Goal: Task Accomplishment & Management: Manage account settings

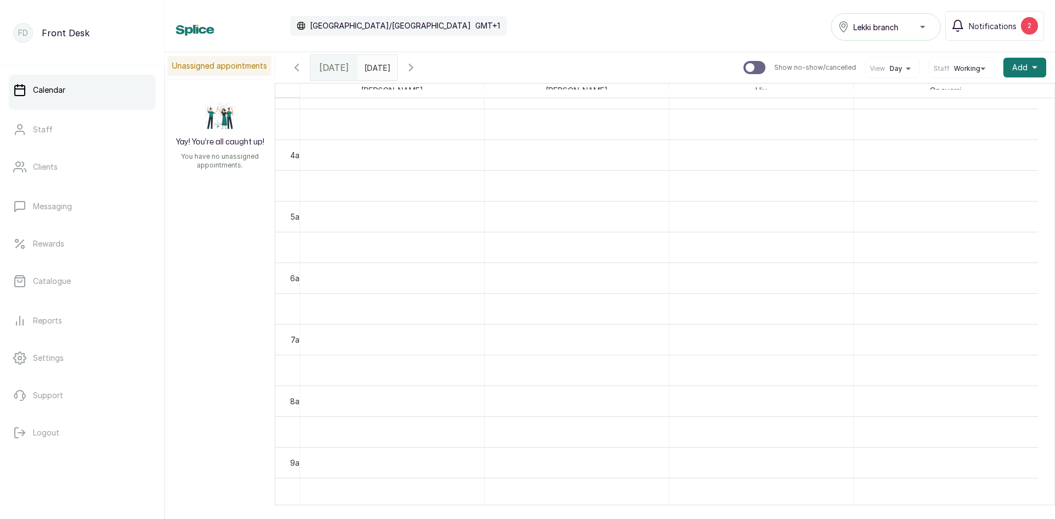
scroll to position [262, 0]
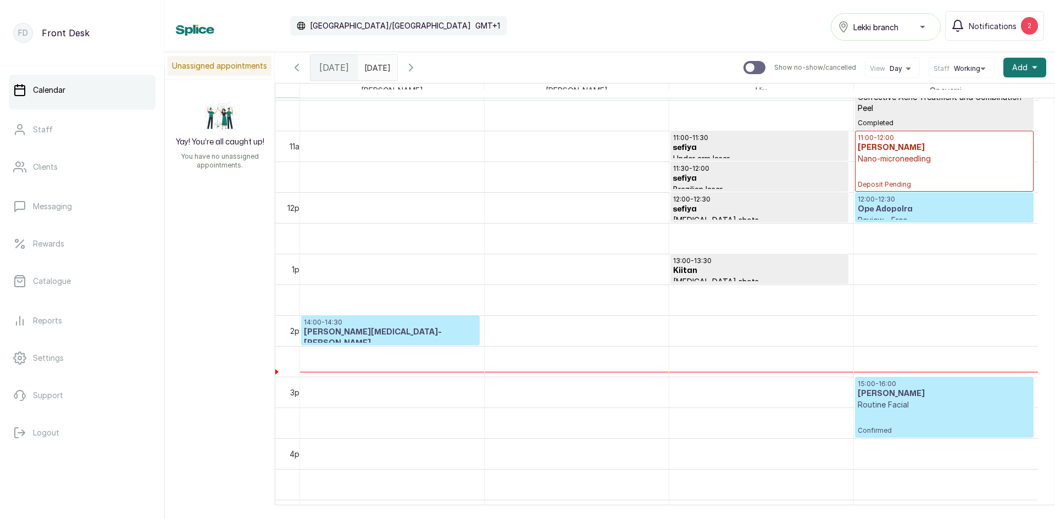
click at [890, 422] on div "15:00 - 16:00 [PERSON_NAME] Routine Facial Confirmed" at bounding box center [943, 407] width 173 height 55
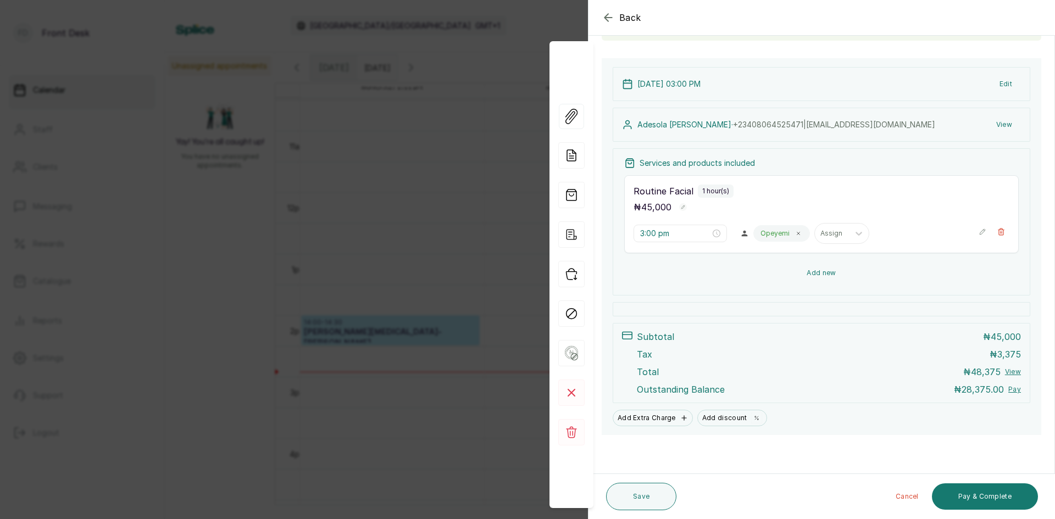
scroll to position [96, 0]
click at [815, 272] on button "Add new" at bounding box center [821, 273] width 394 height 26
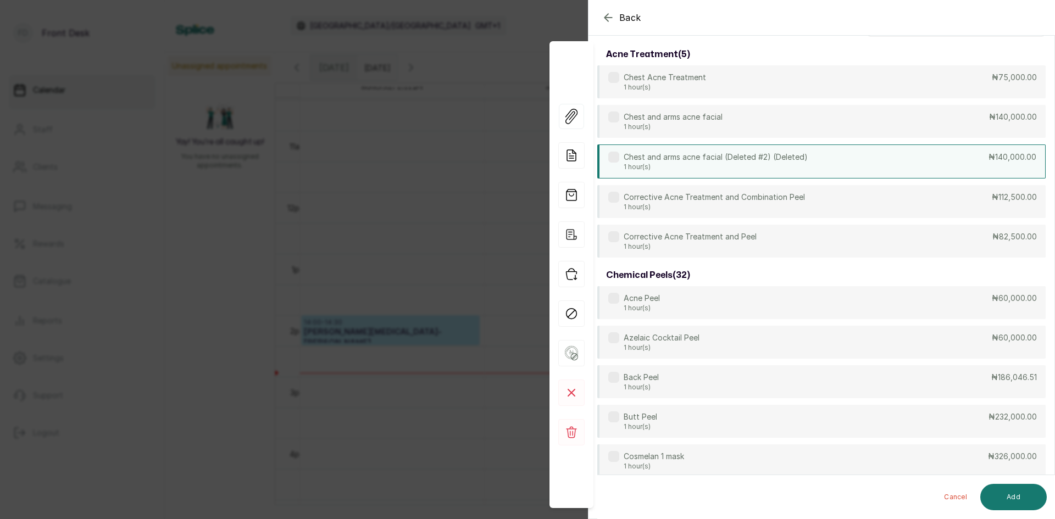
scroll to position [0, 0]
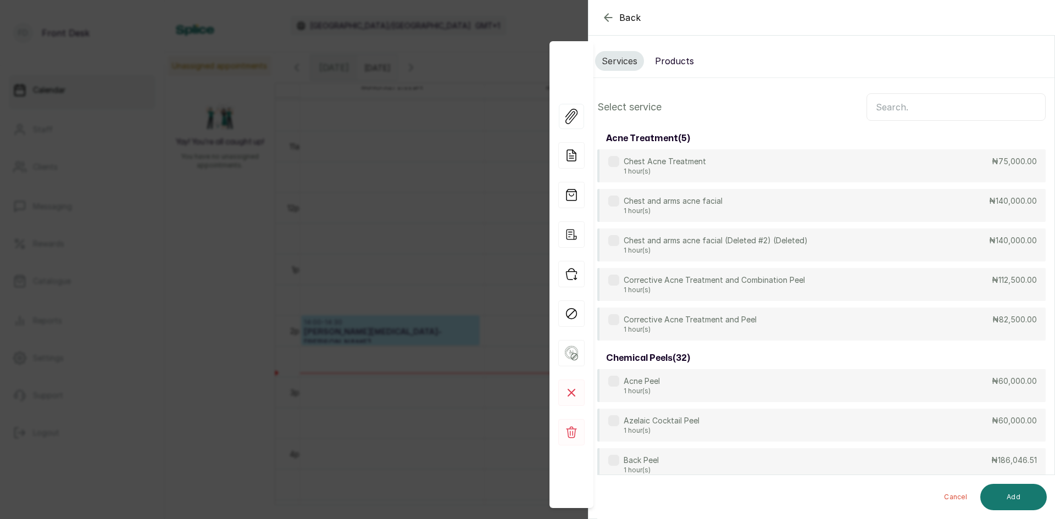
click at [673, 53] on button "Products" at bounding box center [674, 61] width 52 height 20
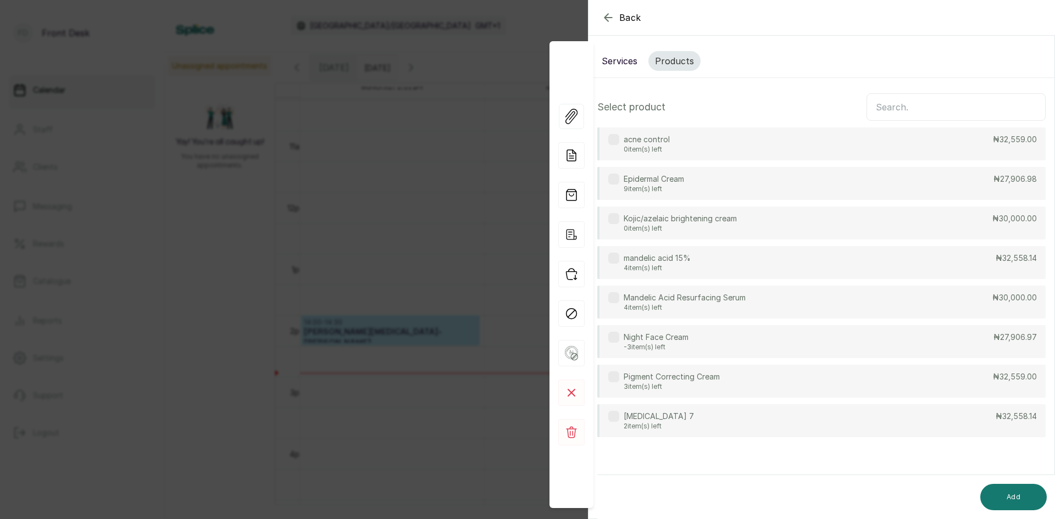
click at [649, 183] on p "Epidermal Cream" at bounding box center [653, 179] width 60 height 11
click at [1002, 493] on button "Add" at bounding box center [1013, 497] width 66 height 26
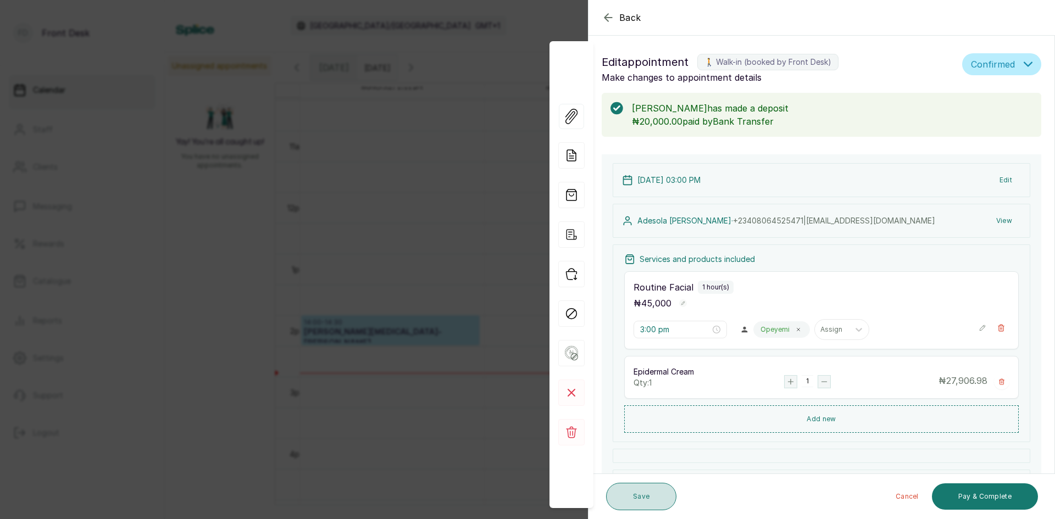
click at [646, 489] on button "Save" at bounding box center [641, 496] width 70 height 27
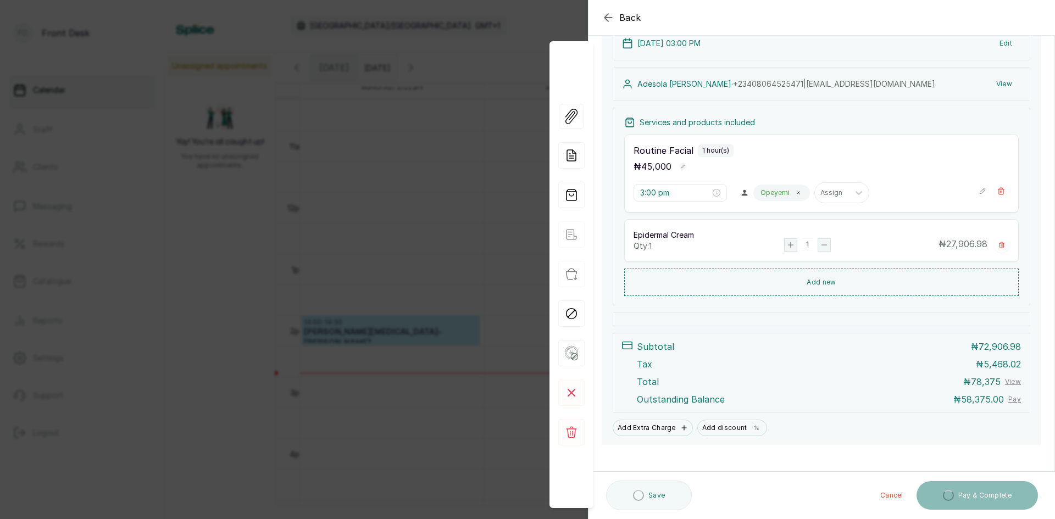
scroll to position [147, 0]
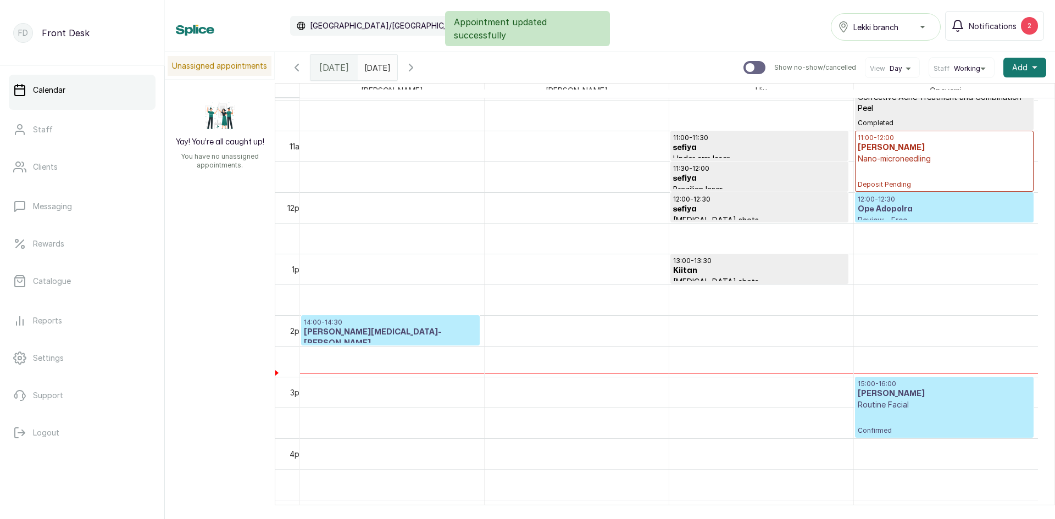
click at [935, 401] on p "Routine Facial" at bounding box center [943, 404] width 173 height 11
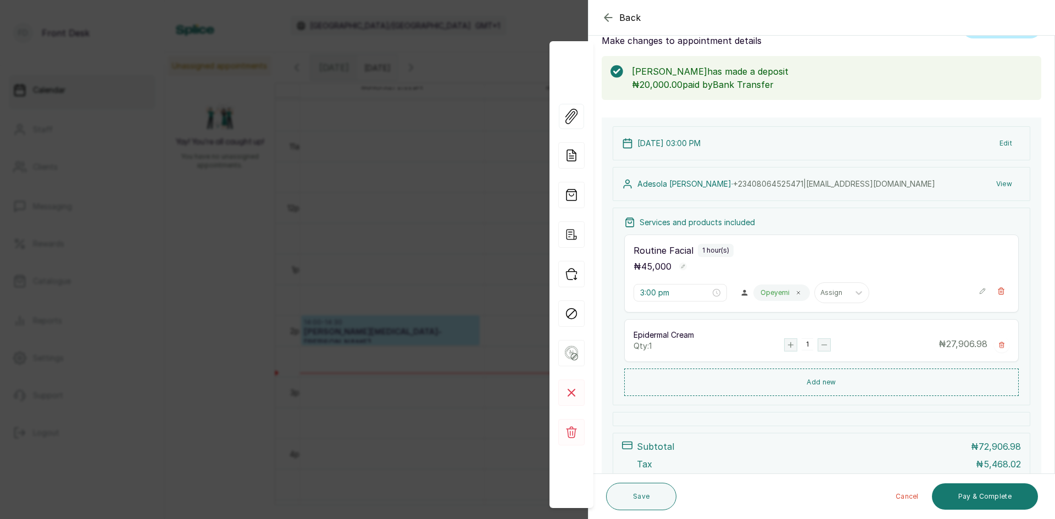
scroll to position [92, 0]
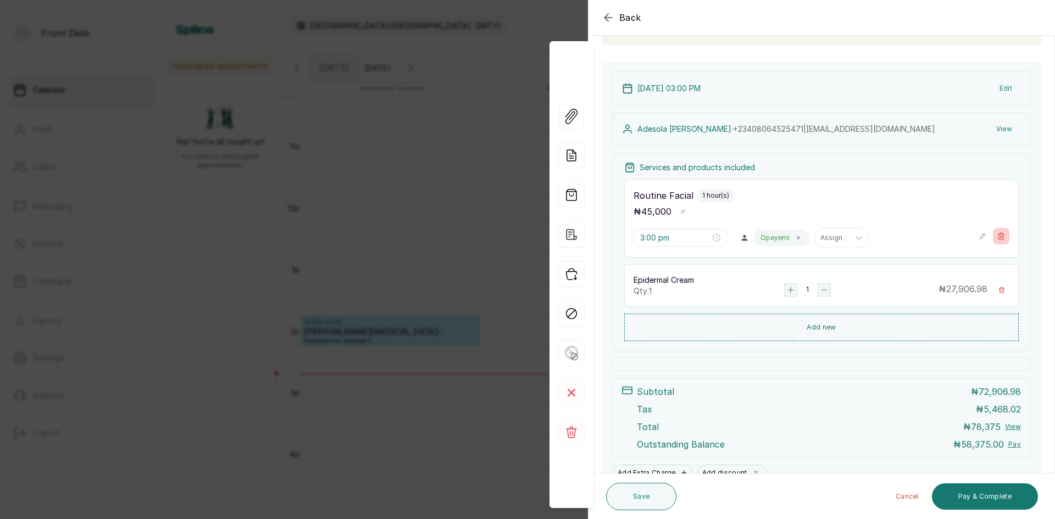
click at [997, 235] on icon "button" at bounding box center [1001, 236] width 8 height 8
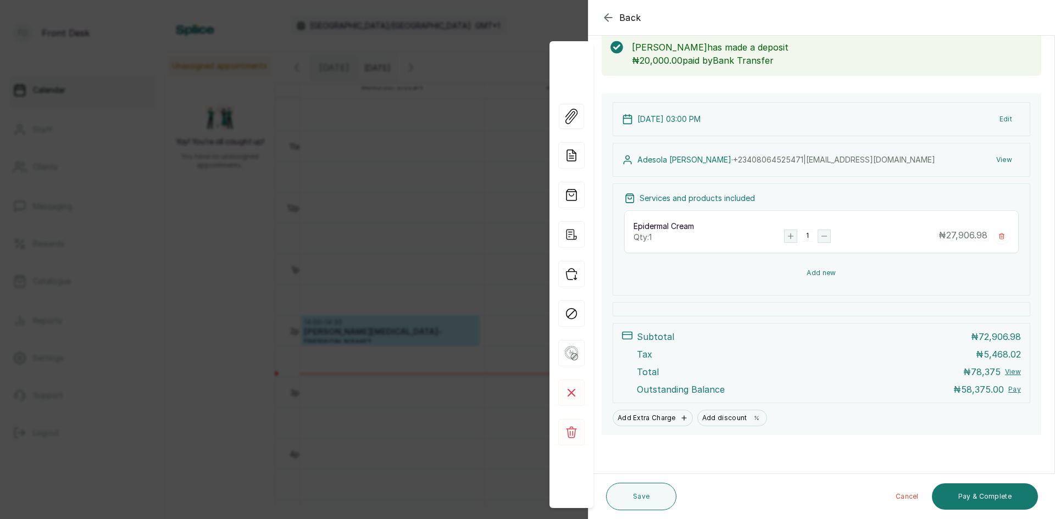
scroll to position [61, 0]
click at [810, 272] on button "Add new" at bounding box center [821, 273] width 394 height 26
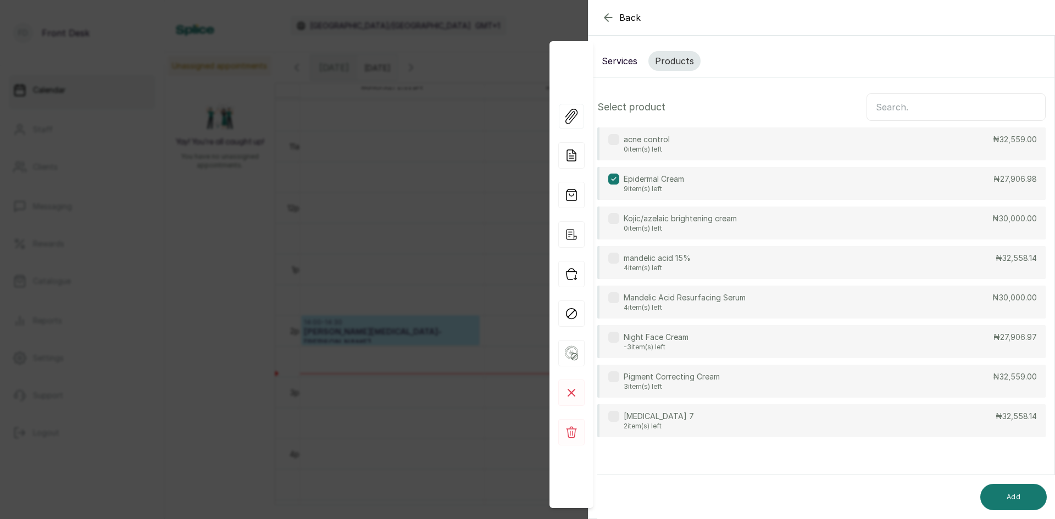
scroll to position [0, 0]
click at [916, 103] on input "text" at bounding box center [955, 106] width 179 height 27
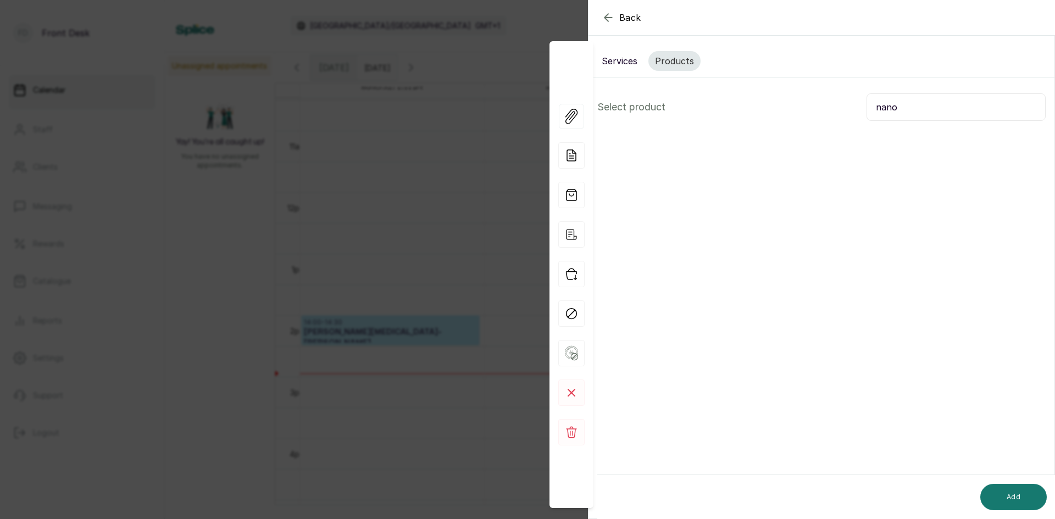
type input "nano"
click at [602, 60] on button "Services" at bounding box center [619, 61] width 49 height 20
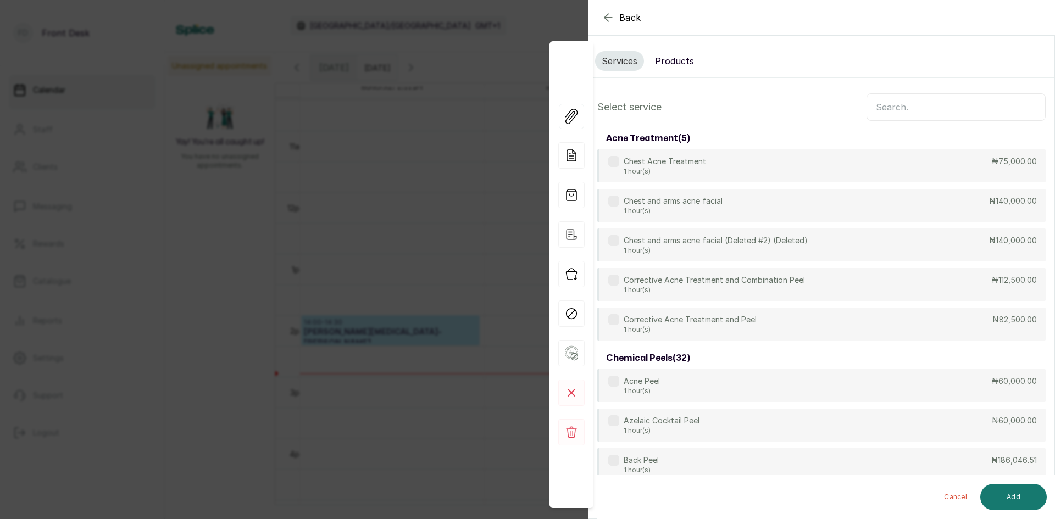
click at [911, 107] on input "text" at bounding box center [955, 106] width 179 height 27
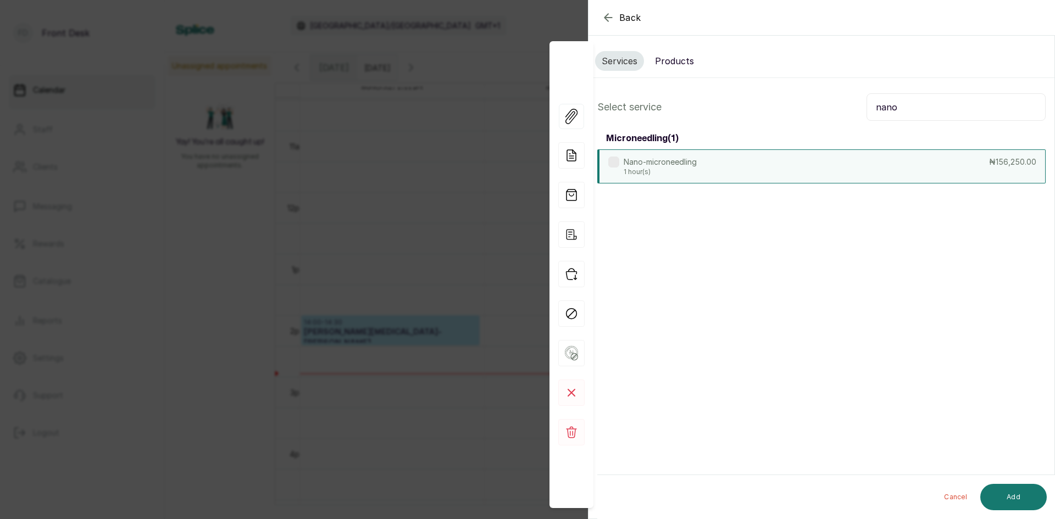
type input "nano"
click at [853, 169] on div "Nano-microneedling 1 hour(s) ₦156,250.00" at bounding box center [821, 166] width 448 height 34
click at [1025, 504] on button "Add" at bounding box center [1013, 497] width 66 height 26
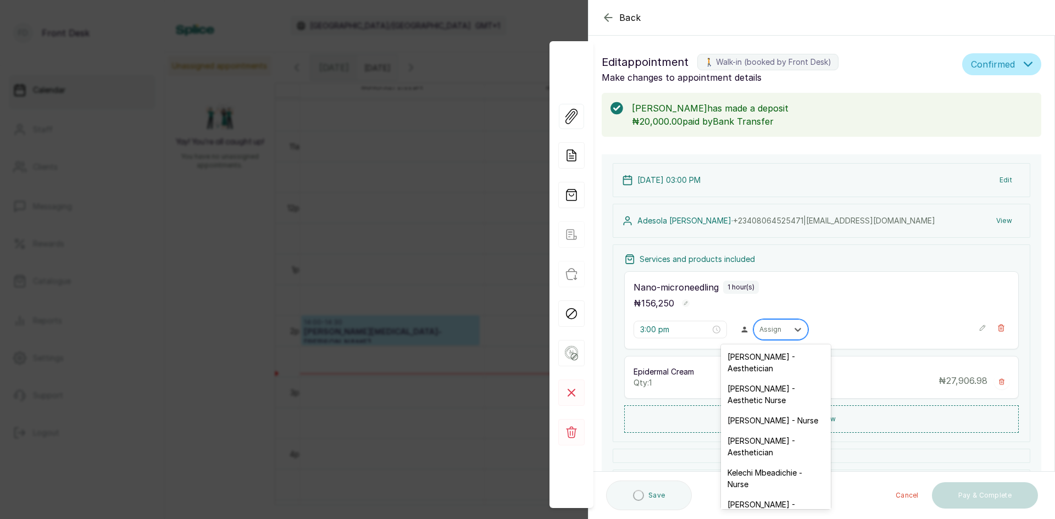
click at [759, 330] on input "text" at bounding box center [760, 330] width 2 height 8
click at [767, 358] on div "[PERSON_NAME] - Aesthetician" at bounding box center [776, 363] width 110 height 32
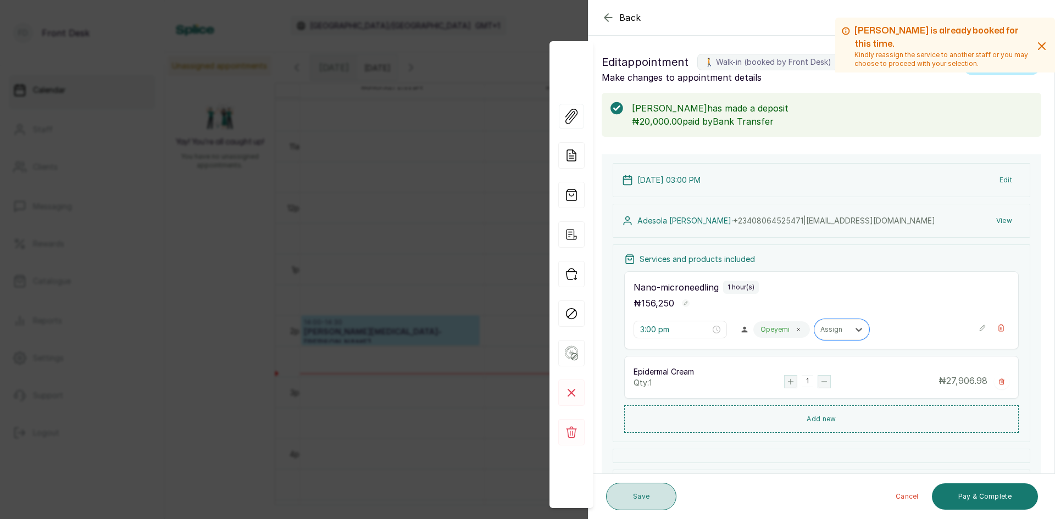
click at [654, 492] on button "Save" at bounding box center [641, 496] width 70 height 27
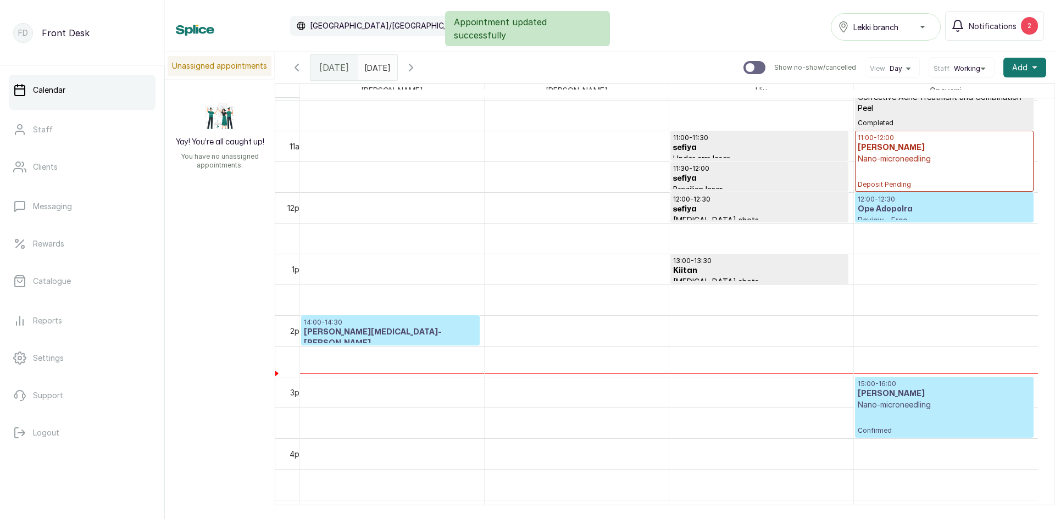
click at [931, 412] on div "15:00 - 16:00 [PERSON_NAME] Nano-microneedling Confirmed" at bounding box center [943, 407] width 173 height 55
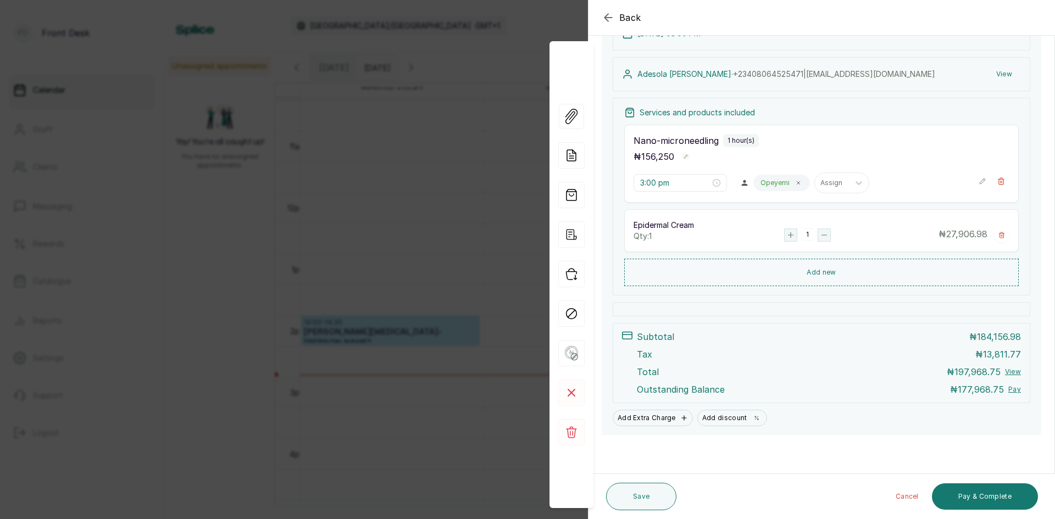
scroll to position [147, 0]
click at [619, 16] on span "Back" at bounding box center [630, 17] width 22 height 13
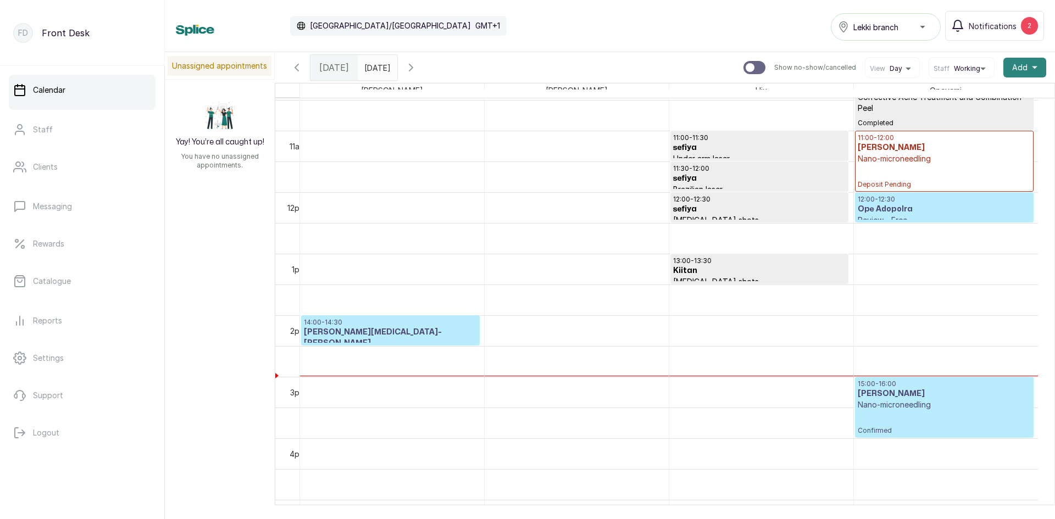
click at [1017, 65] on span "Add" at bounding box center [1019, 67] width 15 height 11
click at [981, 97] on span "Add Appointment" at bounding box center [984, 97] width 105 height 13
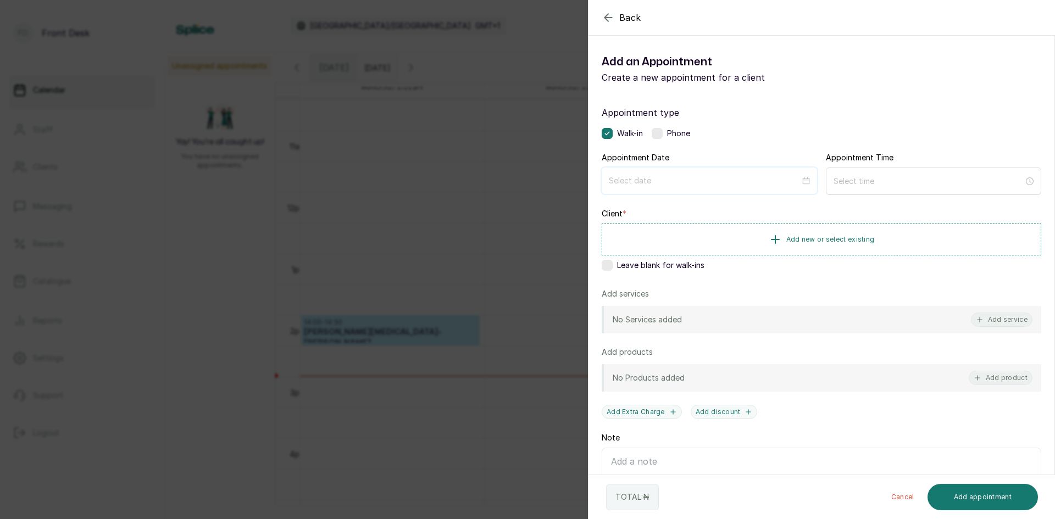
click at [763, 181] on input at bounding box center [704, 181] width 191 height 12
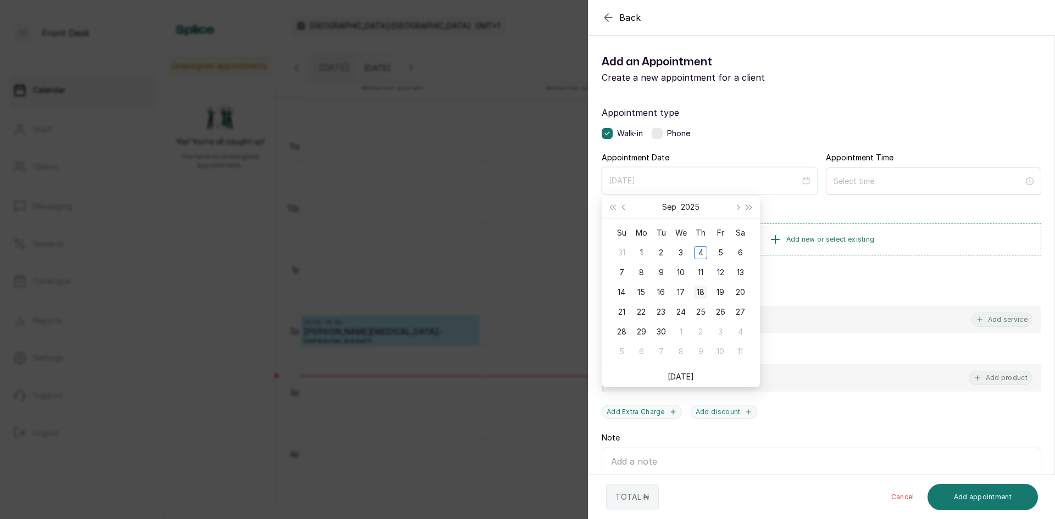
type input "[DATE]"
click at [701, 293] on div "18" at bounding box center [700, 292] width 13 height 13
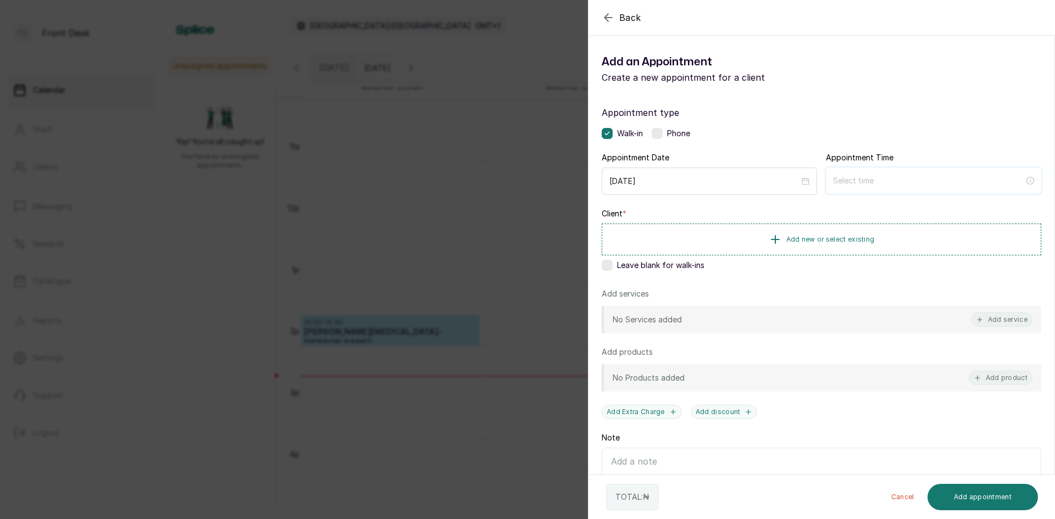
click at [845, 183] on input at bounding box center [928, 181] width 191 height 12
type input "12:00 am"
click at [838, 206] on div "12" at bounding box center [837, 207] width 26 height 15
type input "12:00 pm"
click at [894, 224] on div "PM" at bounding box center [899, 223] width 26 height 15
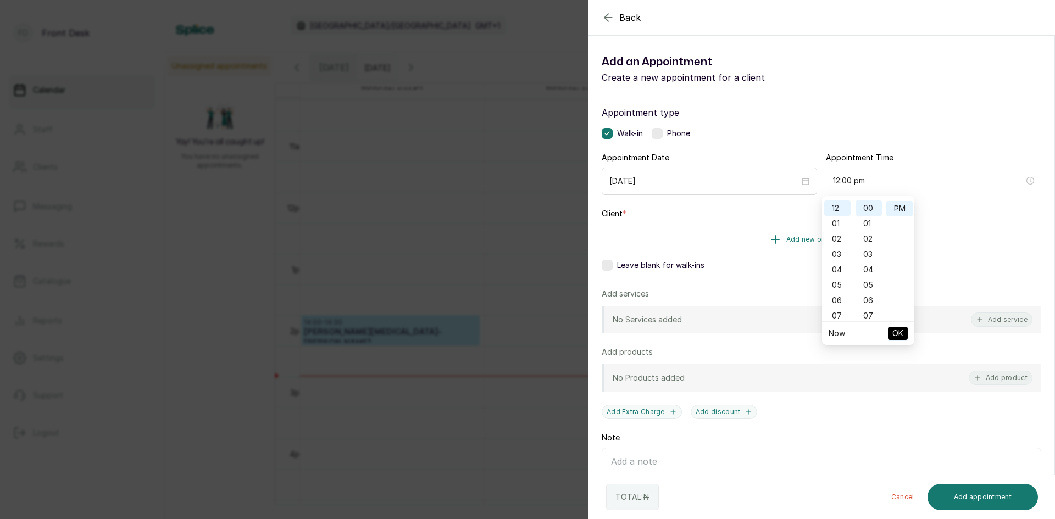
scroll to position [15, 0]
click at [895, 331] on span "OK" at bounding box center [897, 333] width 11 height 21
click at [832, 243] on span "Add new or select existing" at bounding box center [830, 239] width 88 height 9
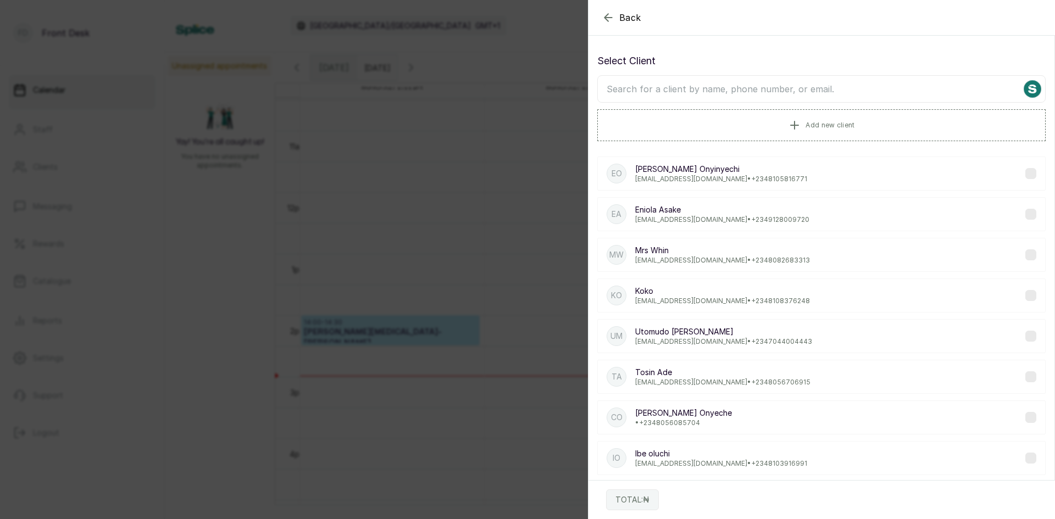
click at [790, 87] on input "text" at bounding box center [821, 88] width 448 height 27
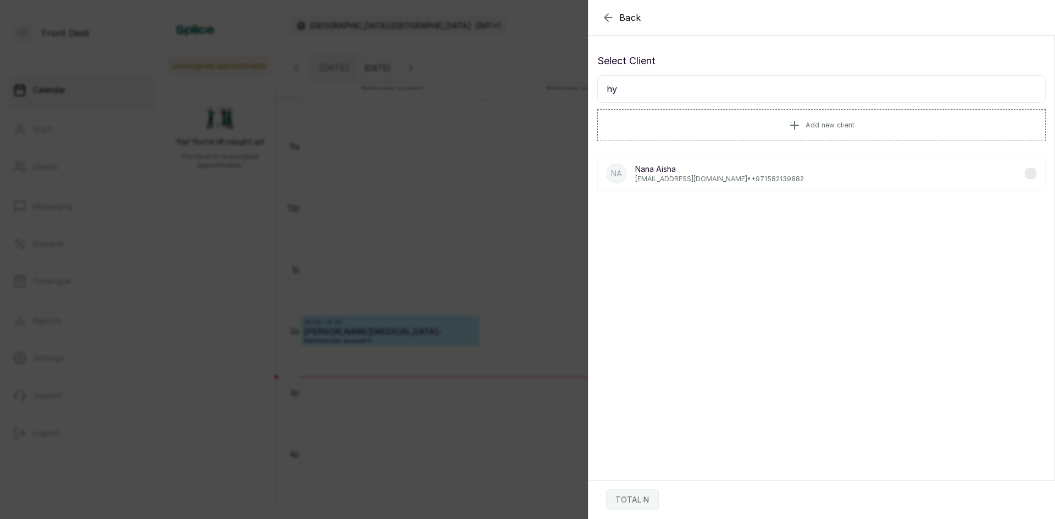
type input "h"
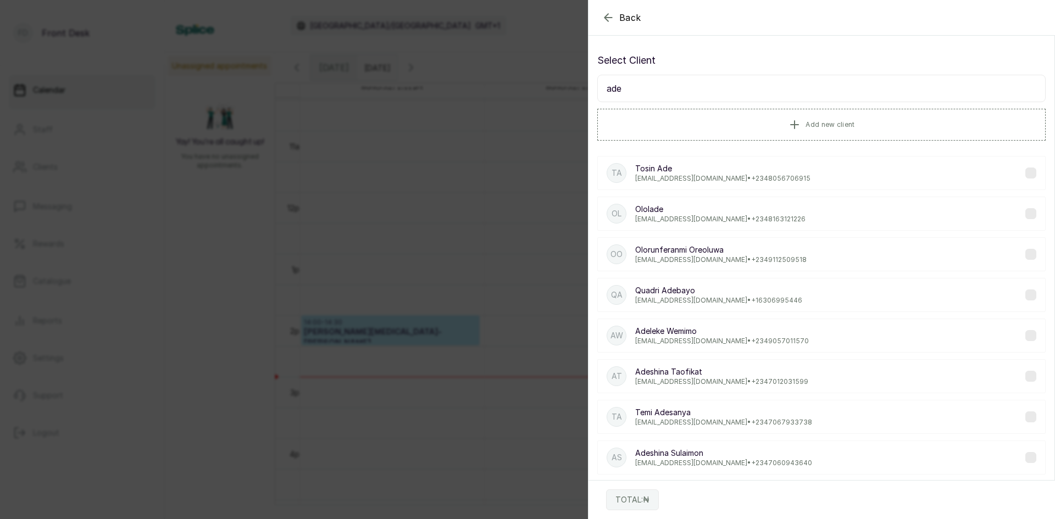
scroll to position [0, 0]
click at [745, 97] on input "ade" at bounding box center [821, 88] width 448 height 27
type input "a"
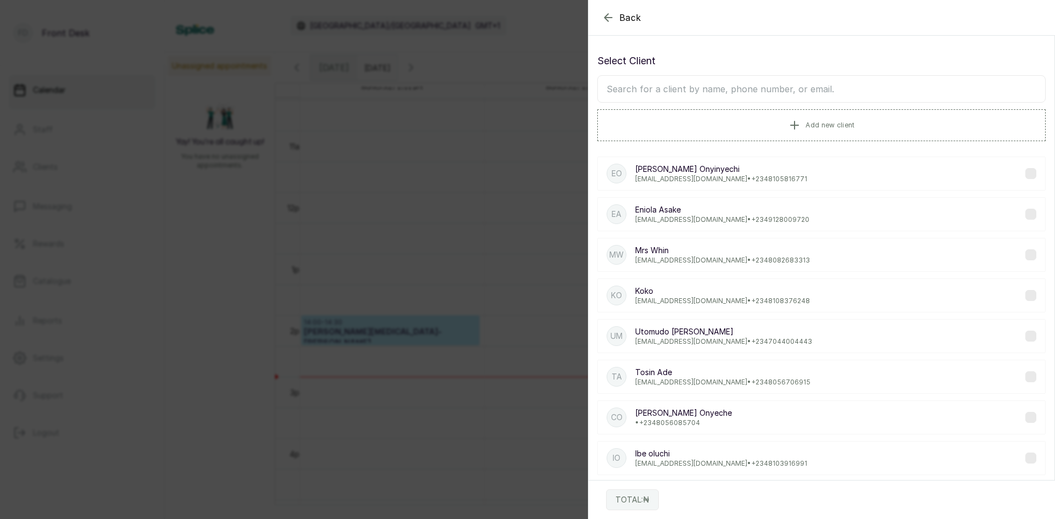
click at [628, 19] on span "Back" at bounding box center [630, 17] width 22 height 13
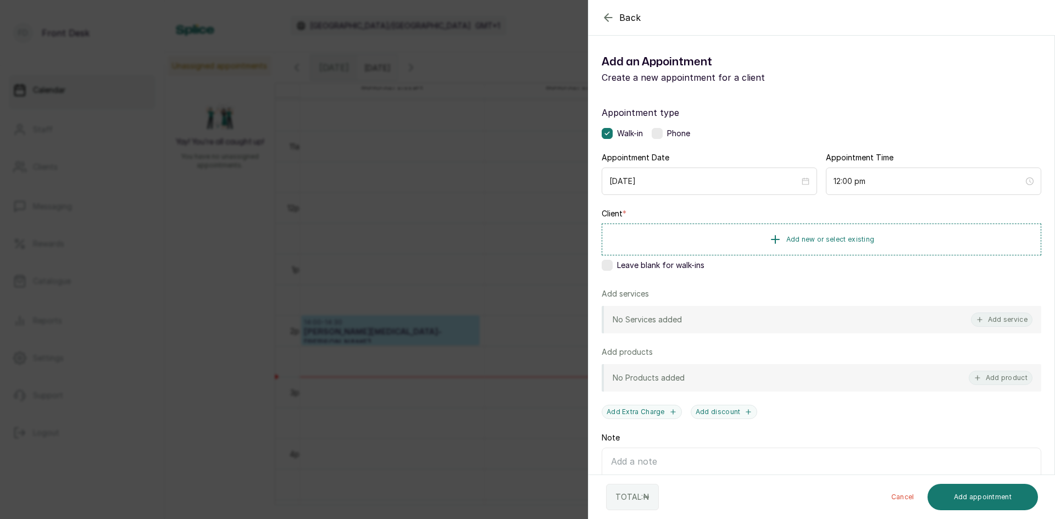
click at [628, 19] on span "Back" at bounding box center [630, 17] width 22 height 13
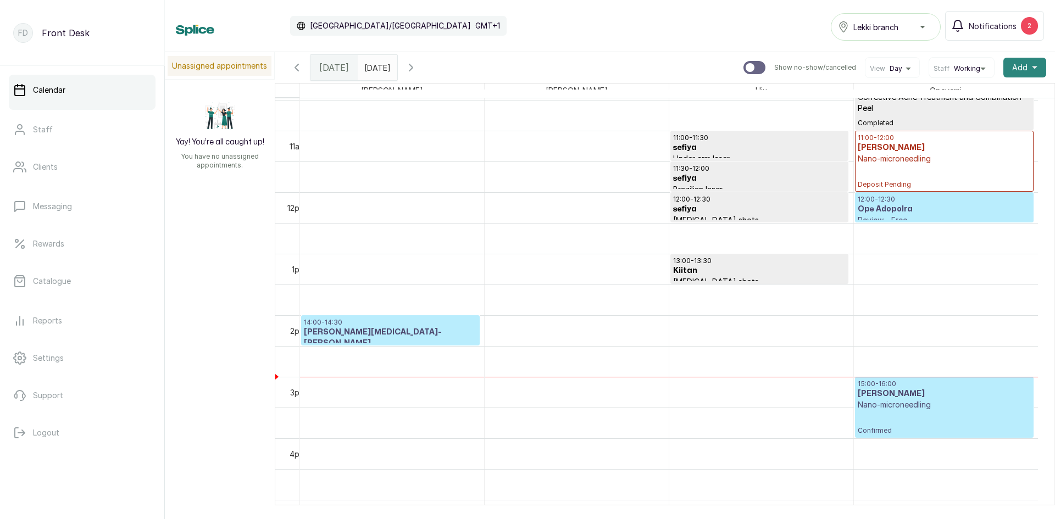
click at [1012, 63] on span "Add" at bounding box center [1019, 67] width 15 height 11
click at [973, 97] on span "Add Appointment" at bounding box center [984, 97] width 105 height 13
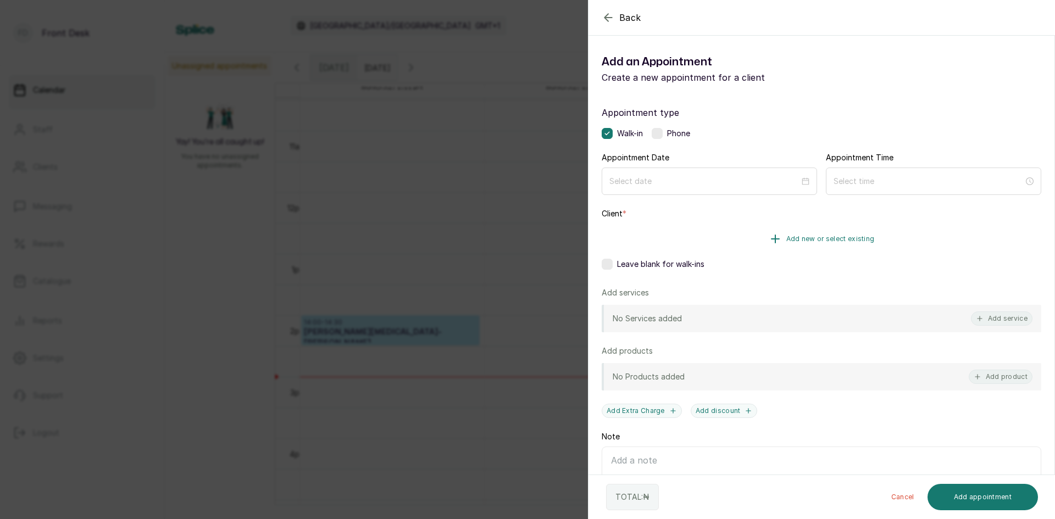
click at [802, 246] on button "Add new or select existing" at bounding box center [820, 239] width 439 height 31
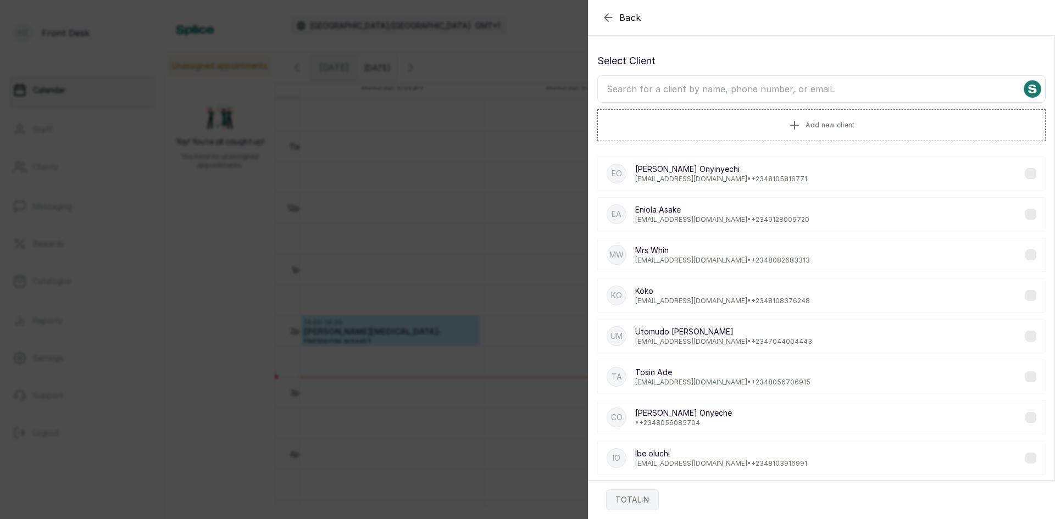
click at [768, 90] on input "text" at bounding box center [821, 88] width 448 height 27
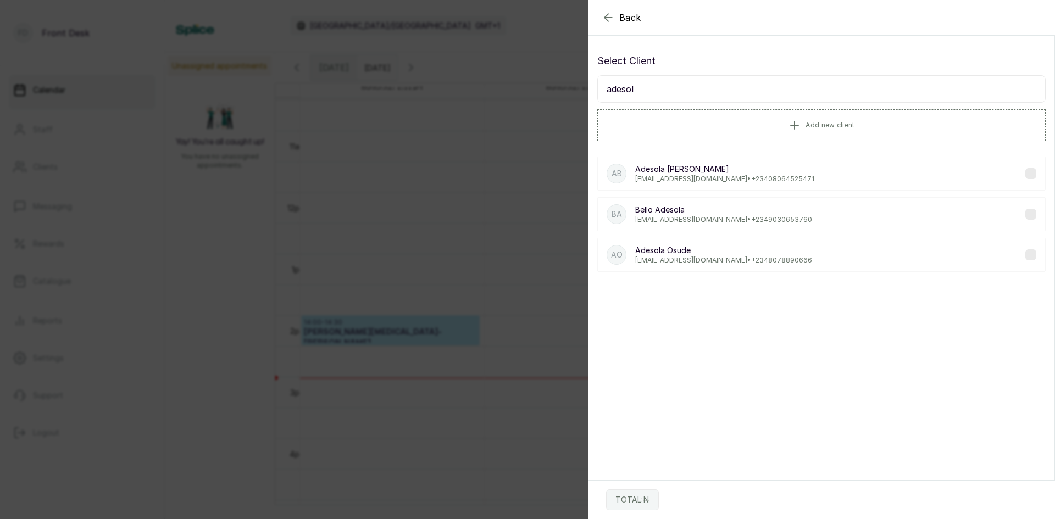
type input "adesol"
click at [683, 180] on p "[EMAIL_ADDRESS][DOMAIN_NAME] • [PHONE_NUMBER]" at bounding box center [724, 179] width 179 height 9
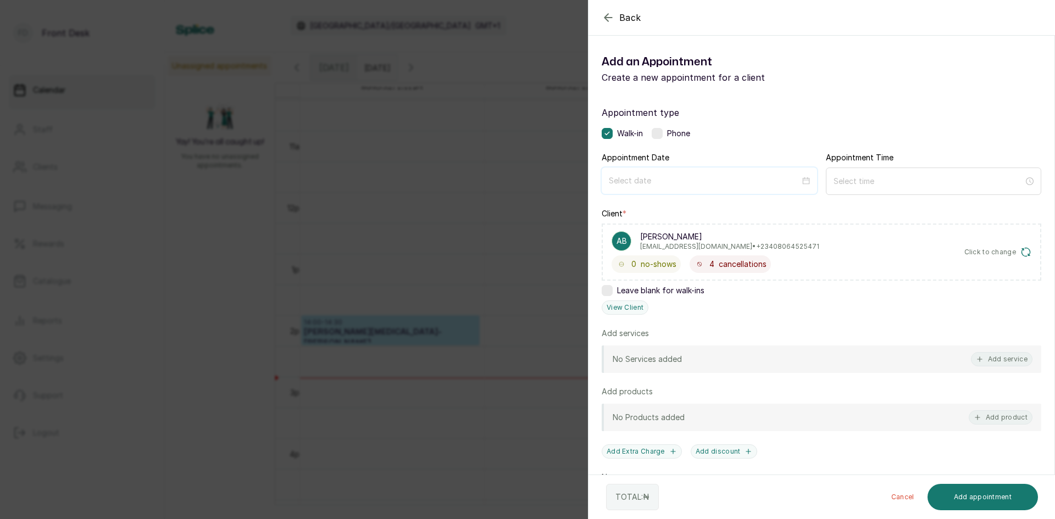
click at [679, 181] on input at bounding box center [704, 181] width 191 height 12
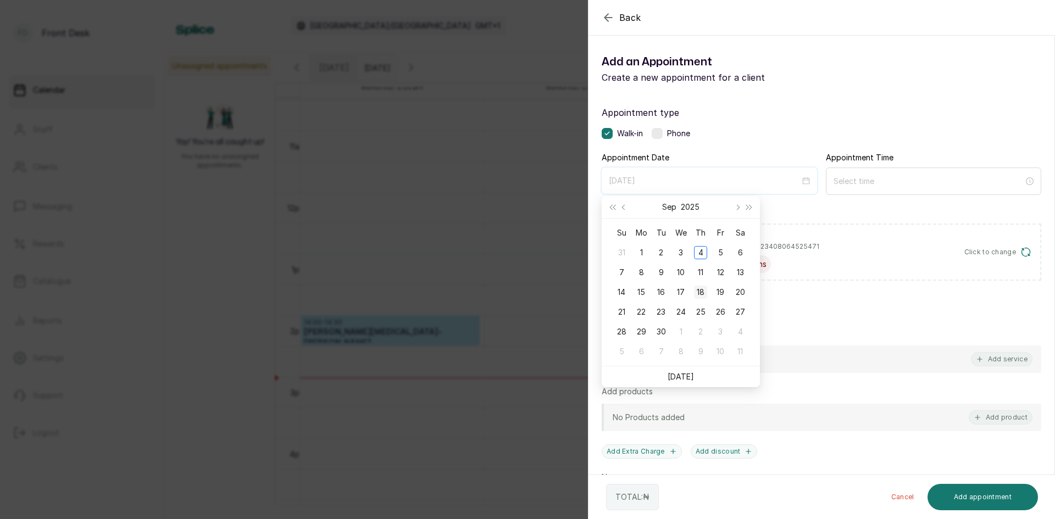
type input "[DATE]"
click at [700, 293] on div "18" at bounding box center [700, 292] width 13 height 13
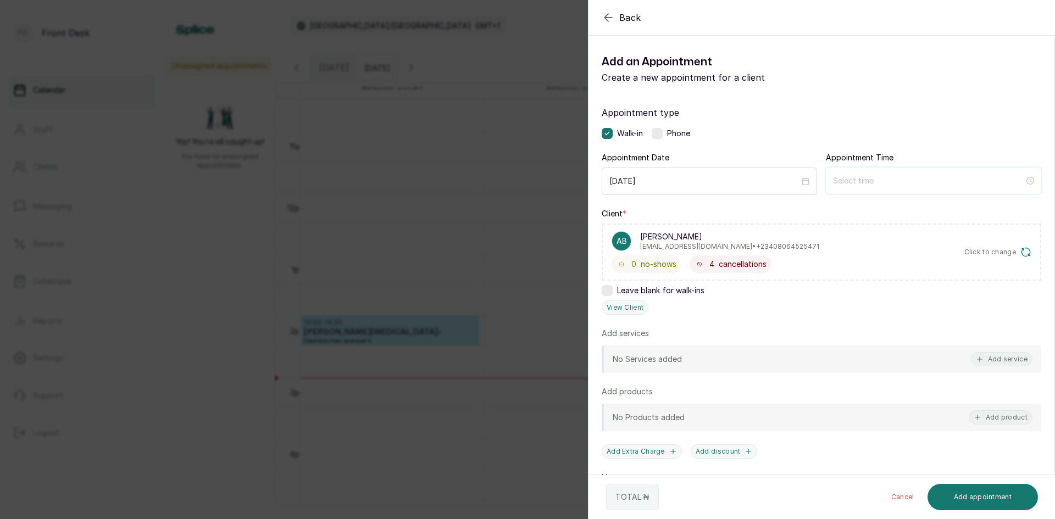
click at [858, 181] on input at bounding box center [928, 181] width 191 height 12
type input "12:00 am"
click at [838, 209] on div "12" at bounding box center [837, 207] width 26 height 15
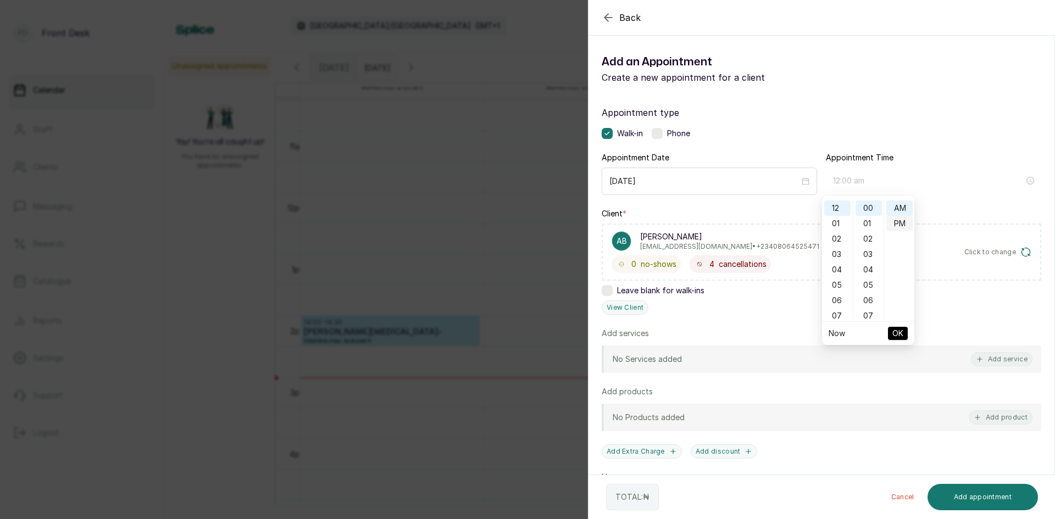
type input "12:00 pm"
click at [897, 221] on div "PM" at bounding box center [899, 223] width 26 height 15
click at [897, 333] on span "OK" at bounding box center [897, 333] width 11 height 21
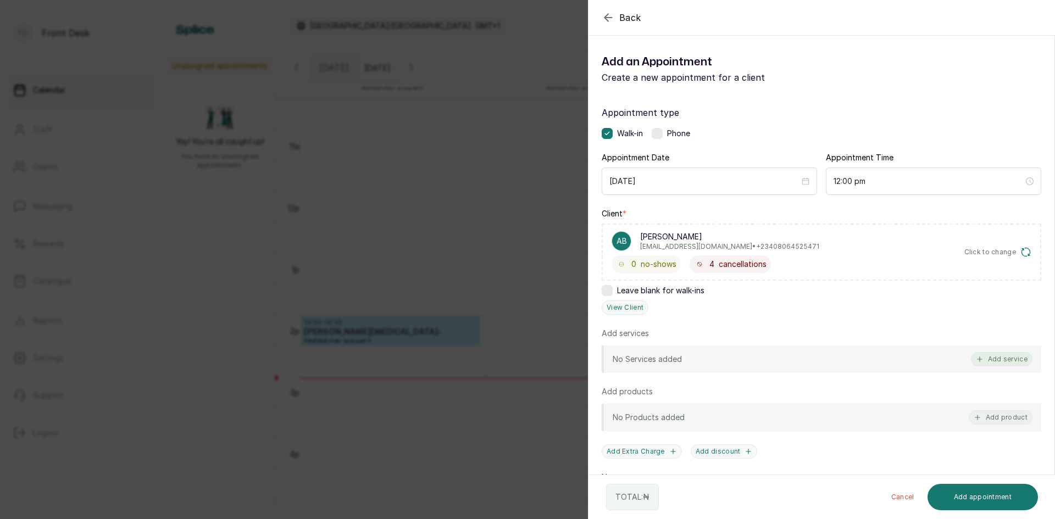
click at [983, 354] on button "Add service" at bounding box center [1002, 359] width 62 height 14
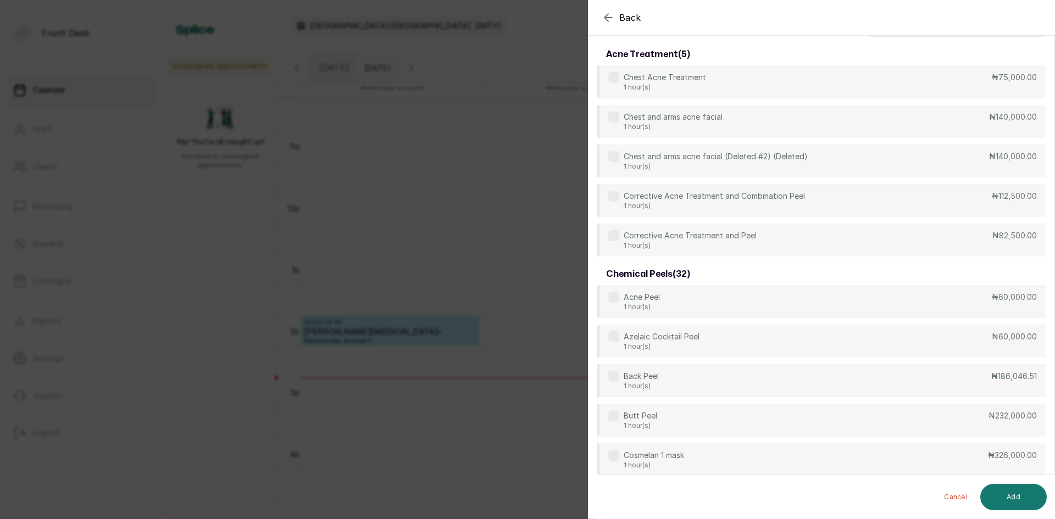
scroll to position [0, 0]
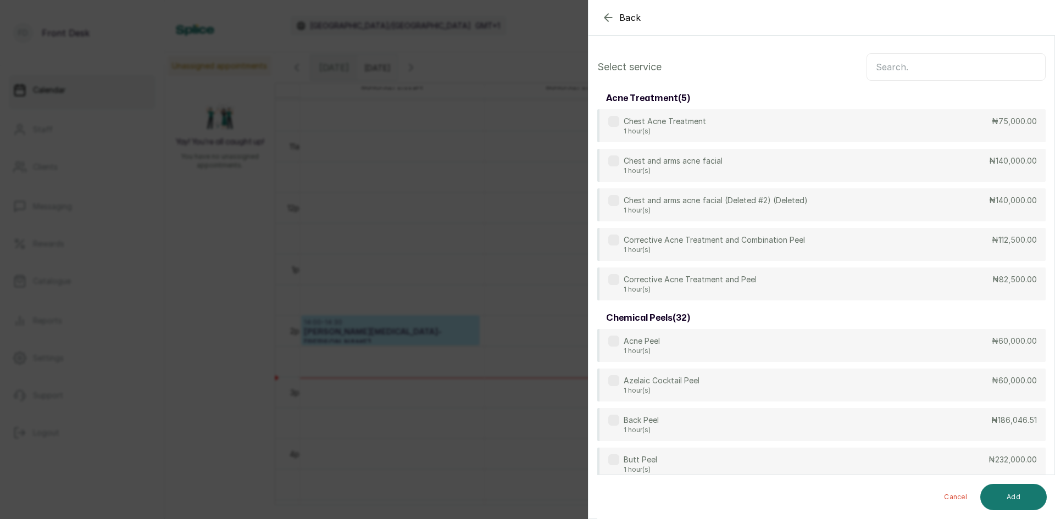
click at [871, 71] on input "text" at bounding box center [955, 66] width 179 height 27
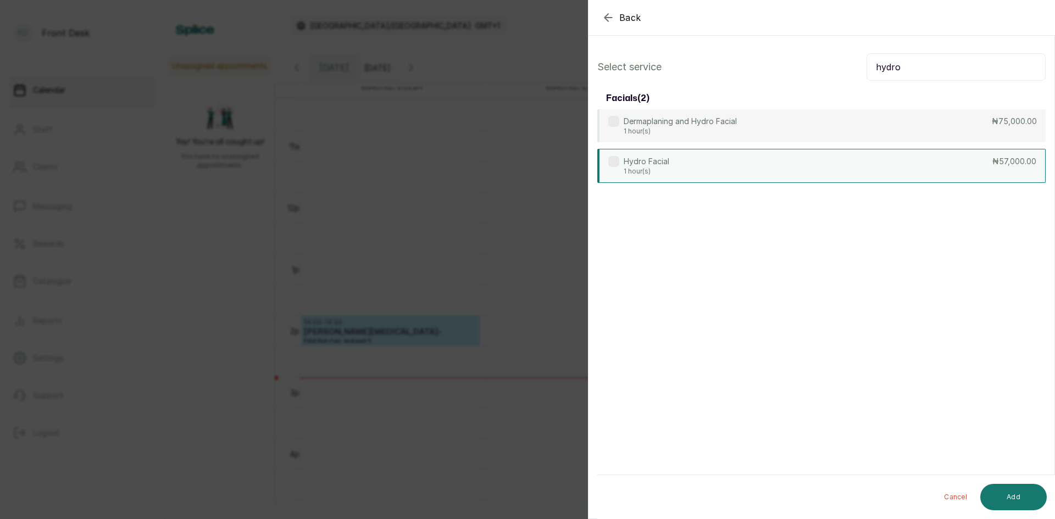
type input "hydro"
click at [686, 166] on div "Hydro Facial 1 hour(s) ₦57,000.00" at bounding box center [821, 166] width 448 height 34
click at [1003, 502] on button "Add" at bounding box center [1013, 497] width 66 height 26
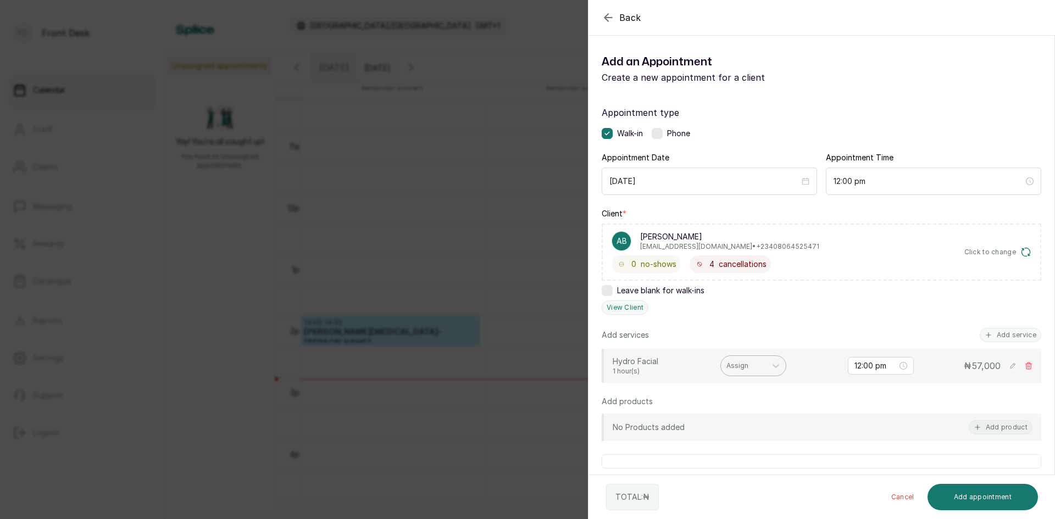
click at [752, 369] on div at bounding box center [743, 366] width 34 height 10
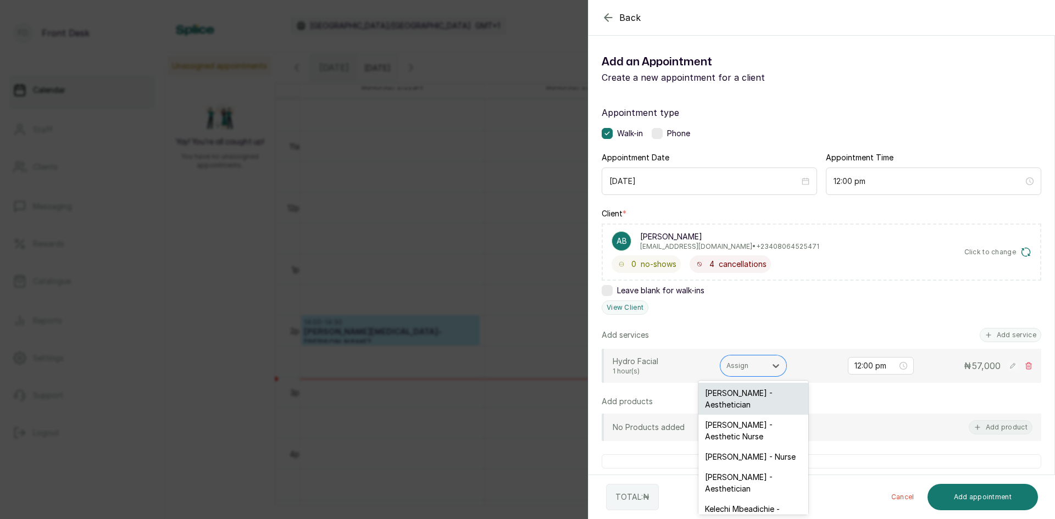
click at [744, 400] on div "[PERSON_NAME] - Aesthetician" at bounding box center [753, 399] width 110 height 32
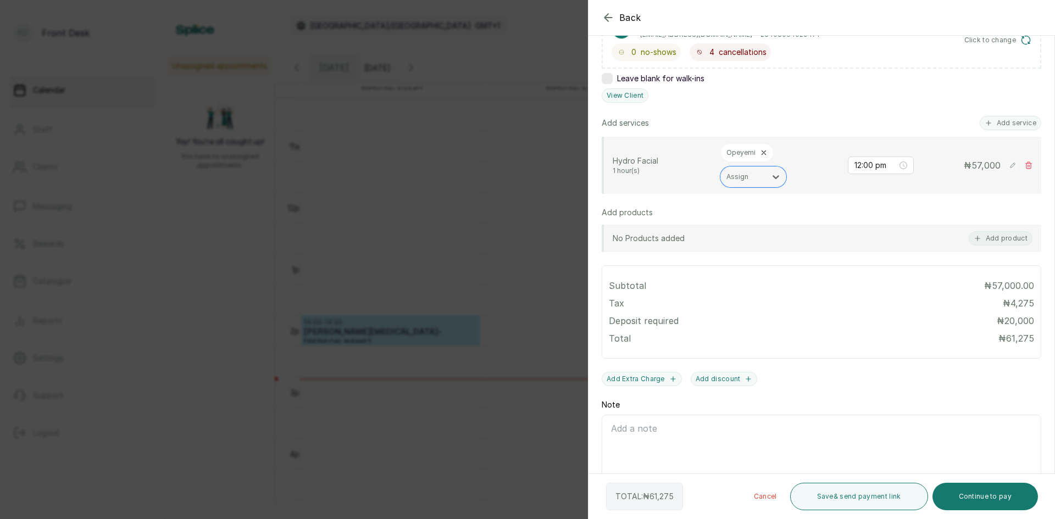
scroll to position [242, 0]
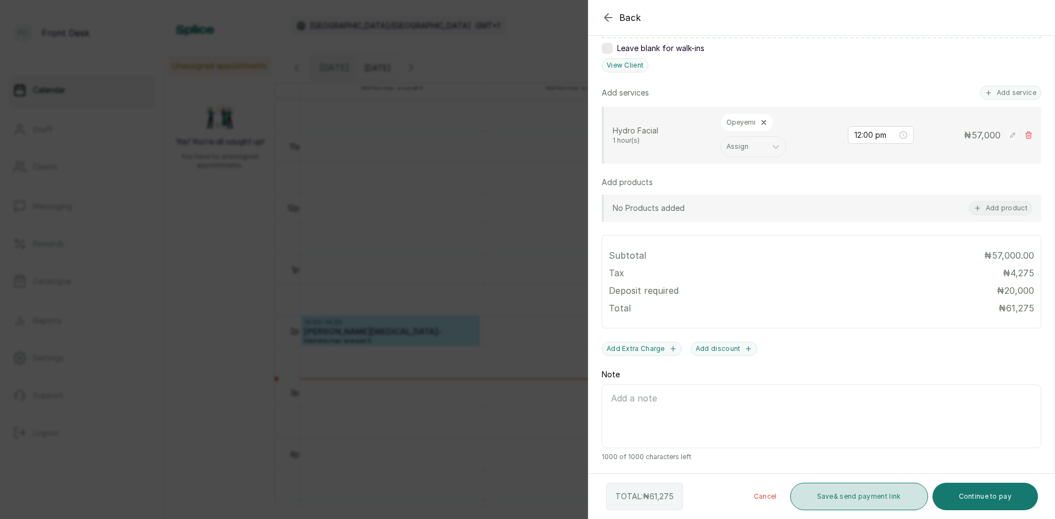
click at [891, 499] on button "Save & send payment link" at bounding box center [859, 496] width 138 height 27
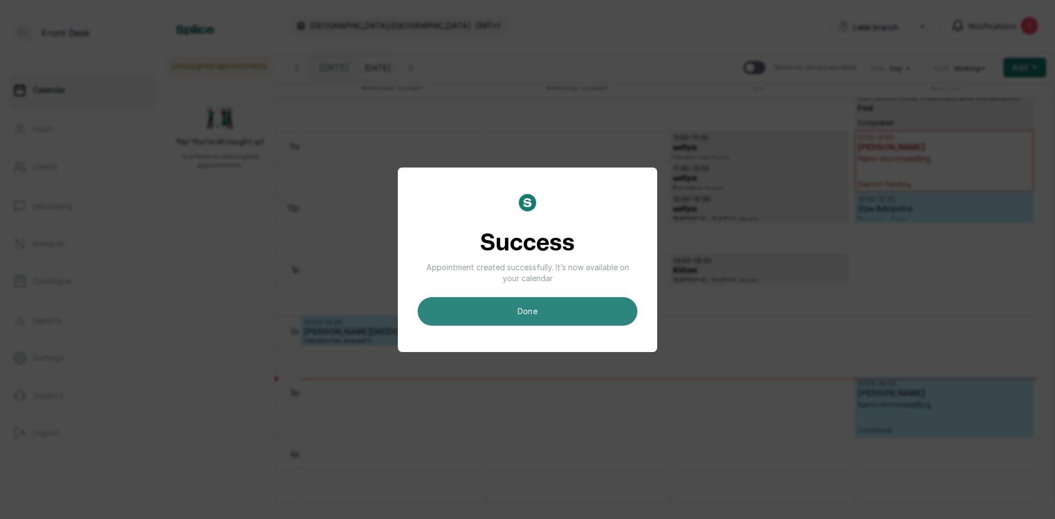
click at [553, 306] on button "done" at bounding box center [527, 311] width 220 height 29
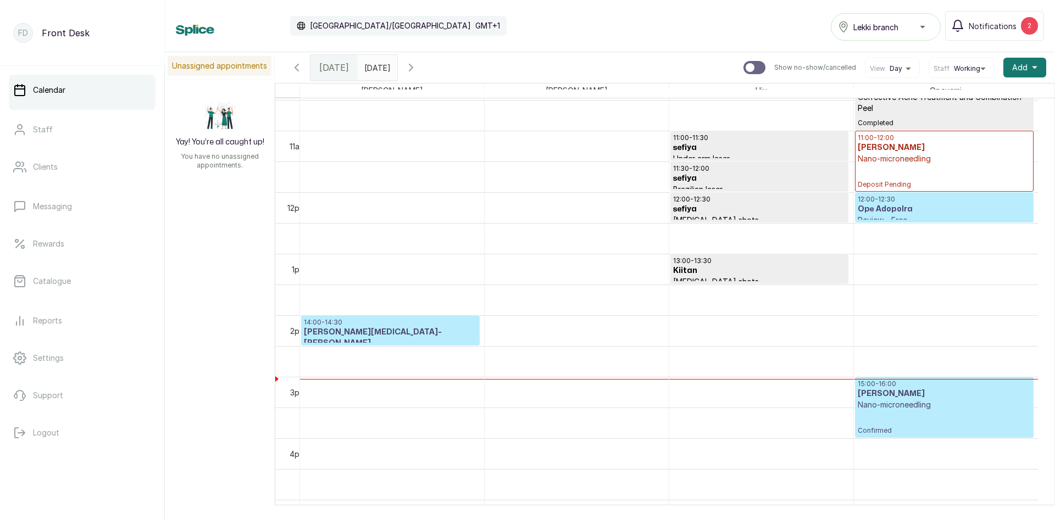
click at [878, 412] on div "15:00 - 16:00 [PERSON_NAME] Nano-microneedling Confirmed" at bounding box center [943, 407] width 173 height 55
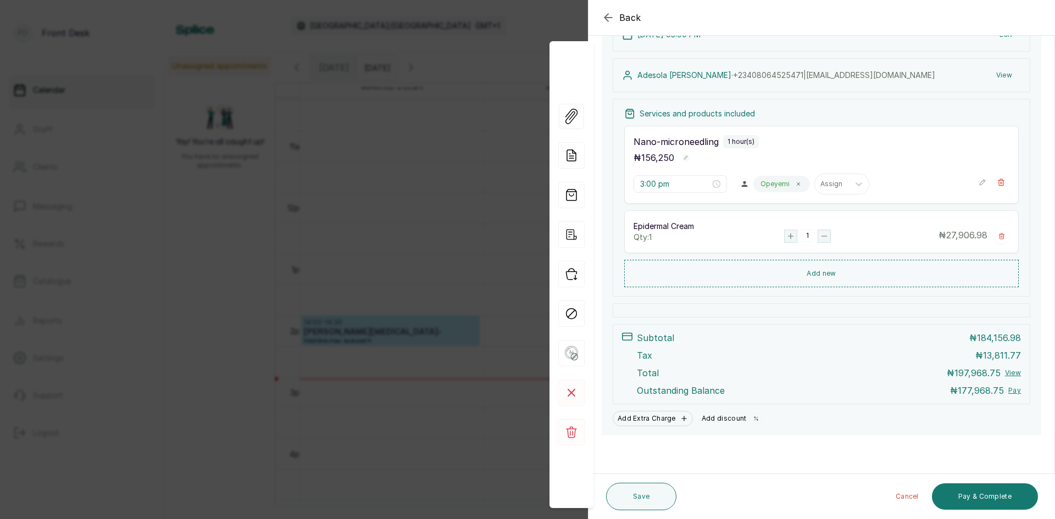
scroll to position [146, 0]
click at [737, 416] on button "Add discount" at bounding box center [731, 418] width 69 height 15
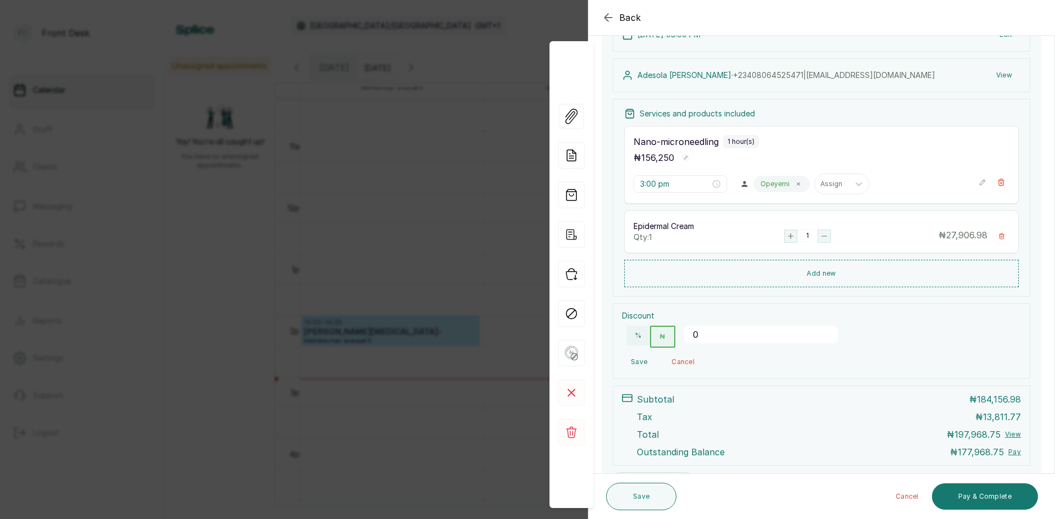
scroll to position [370, 0]
click at [705, 334] on input "0" at bounding box center [761, 335] width 154 height 18
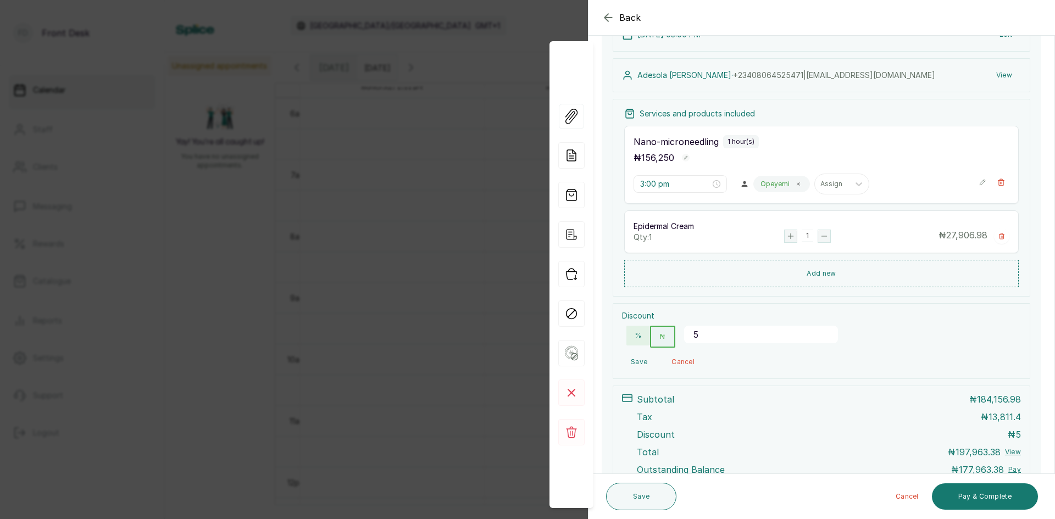
type input "5"
click at [642, 338] on button "%" at bounding box center [638, 336] width 24 height 20
click at [645, 359] on button "Save" at bounding box center [639, 362] width 34 height 20
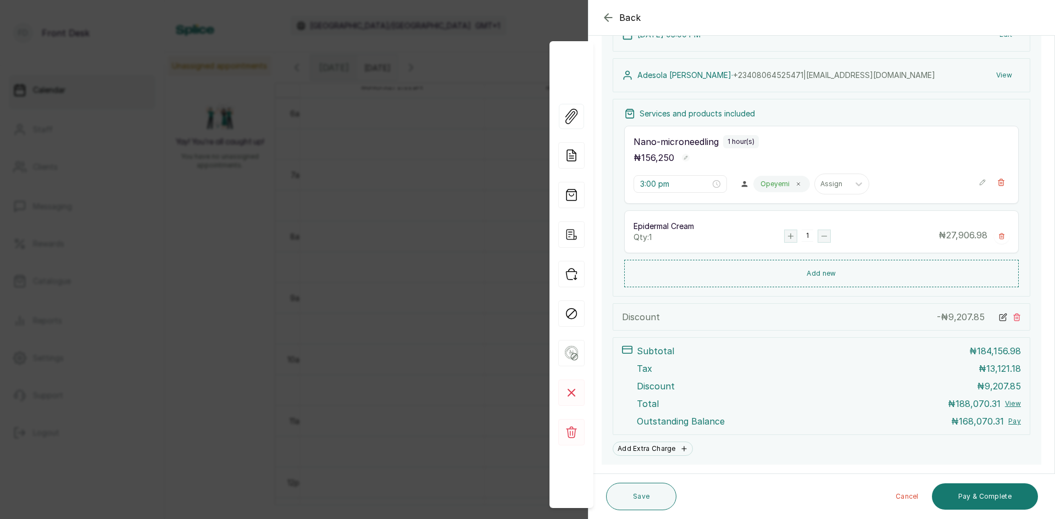
click at [999, 316] on icon at bounding box center [1002, 317] width 6 height 6
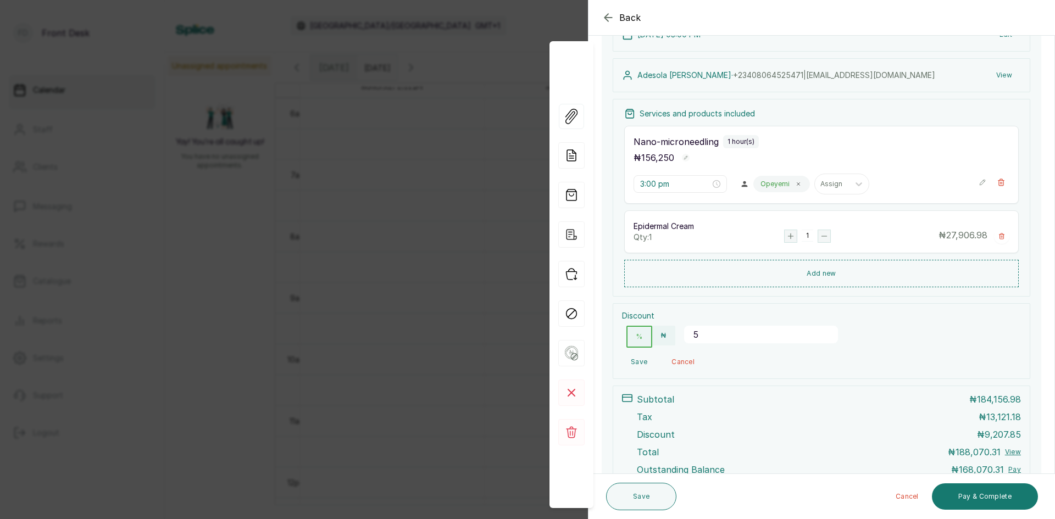
click at [741, 336] on input "5" at bounding box center [761, 335] width 154 height 18
type input "10000"
click at [670, 337] on button "₦" at bounding box center [663, 336] width 23 height 20
click at [639, 358] on button "Save" at bounding box center [639, 362] width 34 height 20
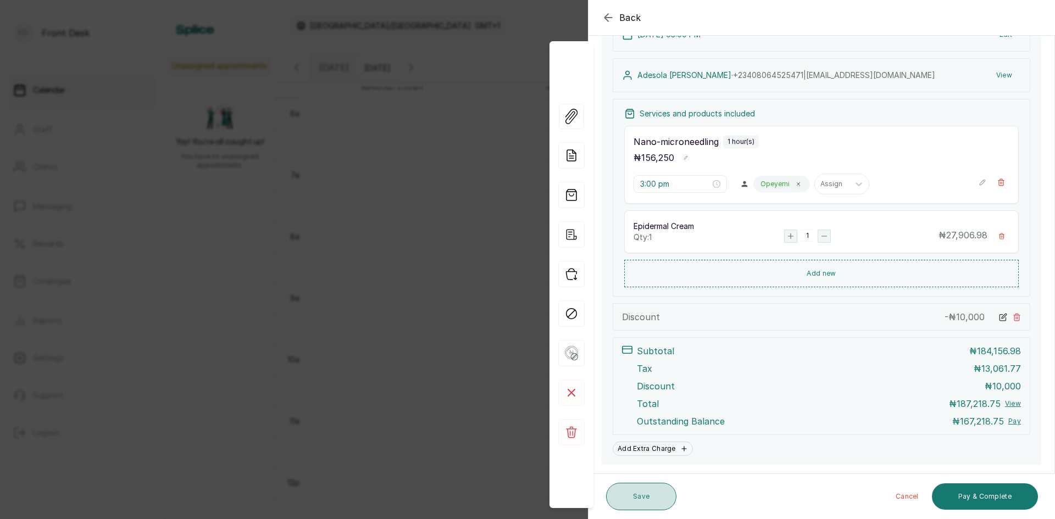
click at [664, 497] on button "Save" at bounding box center [641, 496] width 70 height 27
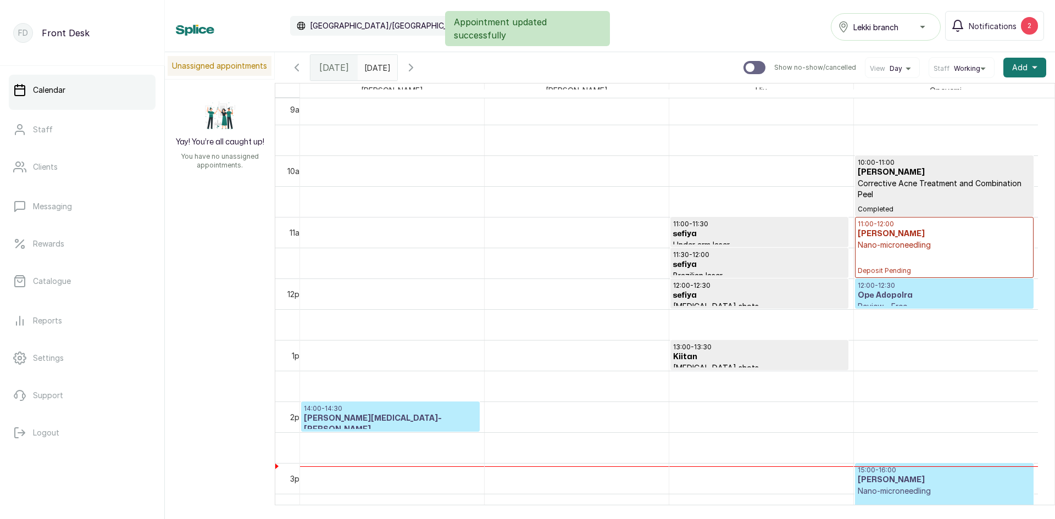
scroll to position [589, 0]
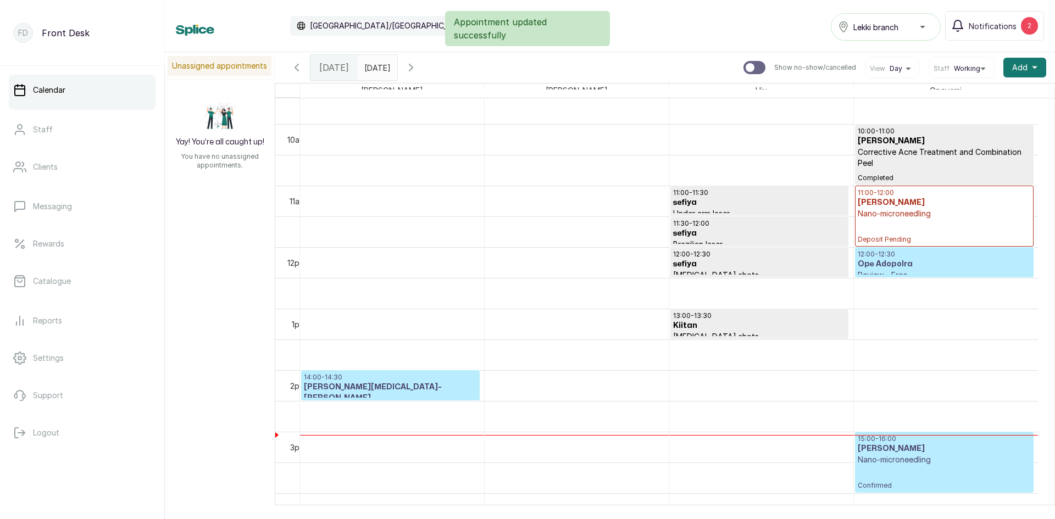
click at [951, 466] on div "15:00 - 16:00 [PERSON_NAME] Nano-microneedling Confirmed" at bounding box center [943, 461] width 173 height 55
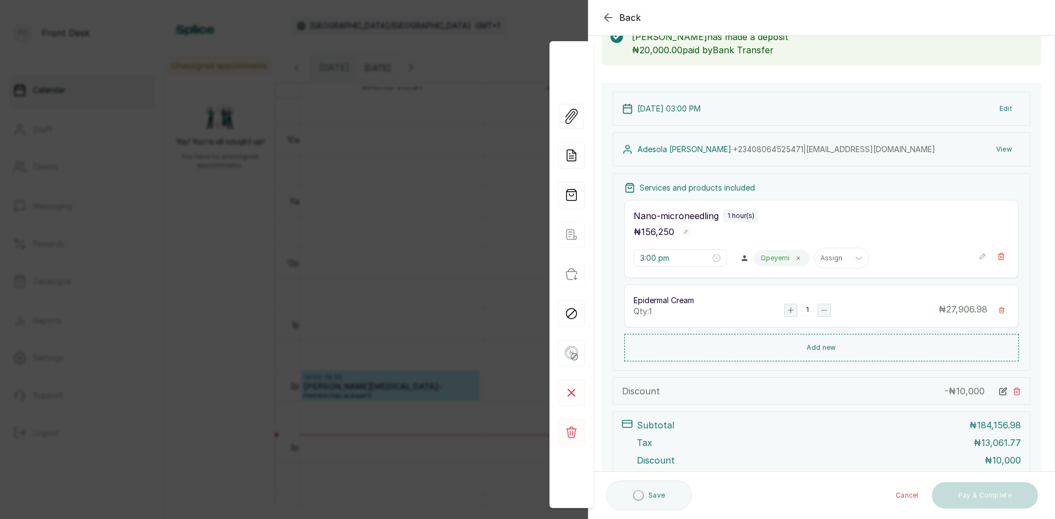
scroll to position [175, 0]
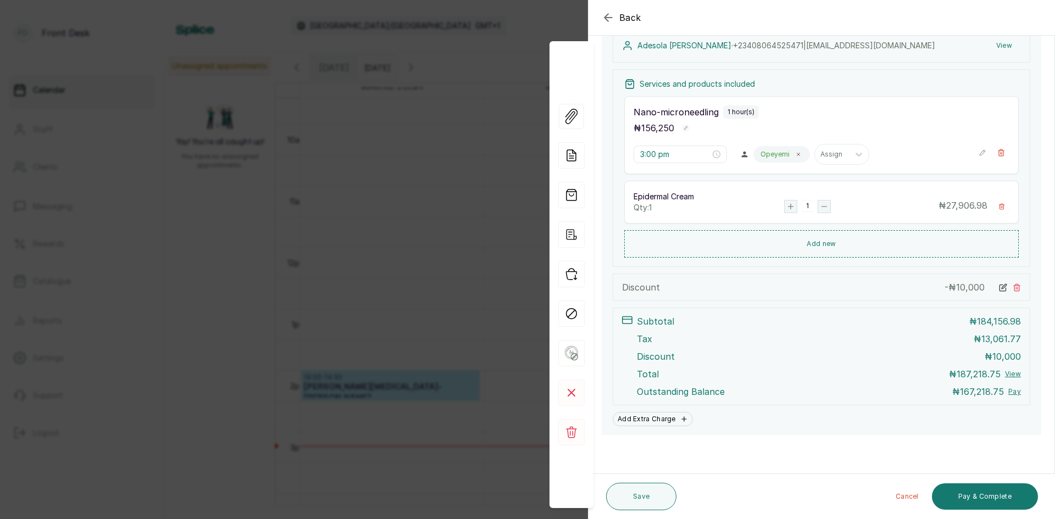
click at [392, 165] on div "Back Appointment Details Edit appointment 🚶 Walk-in (booked by Front Desk) Make…" at bounding box center [527, 259] width 1055 height 519
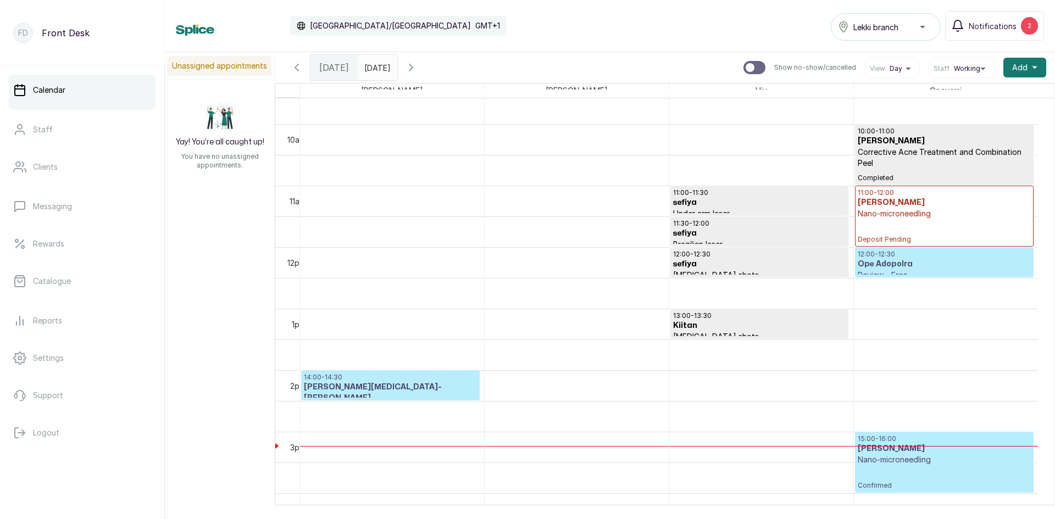
type input "dd/MM/yyyy"
click at [376, 68] on input "dd/MM/yyyy" at bounding box center [367, 64] width 18 height 19
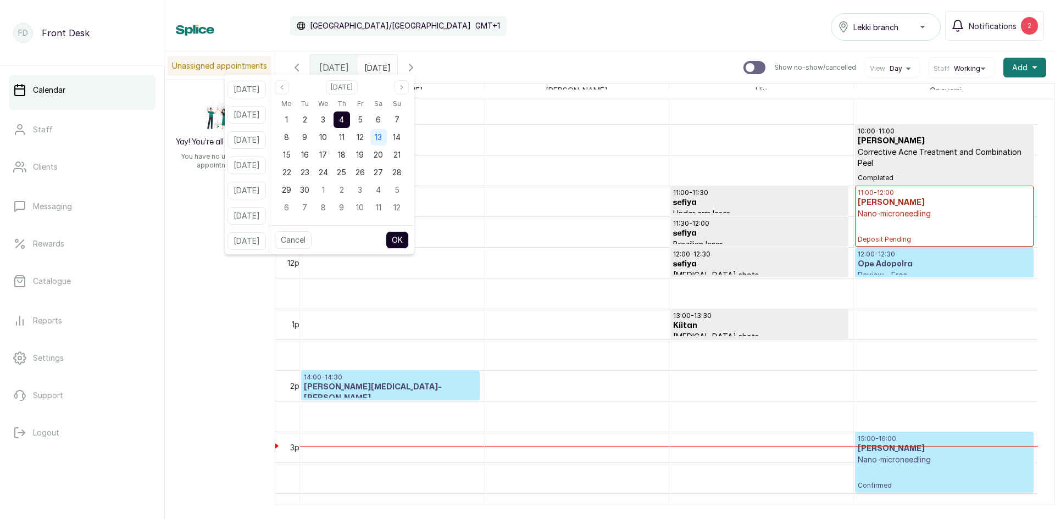
click at [382, 137] on span "13" at bounding box center [378, 136] width 7 height 9
click at [403, 238] on button "OK" at bounding box center [397, 240] width 23 height 18
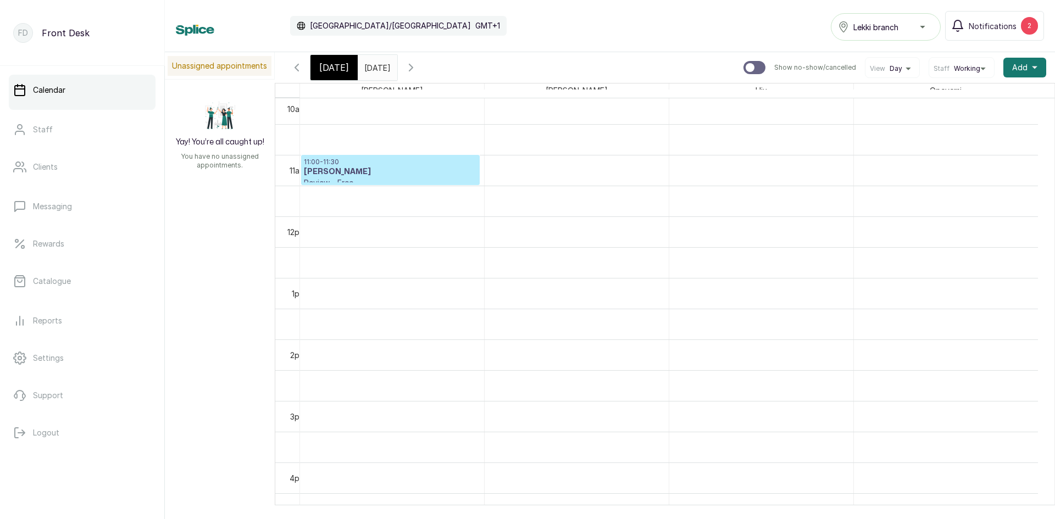
scroll to position [699, 0]
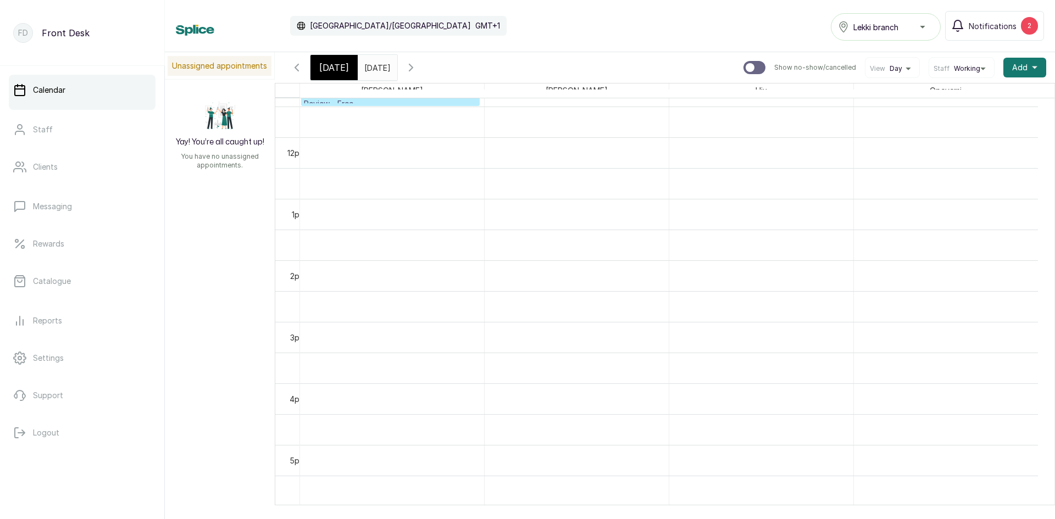
click at [370, 70] on input "[DATE]" at bounding box center [367, 64] width 18 height 19
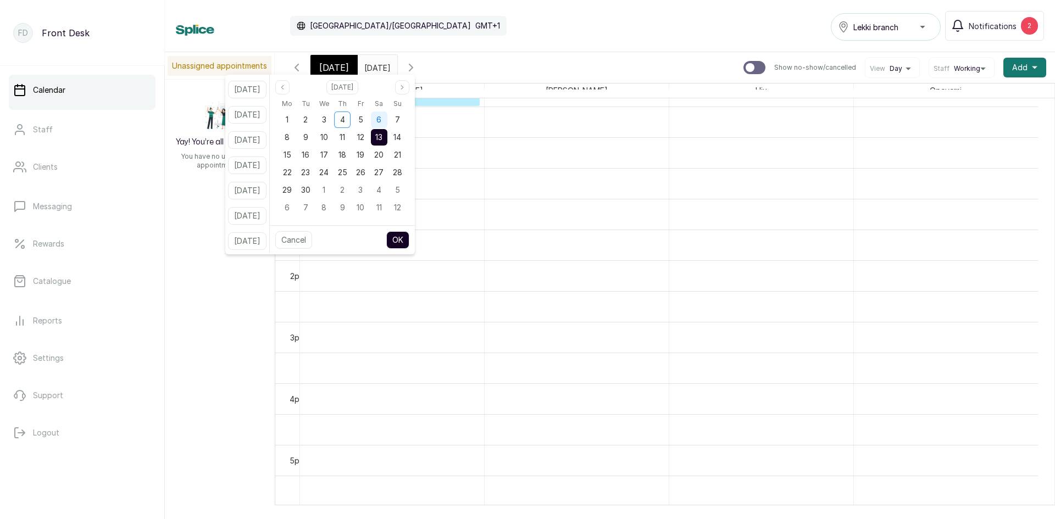
click at [381, 117] on span "6" at bounding box center [378, 119] width 5 height 9
click at [409, 236] on button "OK" at bounding box center [397, 240] width 23 height 18
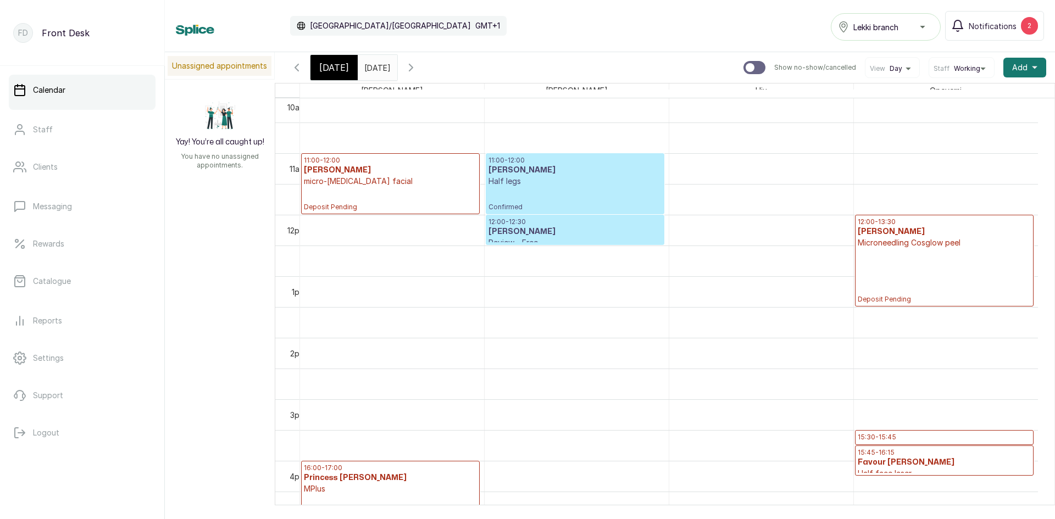
scroll to position [644, 0]
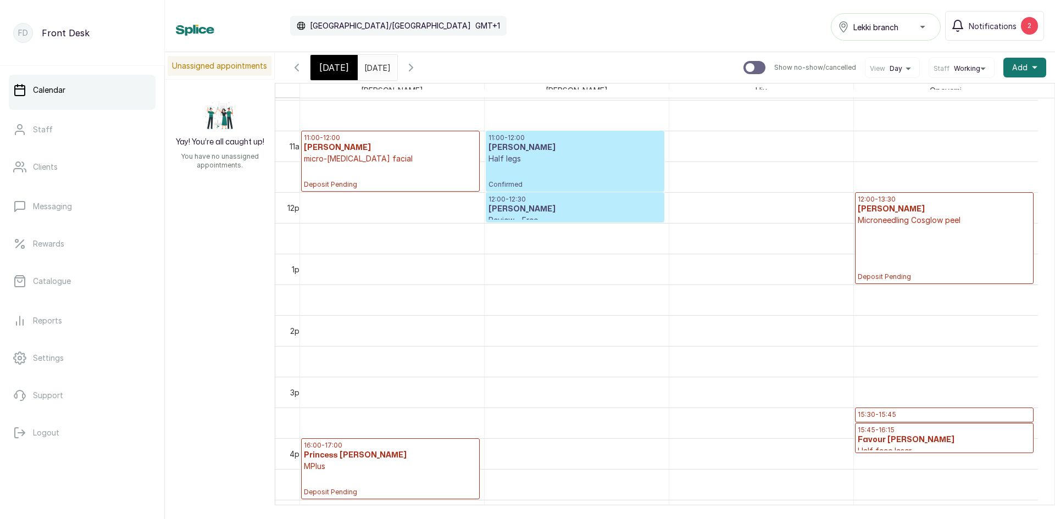
click at [376, 72] on input "[DATE]" at bounding box center [367, 64] width 18 height 19
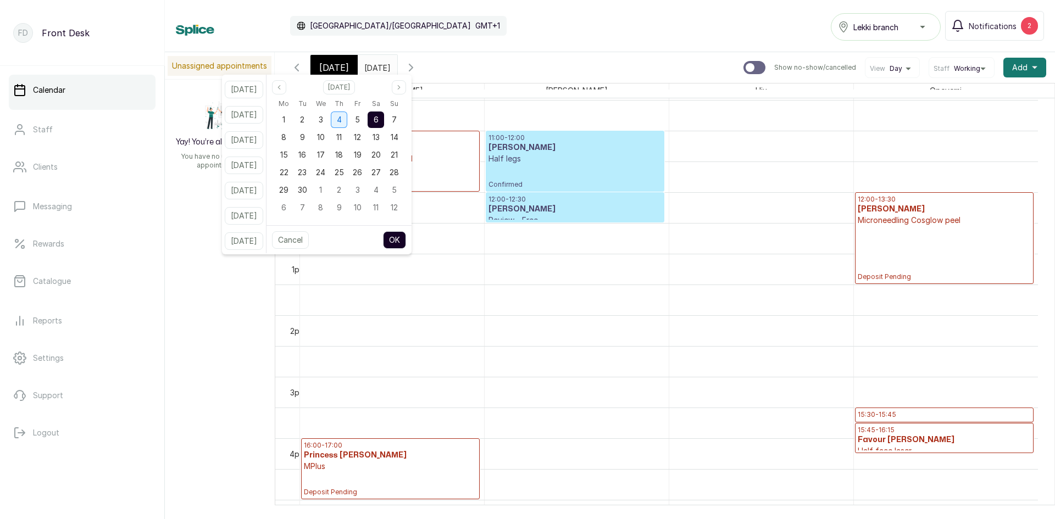
scroll to position [0, 0]
click at [347, 122] on div "4" at bounding box center [339, 119] width 16 height 16
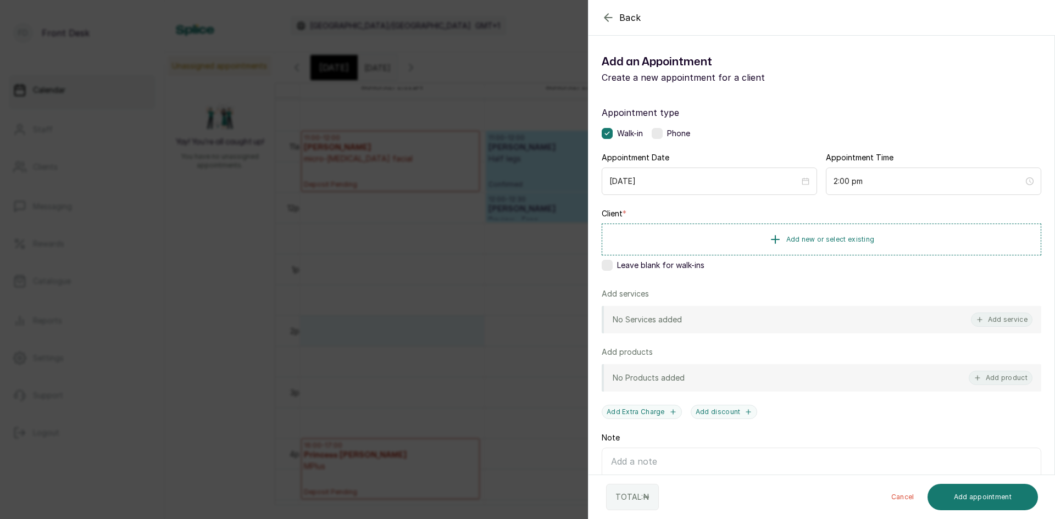
click at [203, 211] on div "Back Add Appointment Add an Appointment Create a new appointment for a client A…" at bounding box center [527, 259] width 1055 height 519
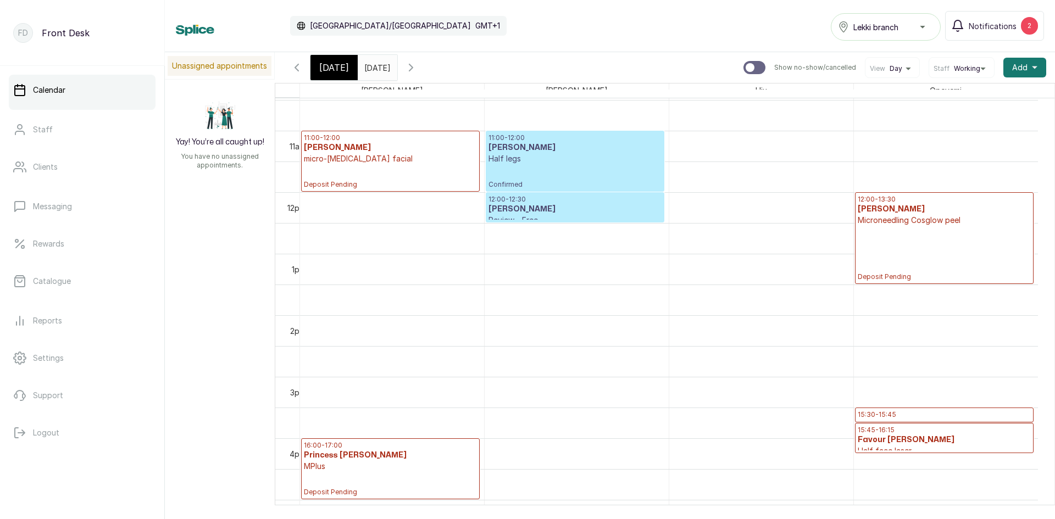
click at [371, 69] on input "[DATE]" at bounding box center [367, 64] width 18 height 19
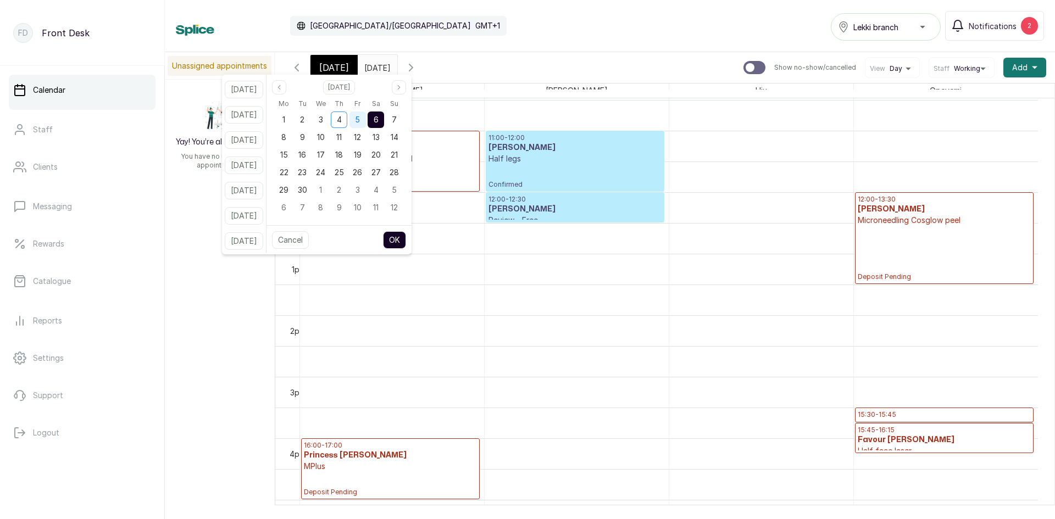
click at [366, 126] on div "5" at bounding box center [357, 119] width 16 height 16
click at [406, 236] on button "OK" at bounding box center [394, 240] width 23 height 18
type input "[DATE]"
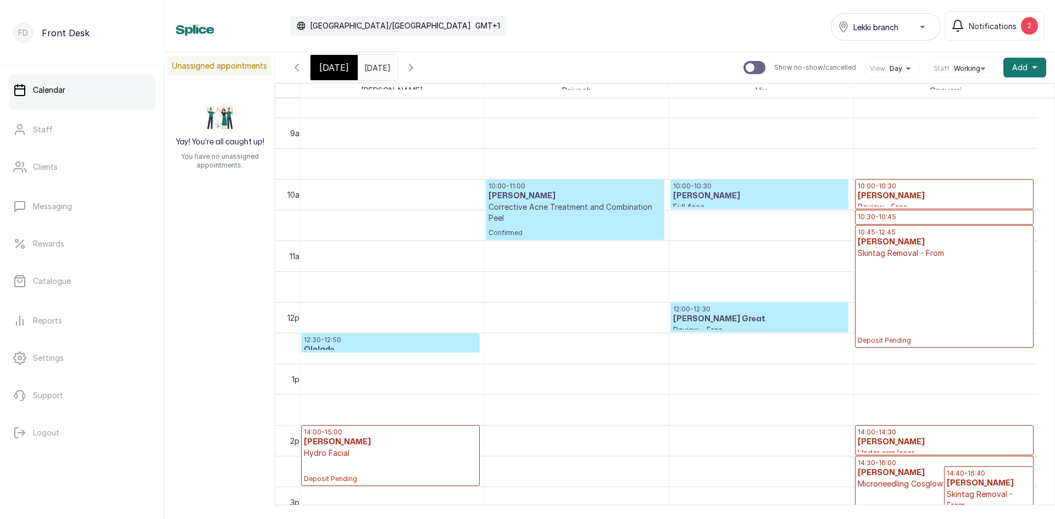
click at [345, 71] on div "[DATE]" at bounding box center [333, 67] width 47 height 25
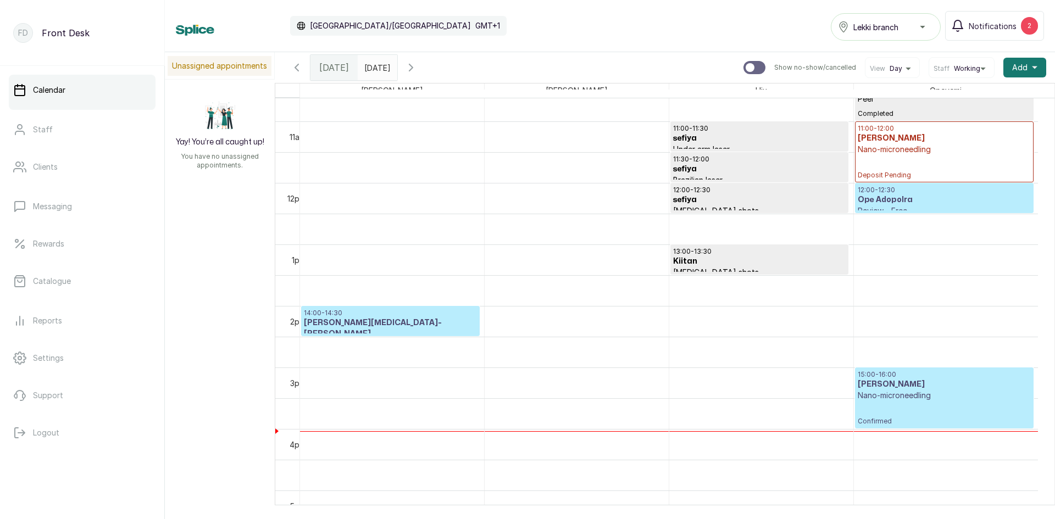
scroll to position [699, 0]
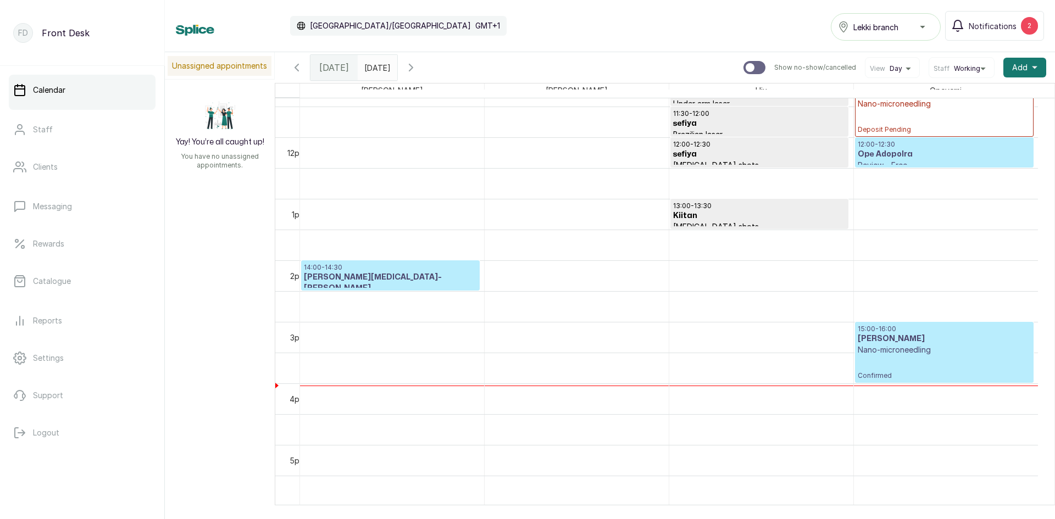
click at [348, 294] on p "[MEDICAL_DATA] shots" at bounding box center [390, 299] width 173 height 11
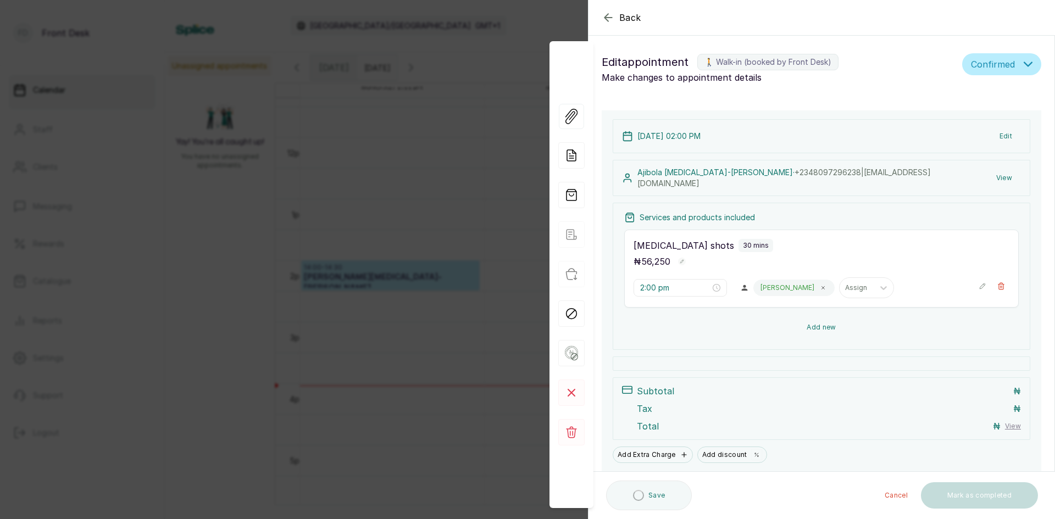
click at [810, 325] on button "Add new" at bounding box center [821, 327] width 394 height 26
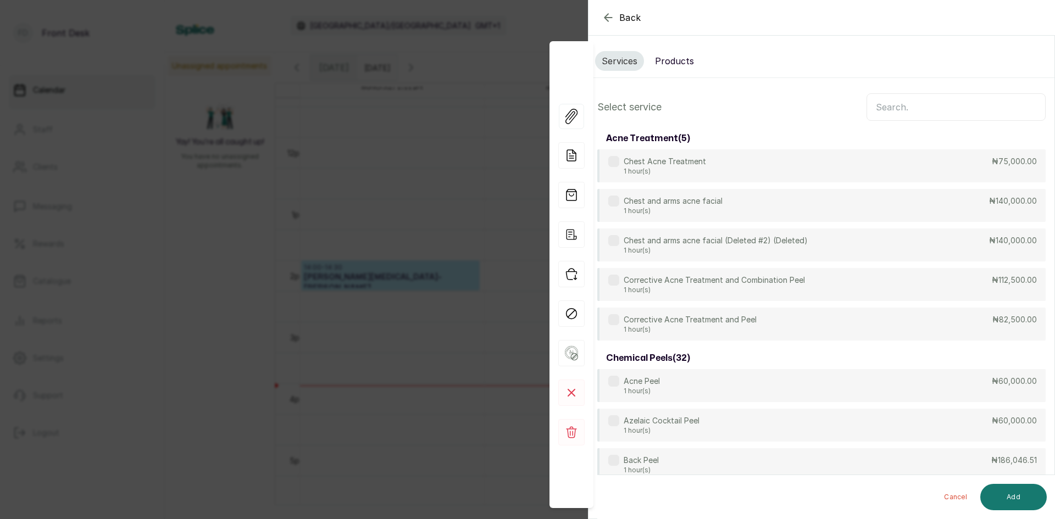
scroll to position [370, 0]
click at [886, 110] on input "text" at bounding box center [955, 106] width 179 height 27
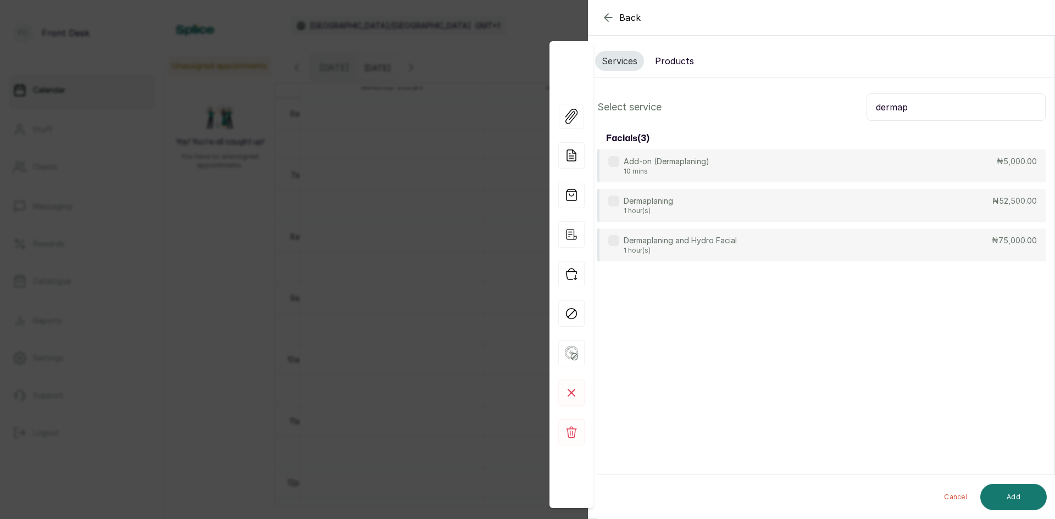
click at [915, 109] on input "dermap" at bounding box center [955, 106] width 179 height 27
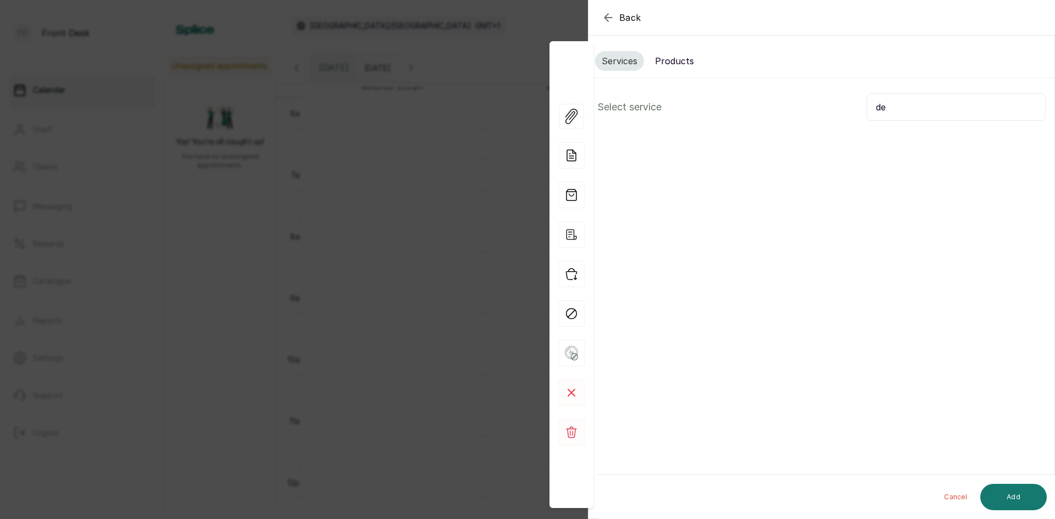
type input "d"
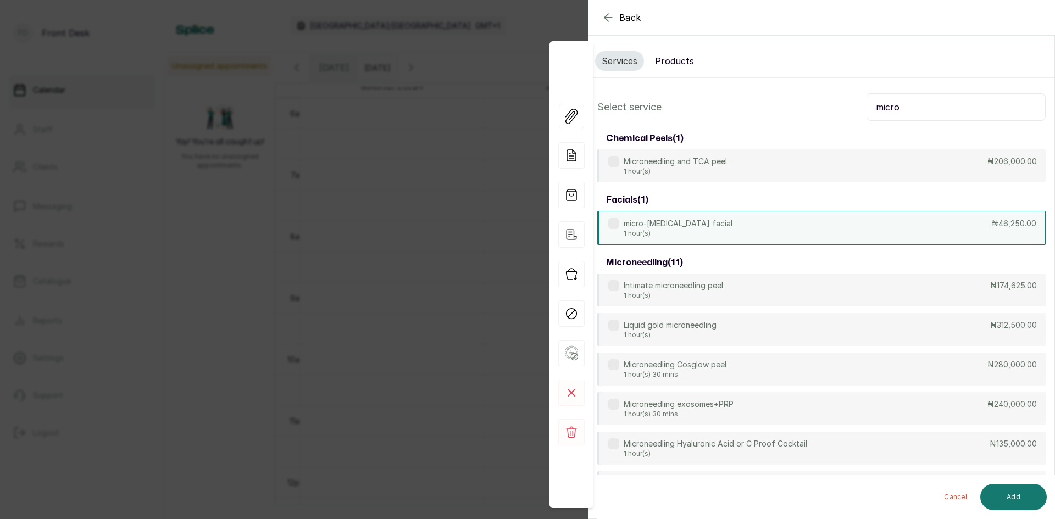
type input "micro"
click at [738, 228] on div "micro-[MEDICAL_DATA] facial 1 hour(s) ₦46,250.00" at bounding box center [821, 228] width 448 height 34
click at [1011, 499] on button "Add" at bounding box center [1013, 497] width 66 height 26
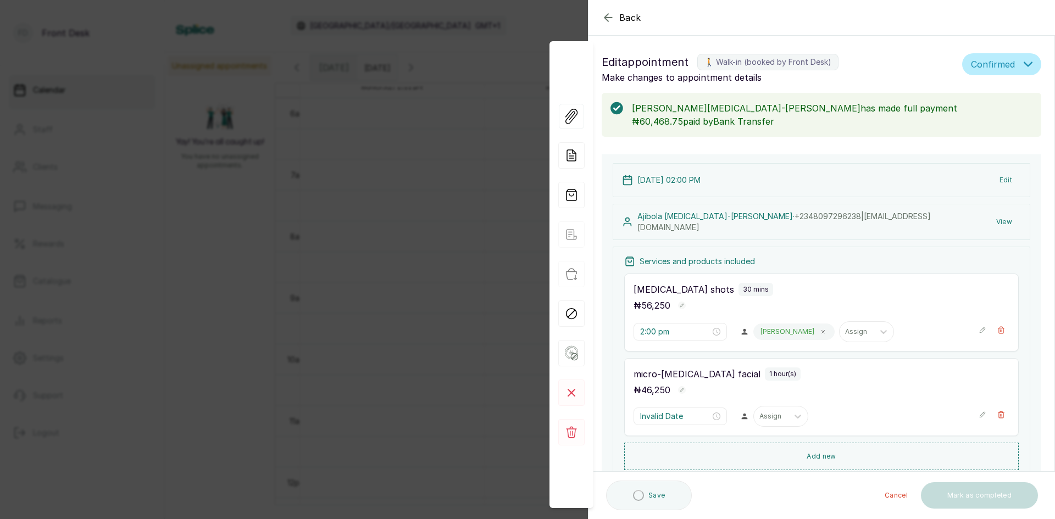
type input "2:30 pm"
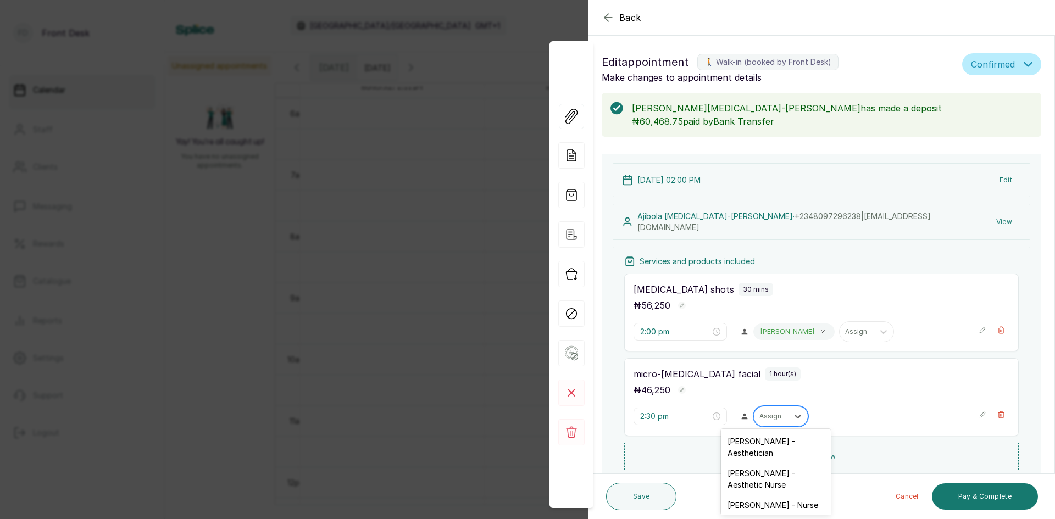
click at [760, 412] on div at bounding box center [770, 416] width 23 height 10
click at [752, 490] on div "[PERSON_NAME] - Aesthetician" at bounding box center [776, 497] width 110 height 32
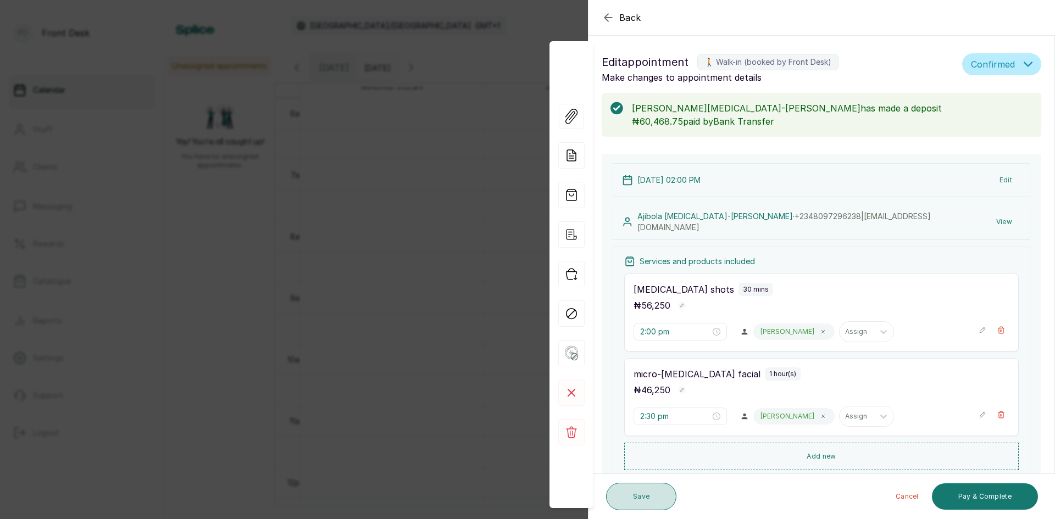
click at [647, 499] on button "Save" at bounding box center [641, 496] width 70 height 27
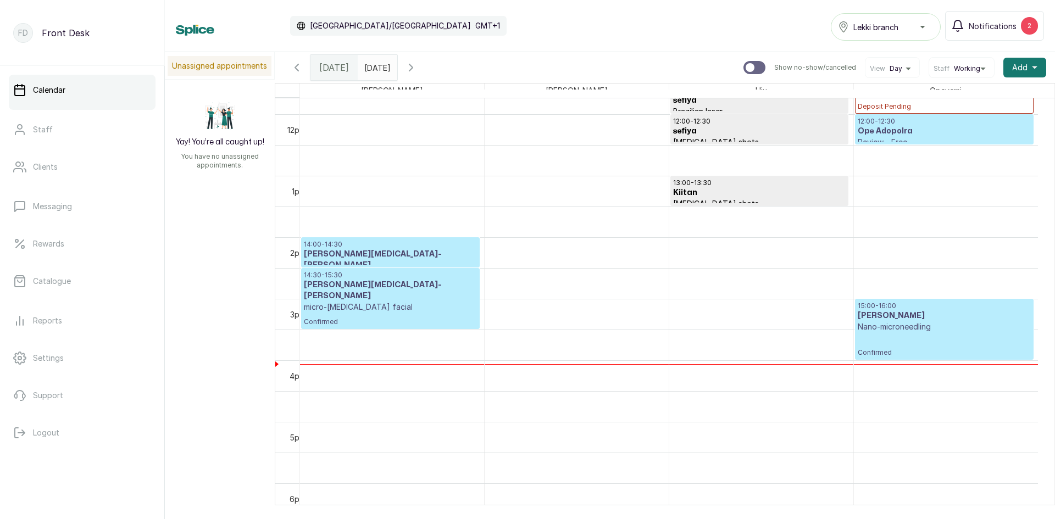
scroll to position [754, 0]
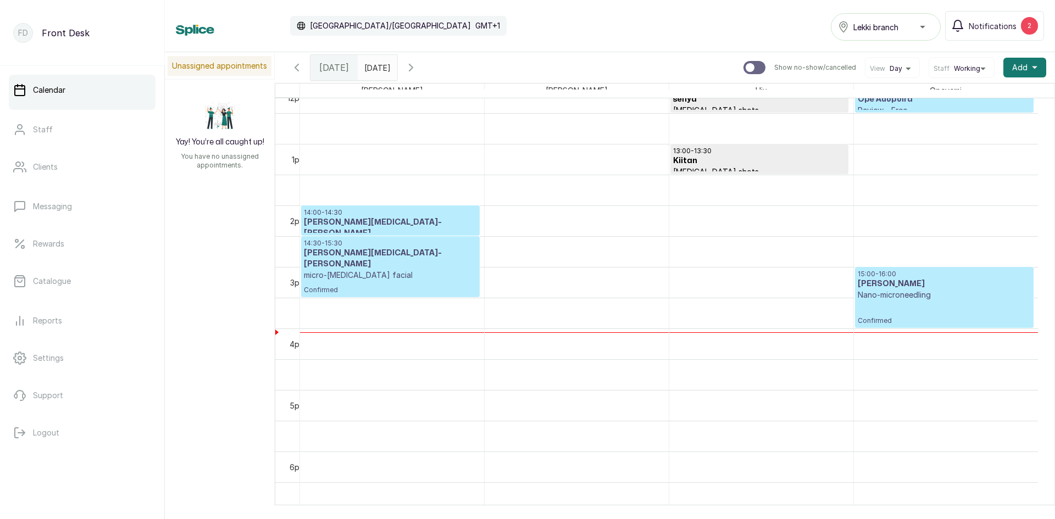
click at [399, 270] on p "micro-[MEDICAL_DATA] facial" at bounding box center [390, 275] width 173 height 11
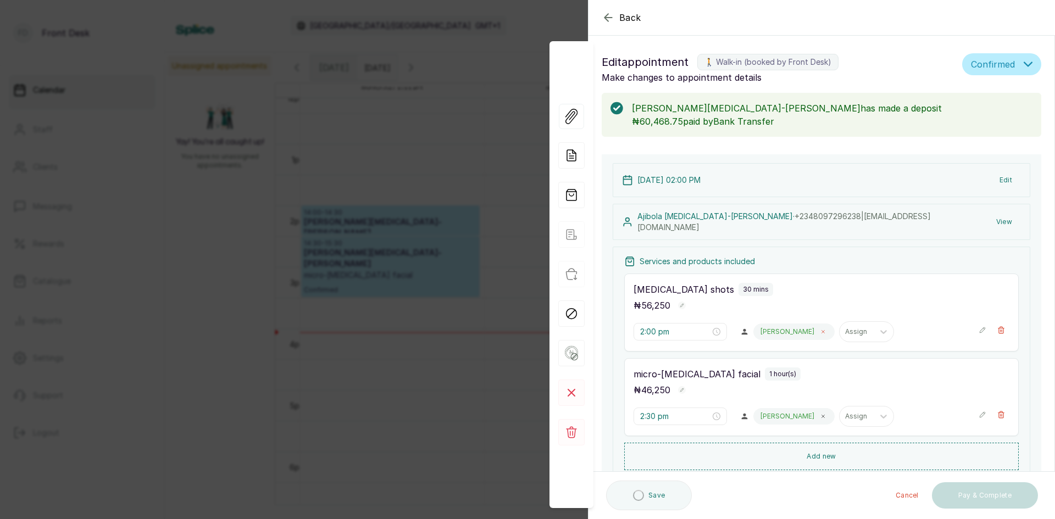
click at [818, 333] on span at bounding box center [822, 331] width 9 height 9
click at [782, 333] on div "Assign" at bounding box center [771, 332] width 34 height 14
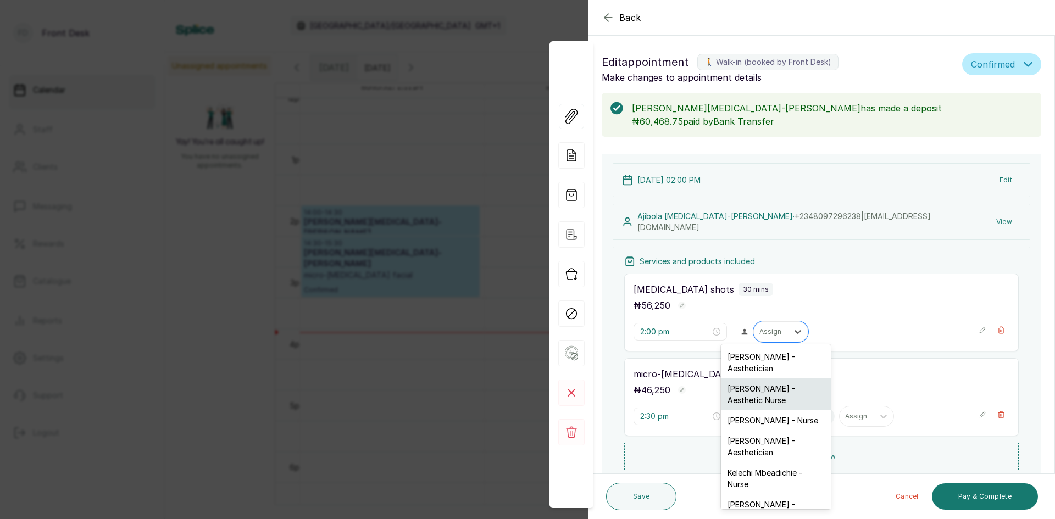
click at [756, 400] on div "[PERSON_NAME] - Aesthetic Nurse" at bounding box center [776, 394] width 110 height 32
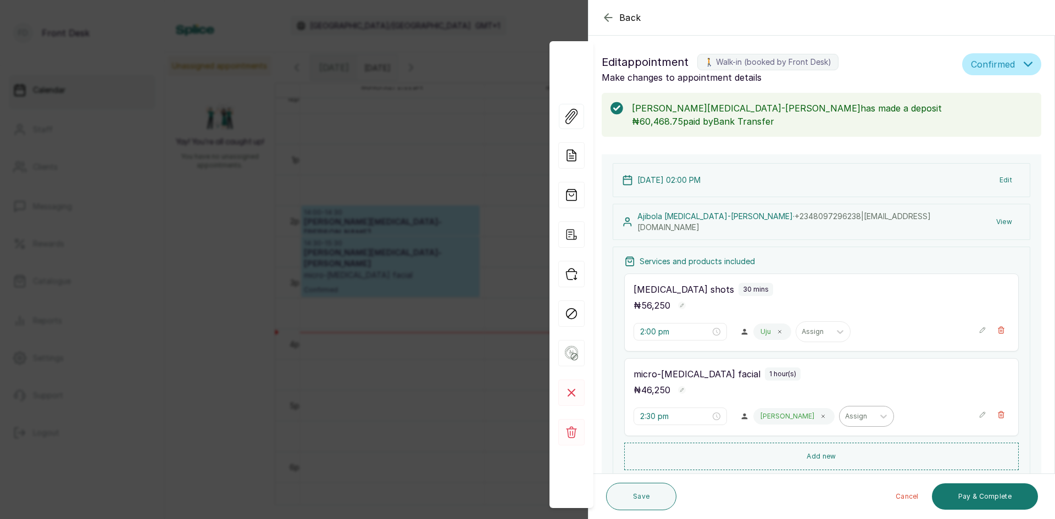
click at [818, 415] on span at bounding box center [822, 416] width 9 height 9
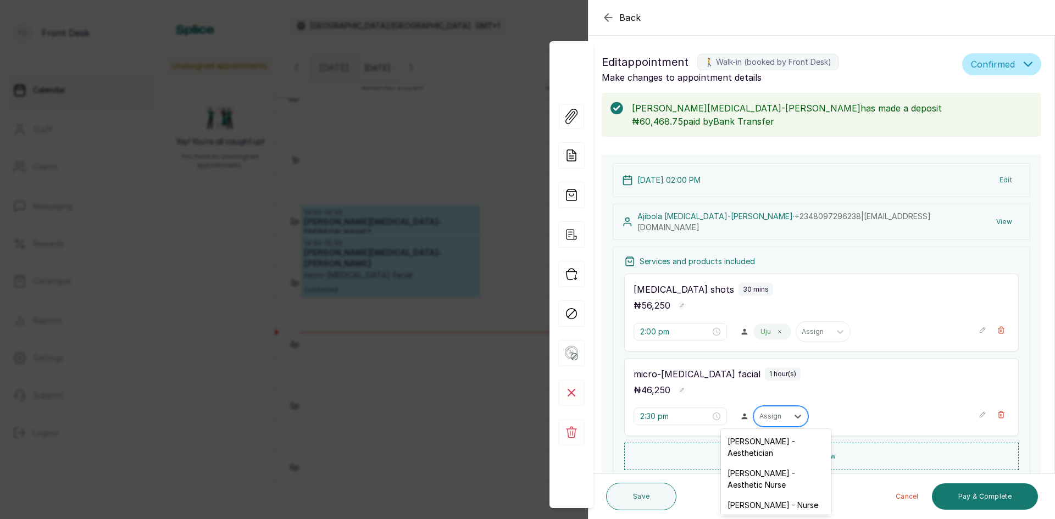
click at [772, 414] on div at bounding box center [770, 416] width 23 height 10
click at [728, 469] on div "[PERSON_NAME] - Aesthetic Nurse" at bounding box center [776, 479] width 110 height 32
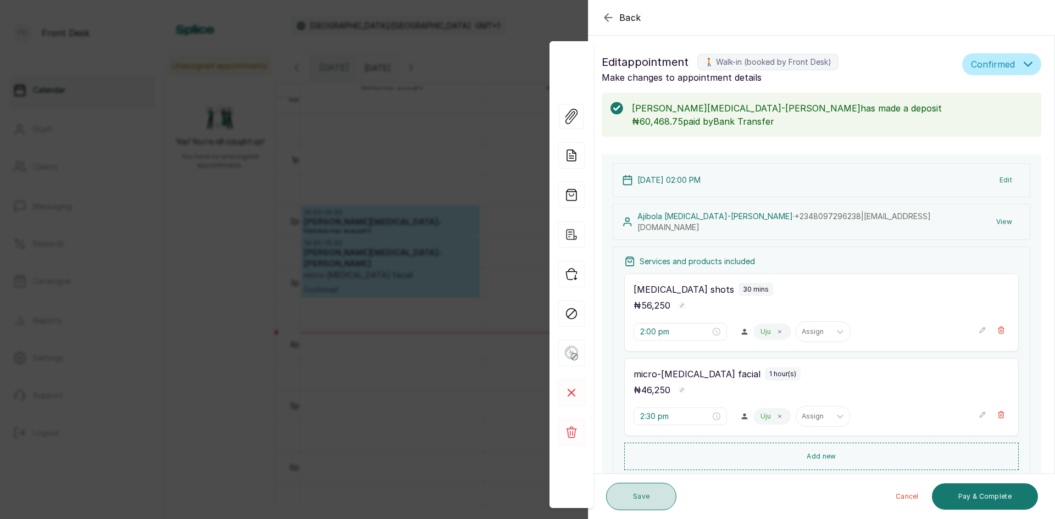
click at [635, 498] on button "Save" at bounding box center [641, 496] width 70 height 27
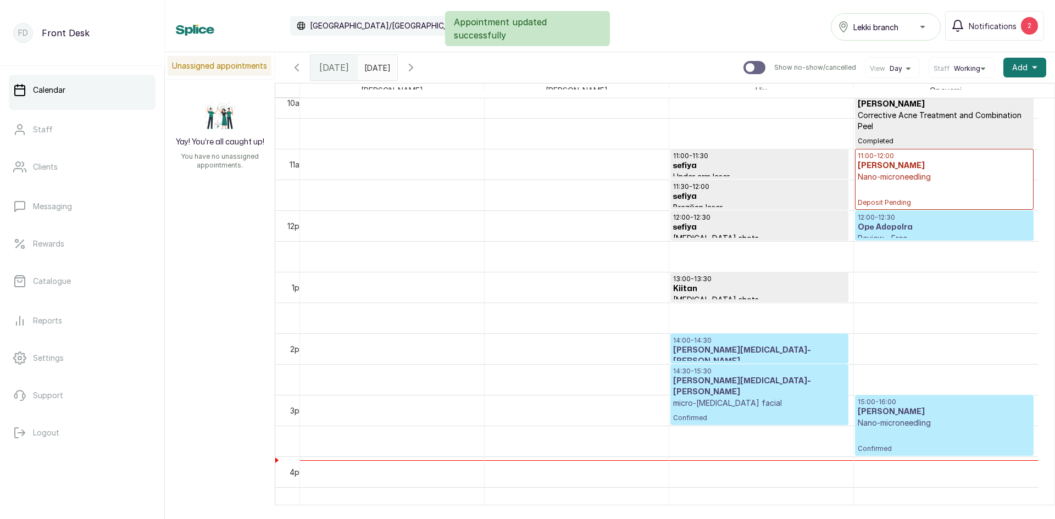
scroll to position [644, 0]
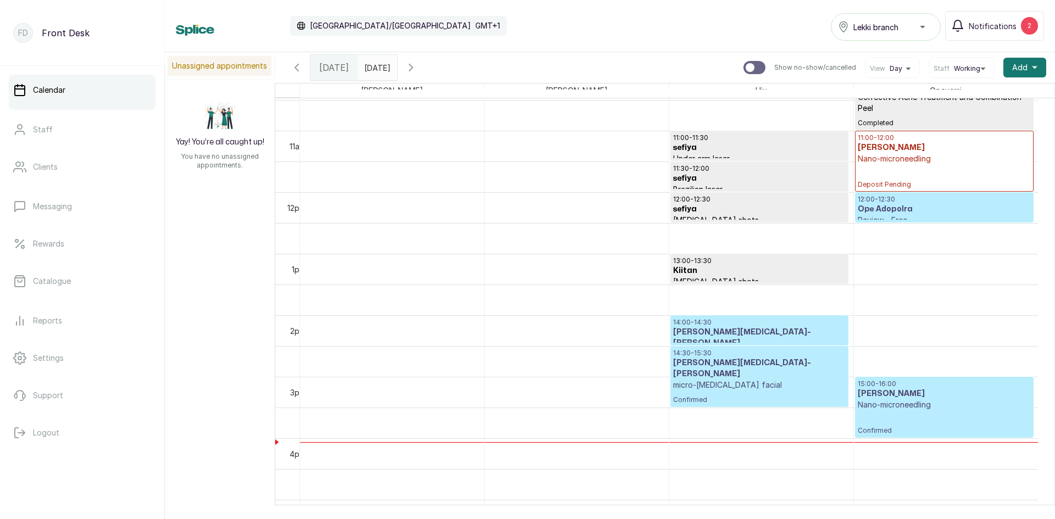
click at [947, 416] on div "15:00 - 16:00 [PERSON_NAME] Nano-microneedling Confirmed" at bounding box center [943, 407] width 173 height 55
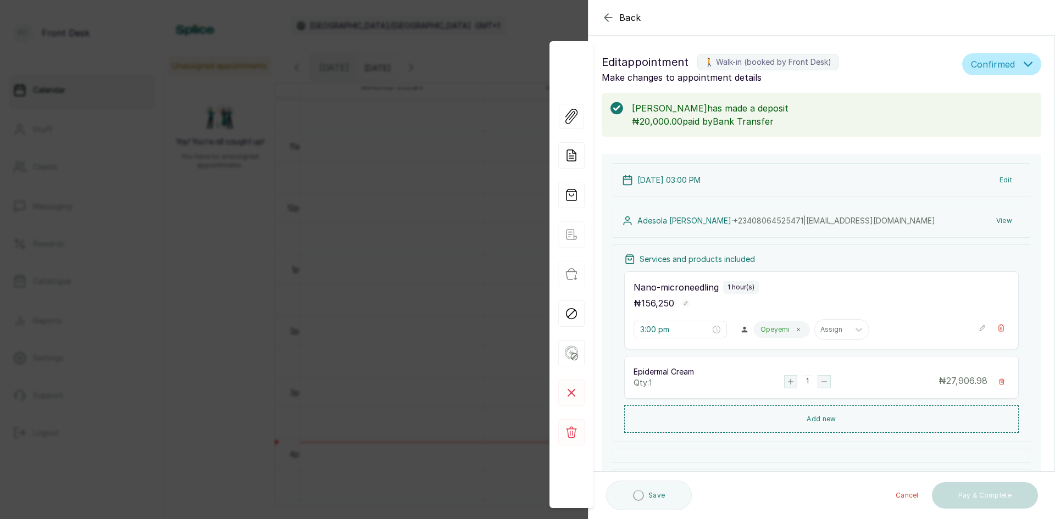
scroll to position [144, 0]
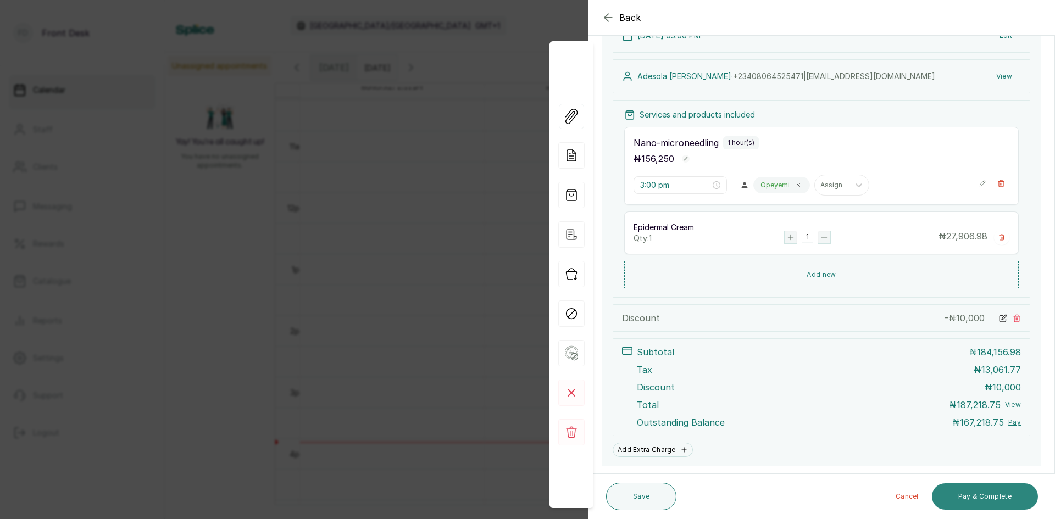
click at [947, 497] on button "Pay & Complete" at bounding box center [985, 496] width 106 height 26
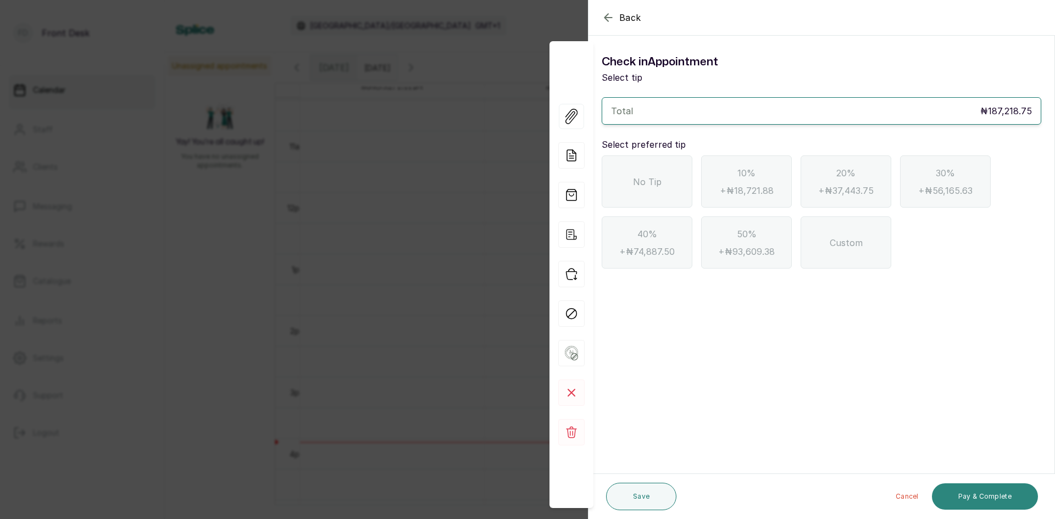
scroll to position [0, 0]
click at [688, 179] on div "No Tip" at bounding box center [646, 181] width 91 height 52
click at [961, 491] on button "Pay & Complete" at bounding box center [985, 496] width 106 height 26
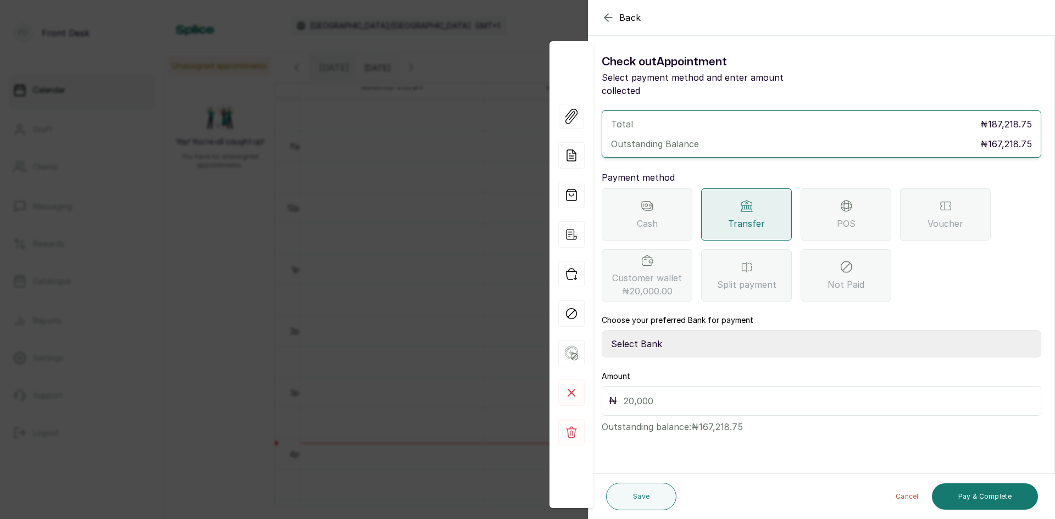
click at [713, 206] on div "Transfer" at bounding box center [746, 214] width 91 height 52
click at [685, 332] on select "Select Bank [PERSON_NAME] Fairmoney Microfinance Bank SKN ANALYTICS MED AESTH. …" at bounding box center [820, 343] width 439 height 27
select select "43272bc0-21c6-4b19-b9fb-c2093b8603c2"
click at [601, 330] on select "Select Bank [PERSON_NAME] Fairmoney Microfinance Bank SKN ANALYTICS MED AESTH. …" at bounding box center [820, 343] width 439 height 27
click at [702, 393] on input "text" at bounding box center [828, 400] width 410 height 15
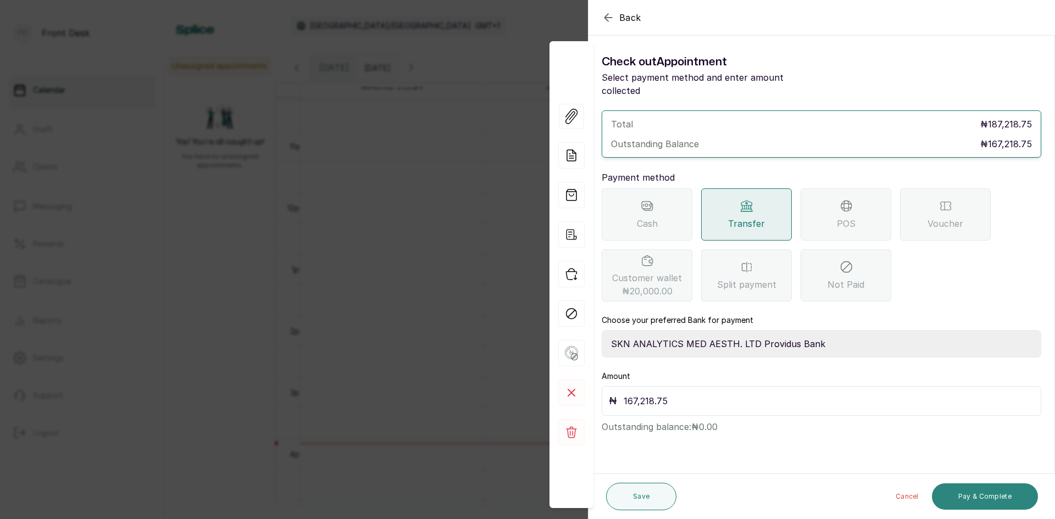
type input "167,218.75"
click at [1016, 495] on button "Pay & Complete" at bounding box center [985, 496] width 106 height 26
click at [98, 186] on div "Back Appointment Details Check out Appointment Select payment method and enter …" at bounding box center [527, 259] width 1055 height 519
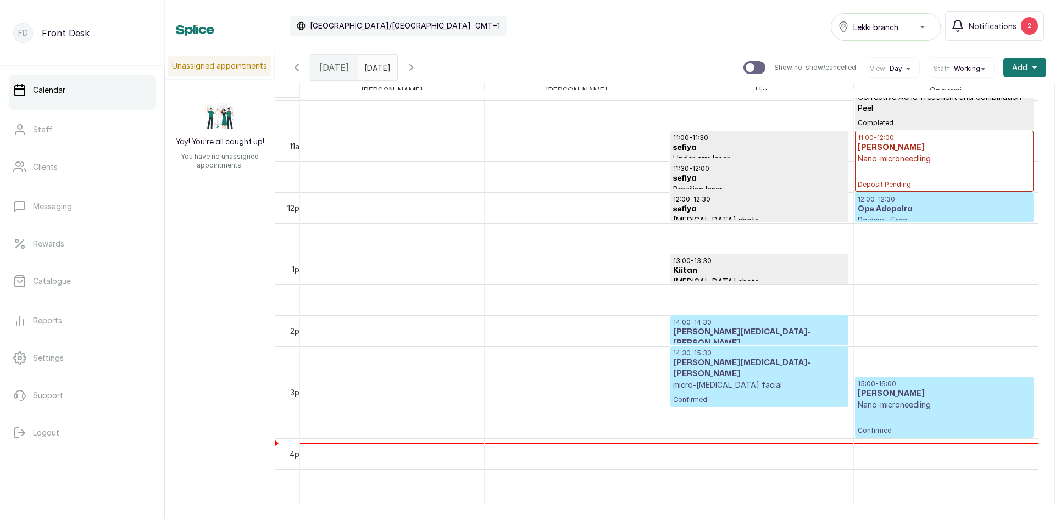
click at [693, 367] on h3 "[PERSON_NAME][MEDICAL_DATA]-[PERSON_NAME]" at bounding box center [759, 369] width 172 height 22
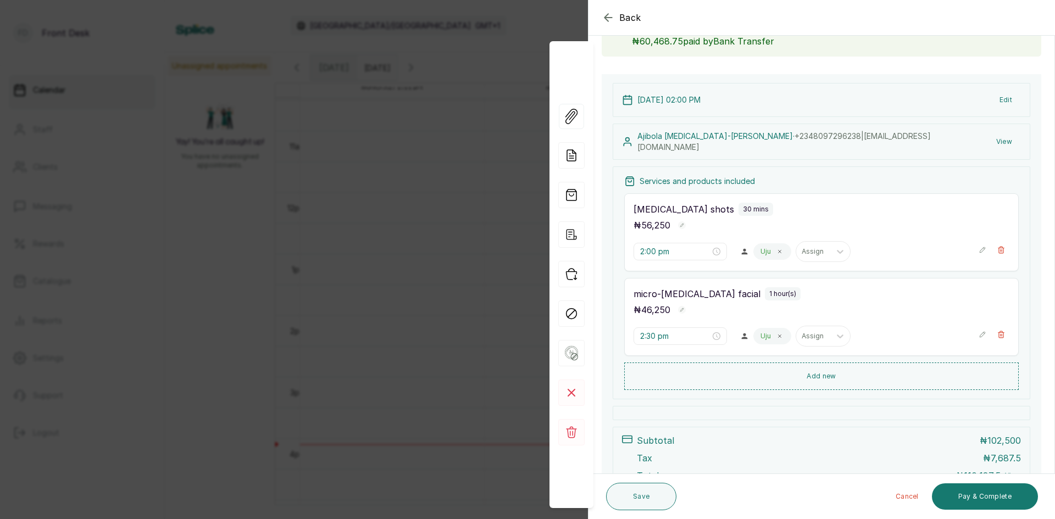
scroll to position [53, 0]
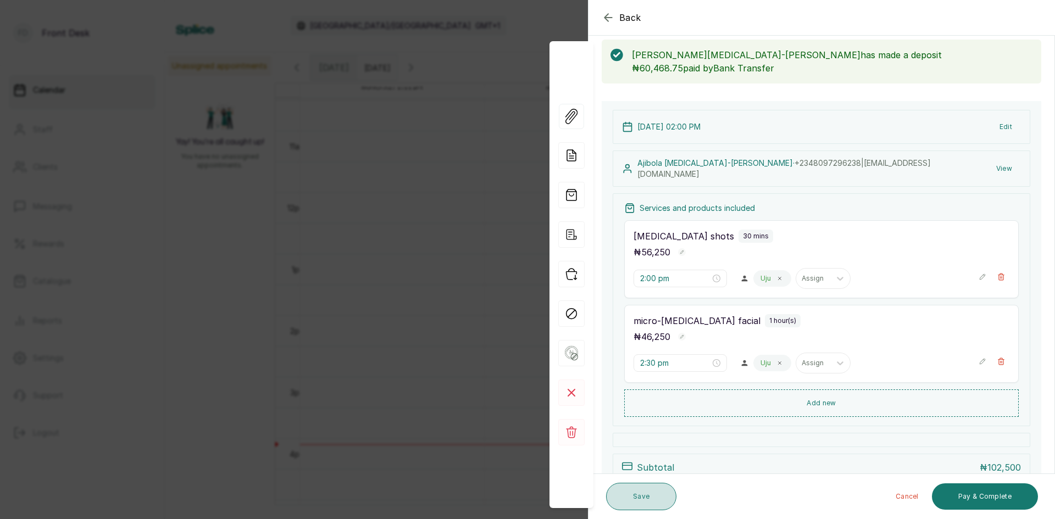
click at [624, 498] on button "Save" at bounding box center [641, 496] width 70 height 27
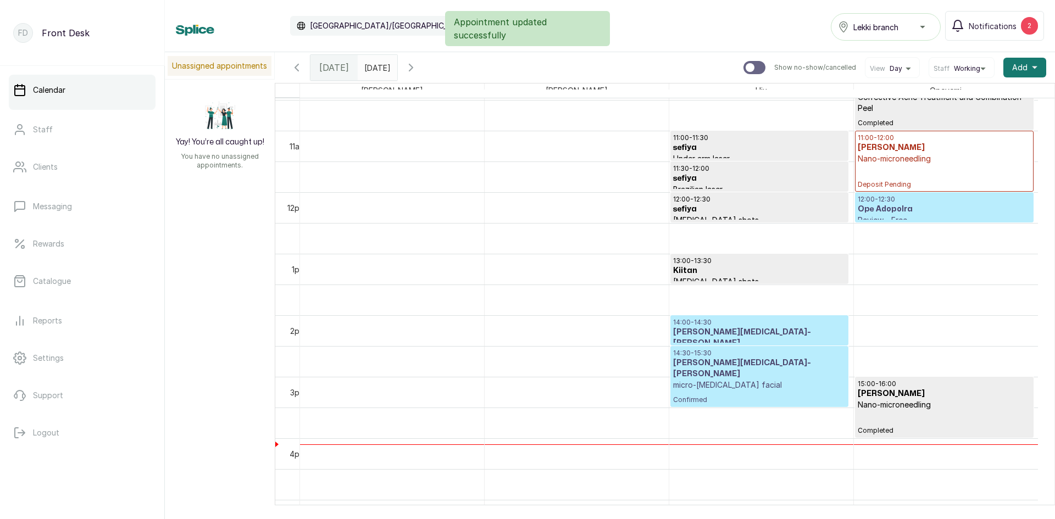
click at [705, 380] on p "micro-[MEDICAL_DATA] facial" at bounding box center [759, 385] width 172 height 11
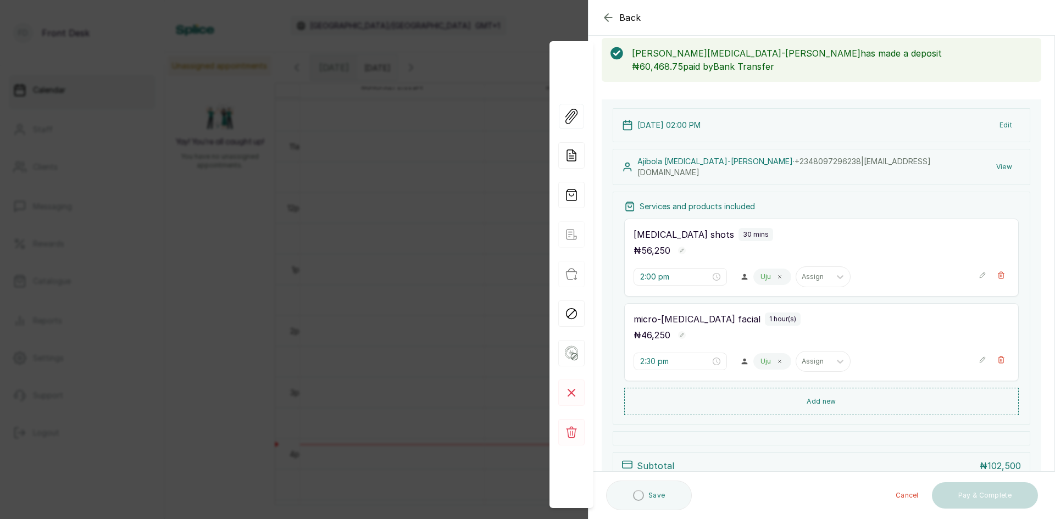
scroll to position [0, 0]
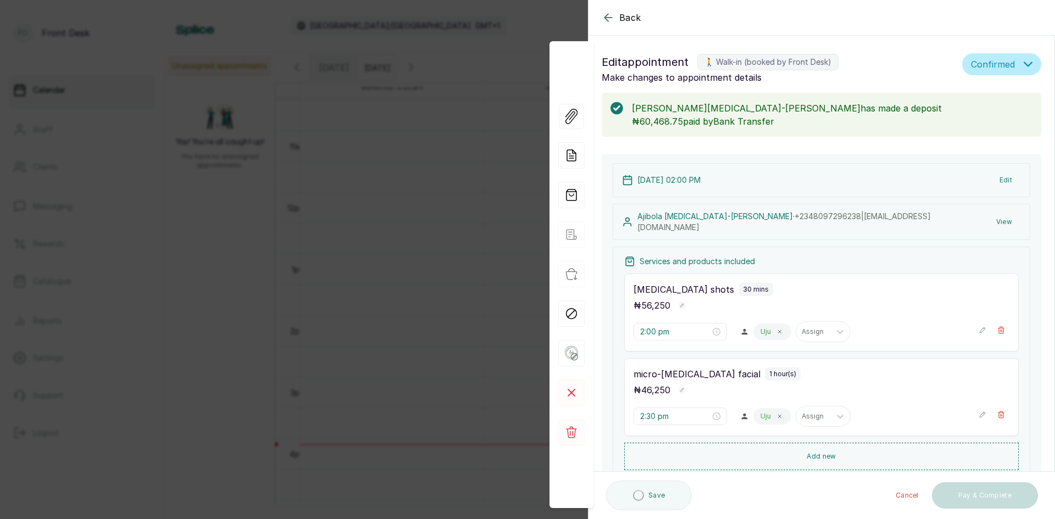
click at [987, 221] on button "View" at bounding box center [1004, 222] width 34 height 20
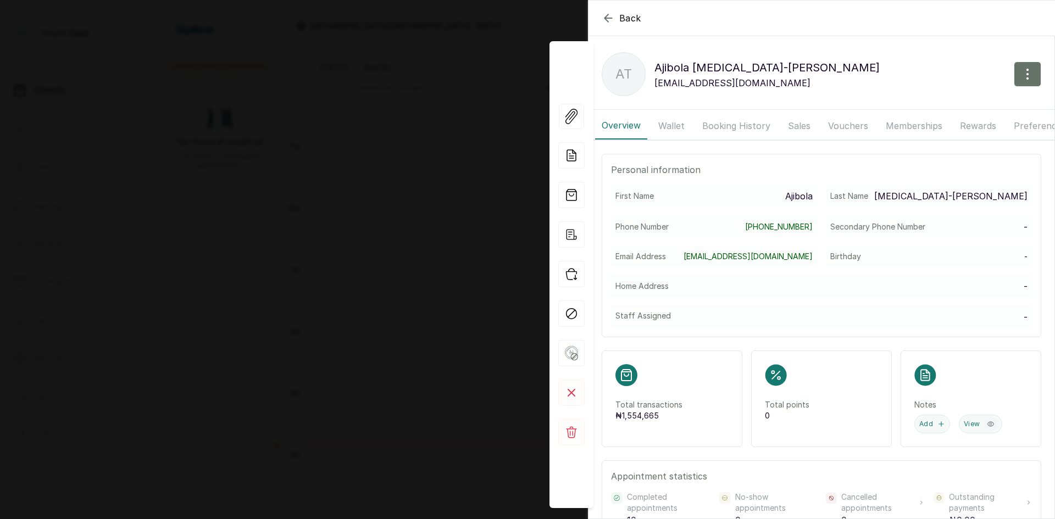
click at [744, 119] on button "Booking History" at bounding box center [735, 125] width 81 height 27
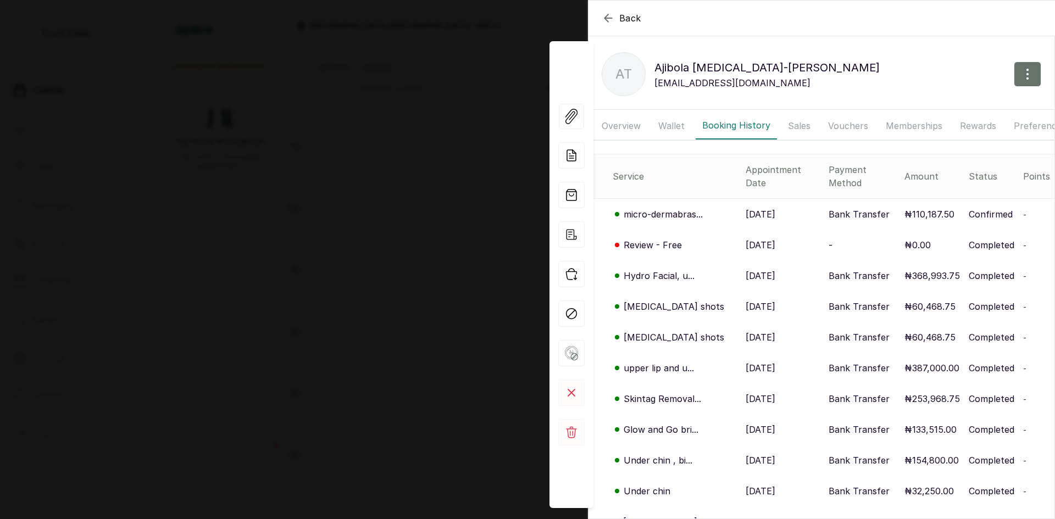
click at [666, 361] on p "upper lip and u..." at bounding box center [658, 367] width 70 height 13
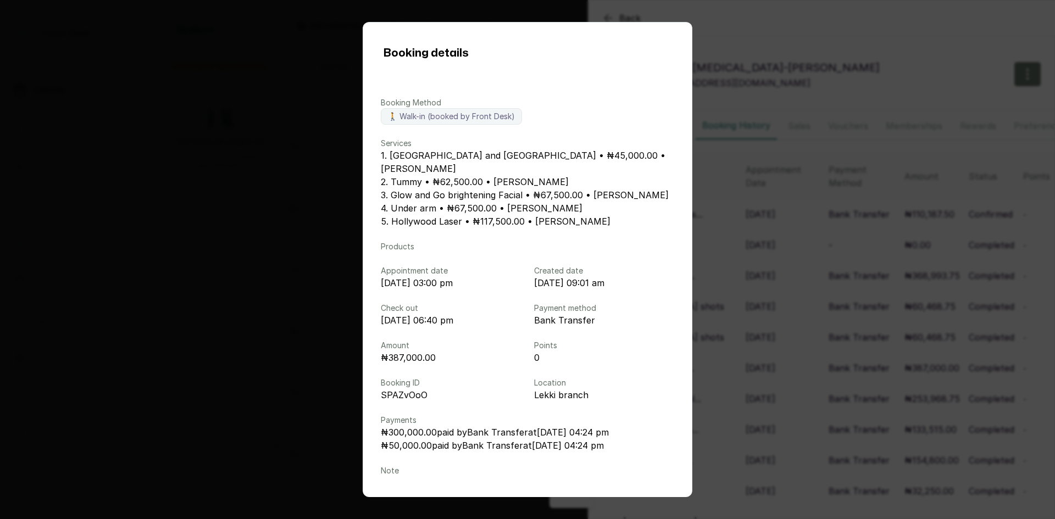
click at [144, 106] on div "Booking details Booking Method 🚶 Walk-in (booked by Front Desk) Services 1. [GE…" at bounding box center [527, 259] width 1055 height 519
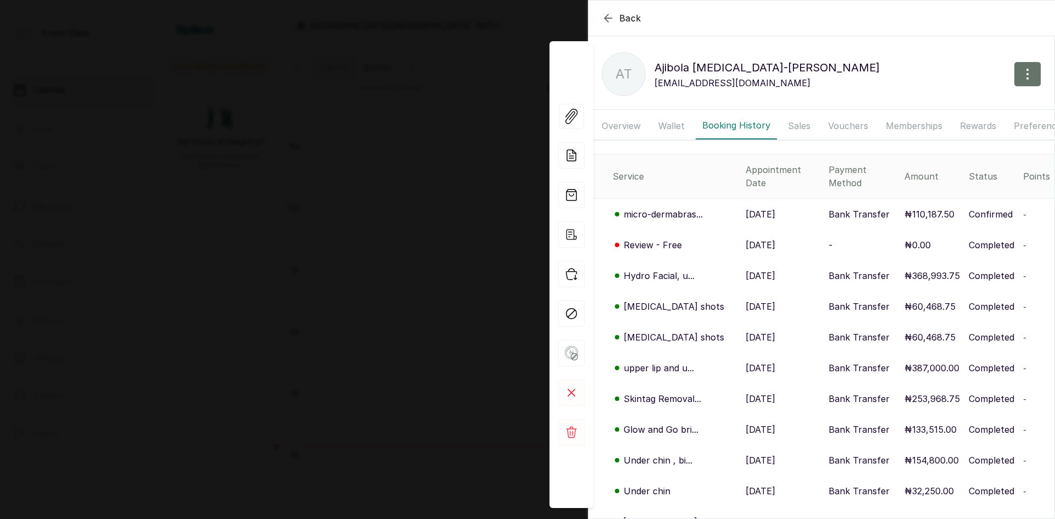
click at [619, 15] on span "Back" at bounding box center [630, 18] width 22 height 13
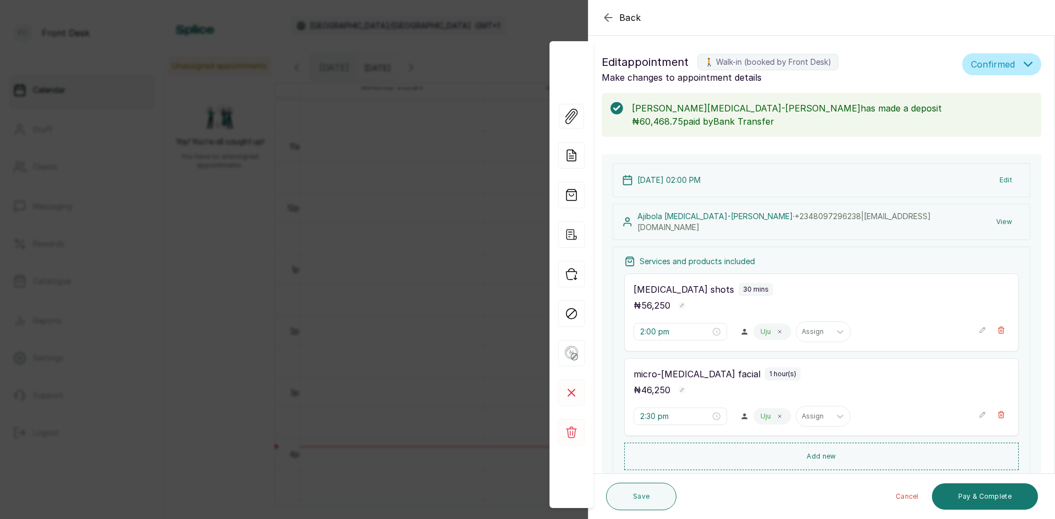
click at [244, 193] on div "Back Appointment Details Edit appointment 🚶 Walk-in (booked by Front Desk) Make…" at bounding box center [527, 259] width 1055 height 519
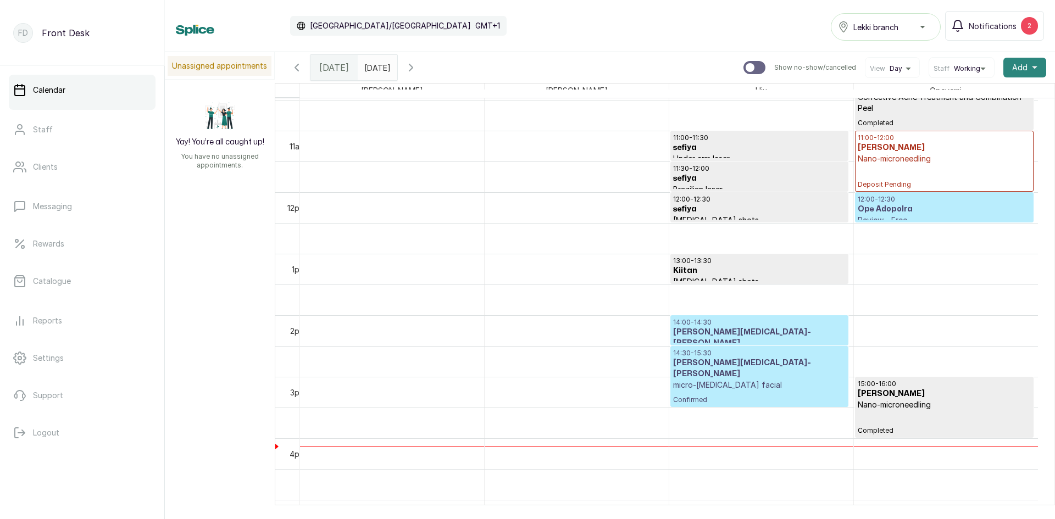
click at [1012, 70] on span "Add" at bounding box center [1019, 67] width 15 height 11
click at [983, 97] on span "Add Appointment" at bounding box center [984, 97] width 105 height 13
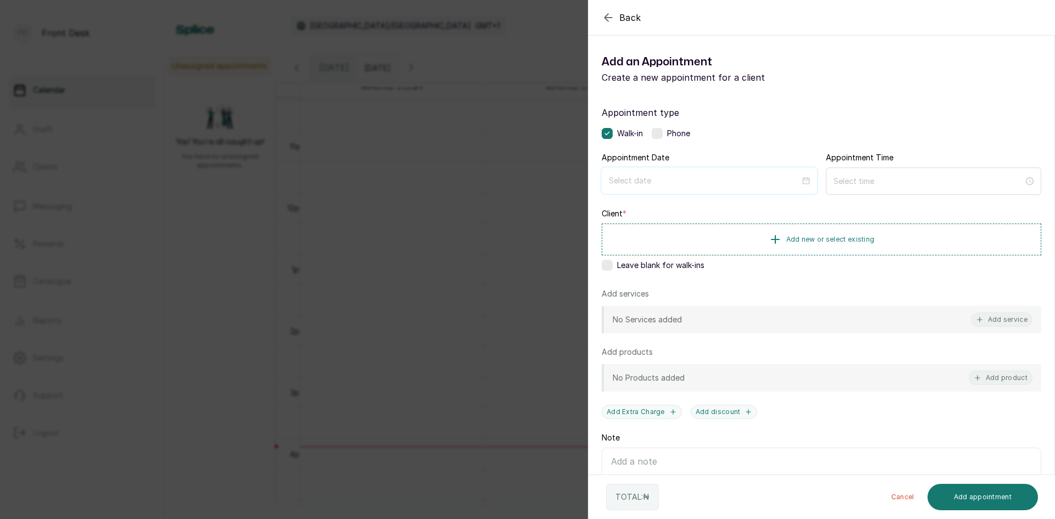
click at [722, 180] on input at bounding box center [704, 181] width 191 height 12
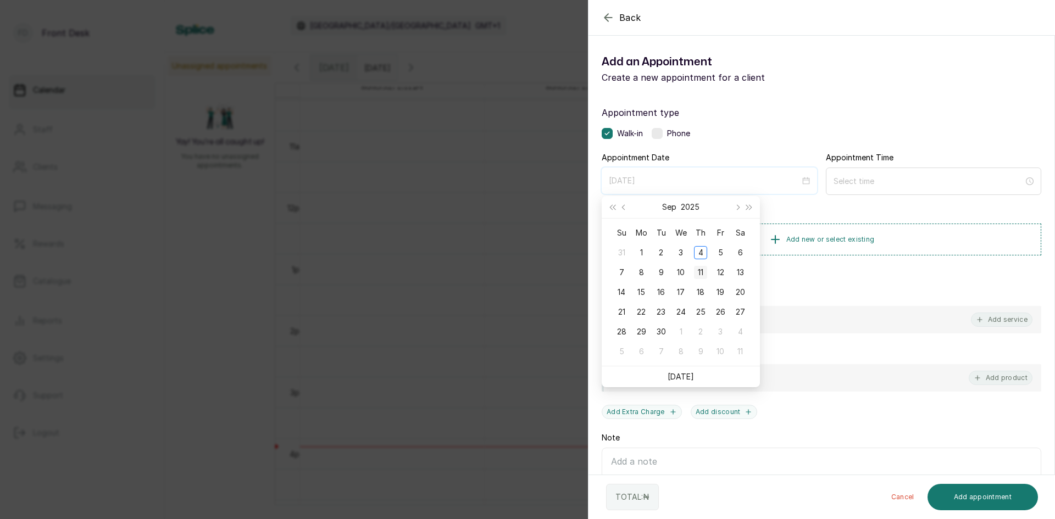
type input "[DATE]"
click at [700, 275] on div "11" at bounding box center [700, 272] width 13 height 13
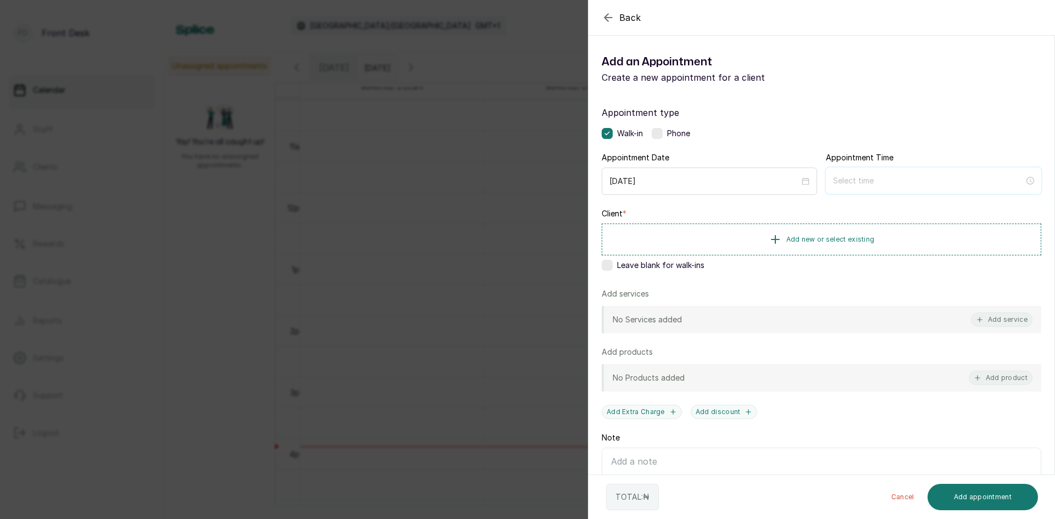
click at [858, 177] on input at bounding box center [928, 181] width 191 height 12
type input "12:00 am"
click at [829, 212] on div "12" at bounding box center [837, 207] width 26 height 15
click at [762, 241] on button "Add new or select existing" at bounding box center [820, 239] width 439 height 31
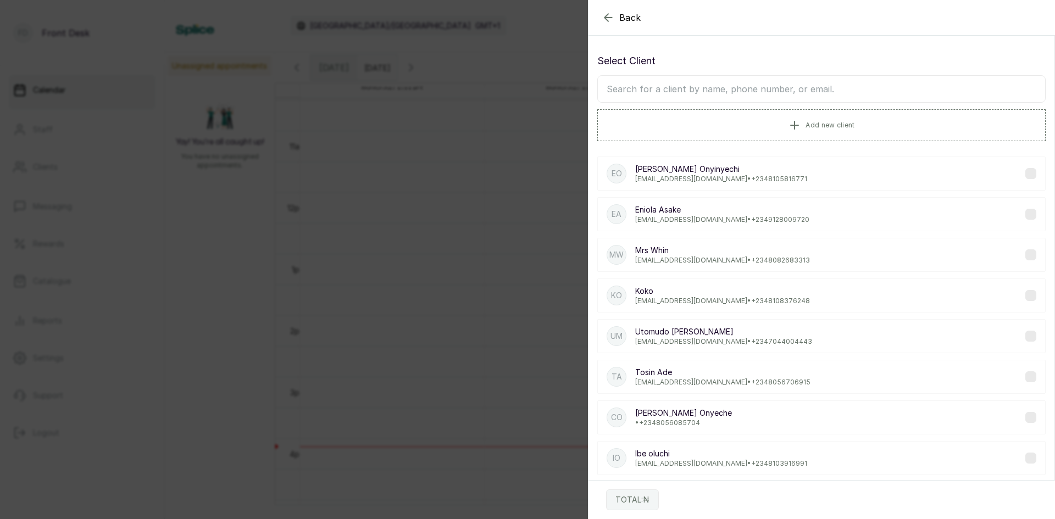
click at [796, 90] on input "text" at bounding box center [821, 88] width 448 height 27
click at [621, 20] on span "Back" at bounding box center [630, 17] width 22 height 13
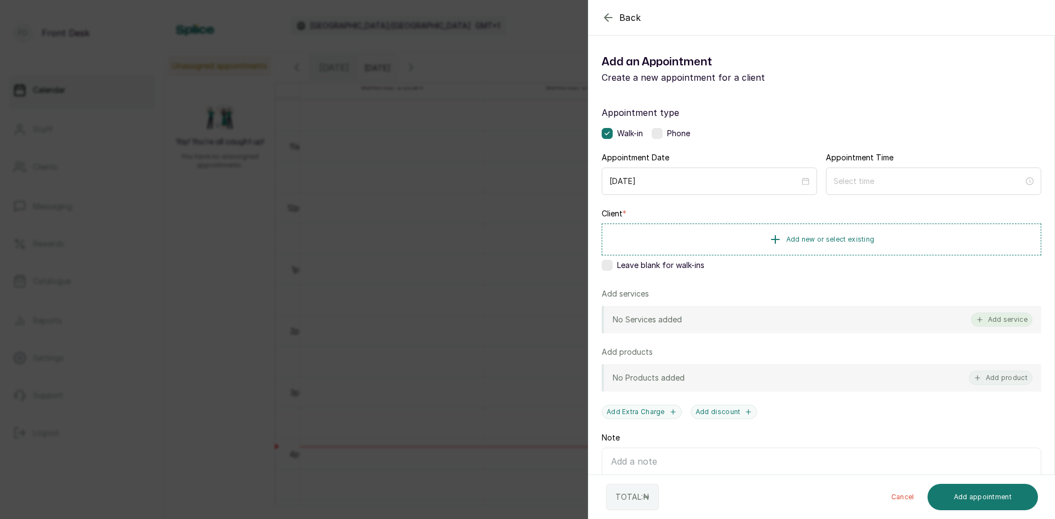
click at [998, 317] on button "Add service" at bounding box center [1002, 320] width 62 height 14
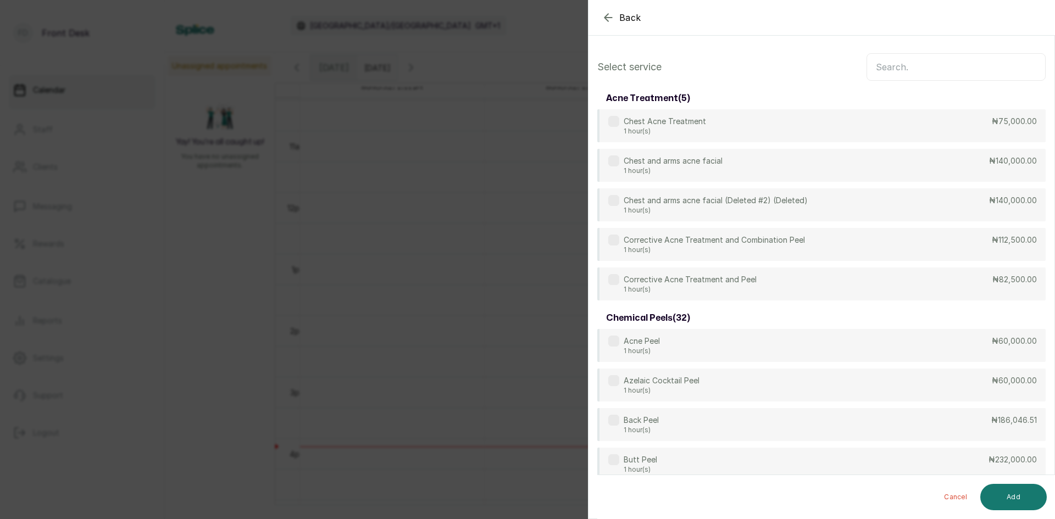
click at [910, 67] on input "text" at bounding box center [955, 66] width 179 height 27
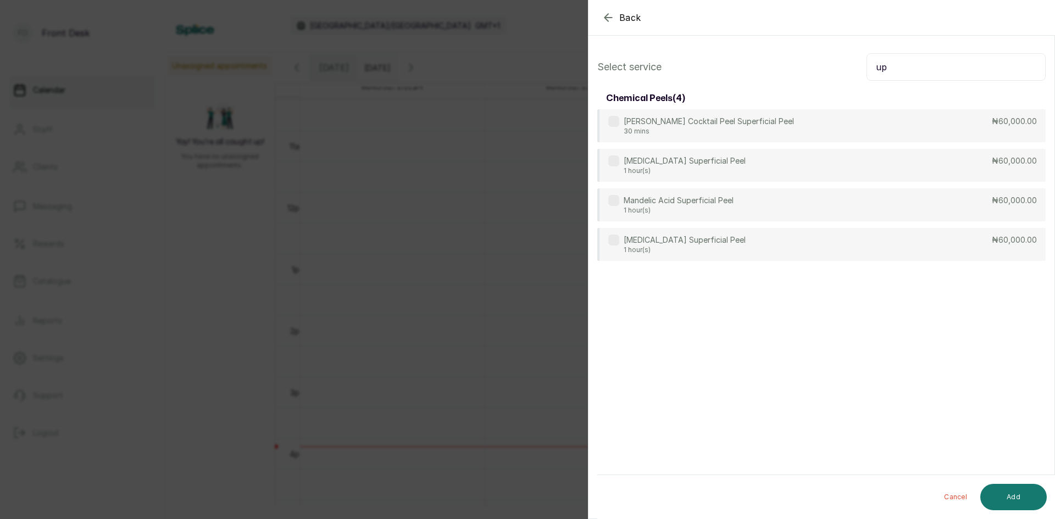
type input "u"
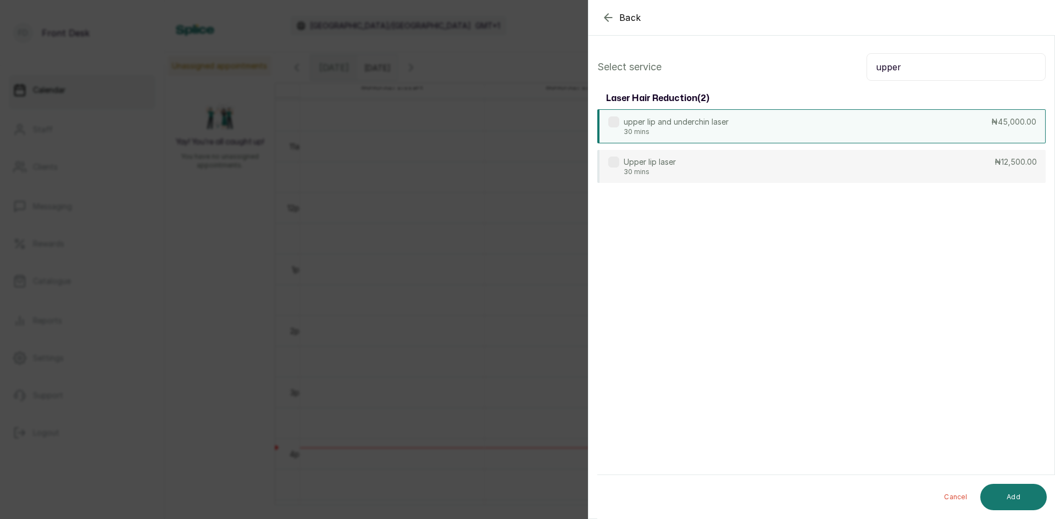
click at [777, 128] on div "upper lip and underchin laser 30 mins ₦45,000.00" at bounding box center [821, 126] width 448 height 34
click at [981, 58] on input "upper" at bounding box center [955, 66] width 179 height 27
type input "u"
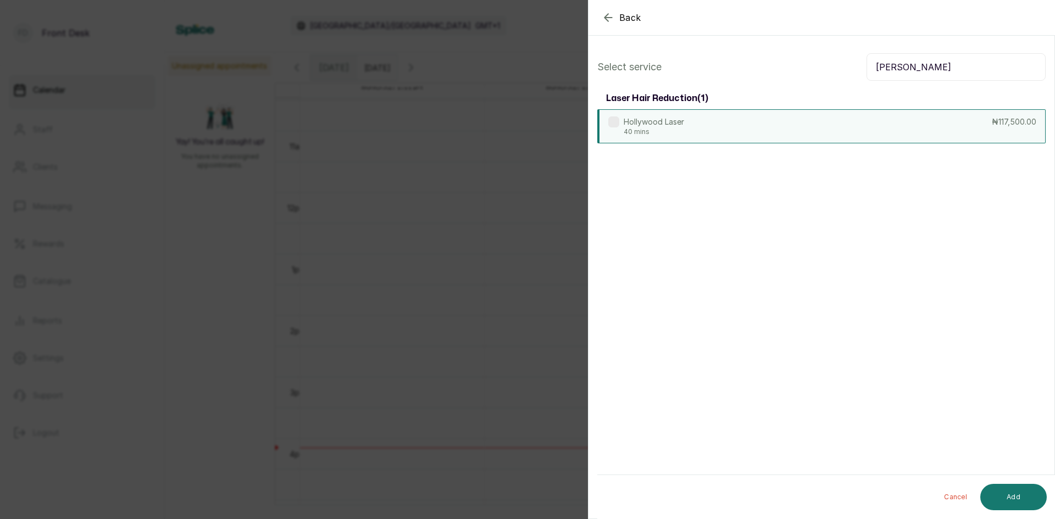
click at [931, 132] on div "Hollywood Laser 40 mins ₦117,500.00" at bounding box center [821, 126] width 448 height 34
click at [978, 63] on input "[PERSON_NAME]" at bounding box center [955, 66] width 179 height 27
type input "h"
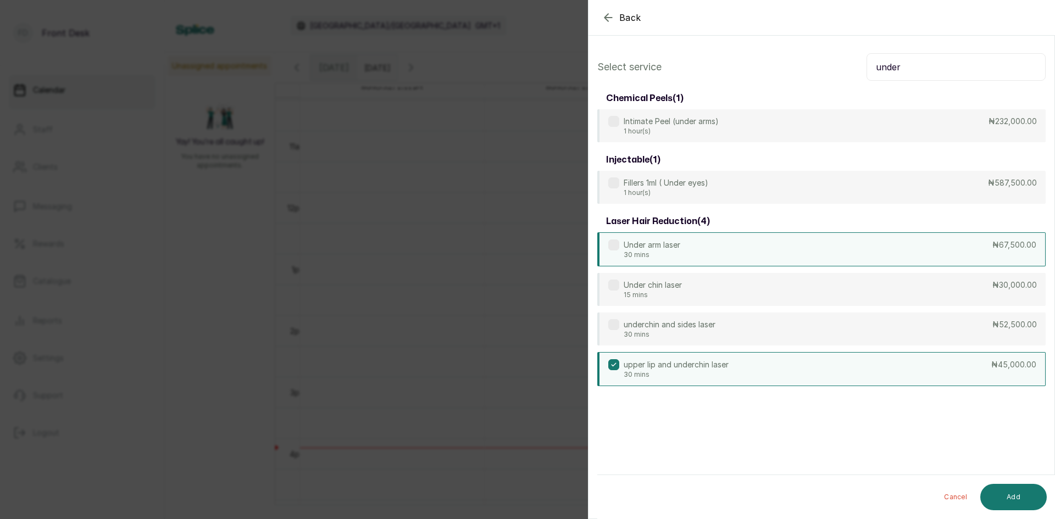
click at [784, 242] on div "Under arm laser 30 mins ₦67,500.00" at bounding box center [821, 249] width 448 height 34
click at [934, 68] on input "under" at bounding box center [955, 66] width 179 height 27
type input "u"
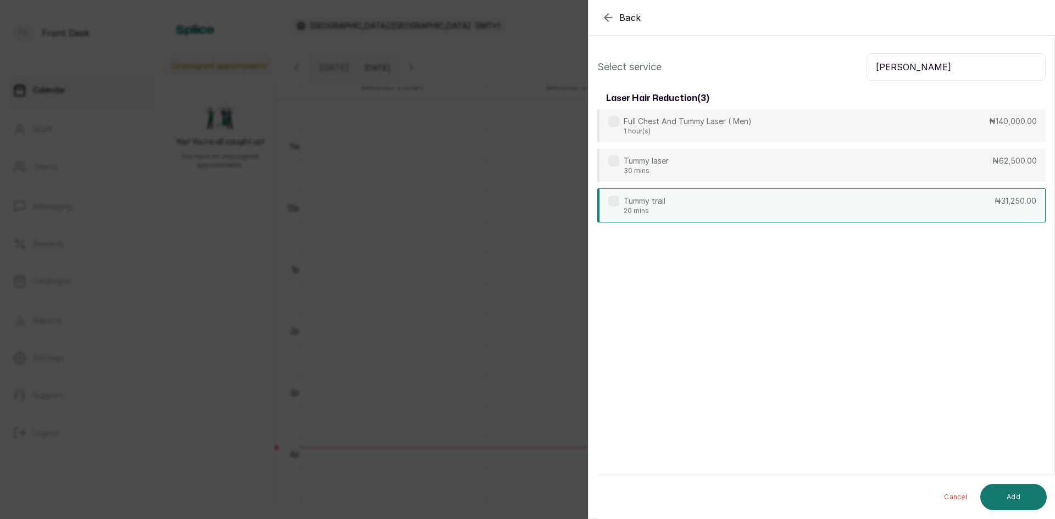
type input "[PERSON_NAME]"
click at [784, 205] on div "Tummy trail 20 mins ₦31,250.00" at bounding box center [821, 205] width 448 height 34
click at [1020, 492] on button "Add" at bounding box center [1013, 497] width 66 height 26
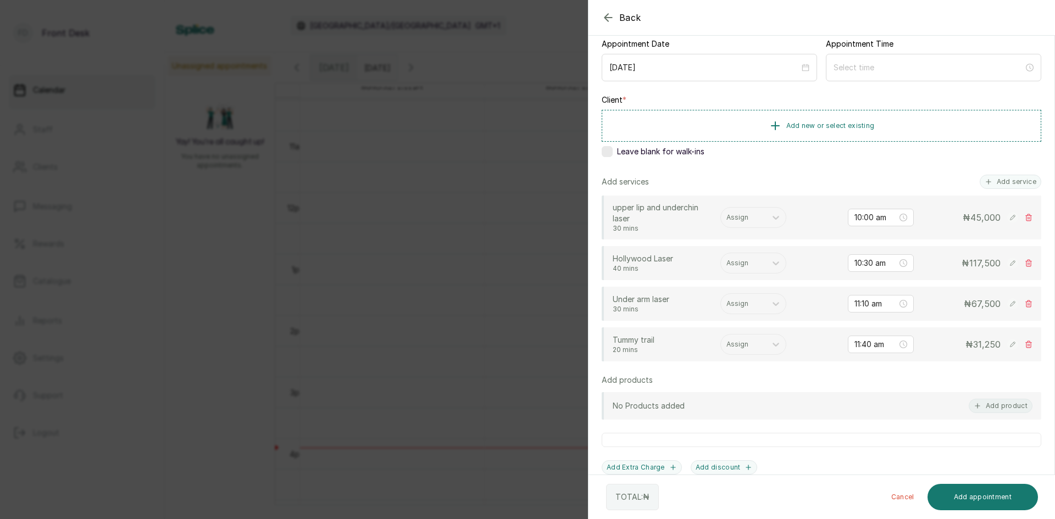
scroll to position [122, 0]
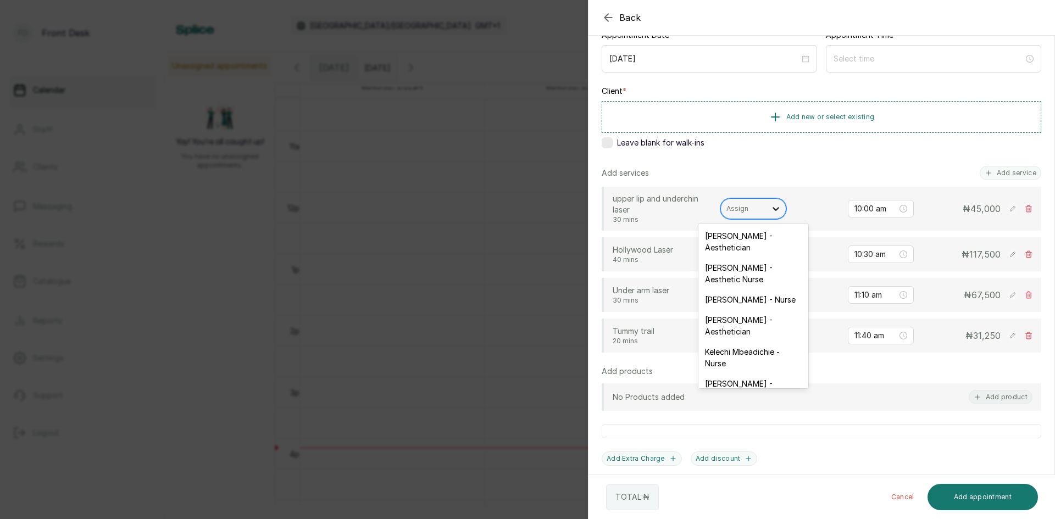
click at [771, 209] on icon at bounding box center [775, 208] width 11 height 11
click at [752, 238] on div "[PERSON_NAME] - Aesthetician" at bounding box center [753, 242] width 110 height 32
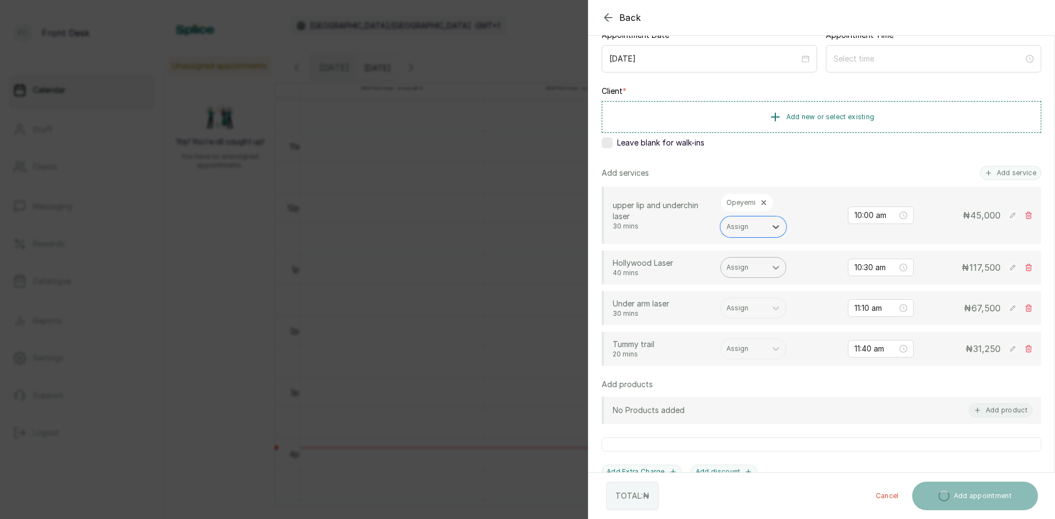
click at [771, 267] on icon at bounding box center [775, 267] width 11 height 11
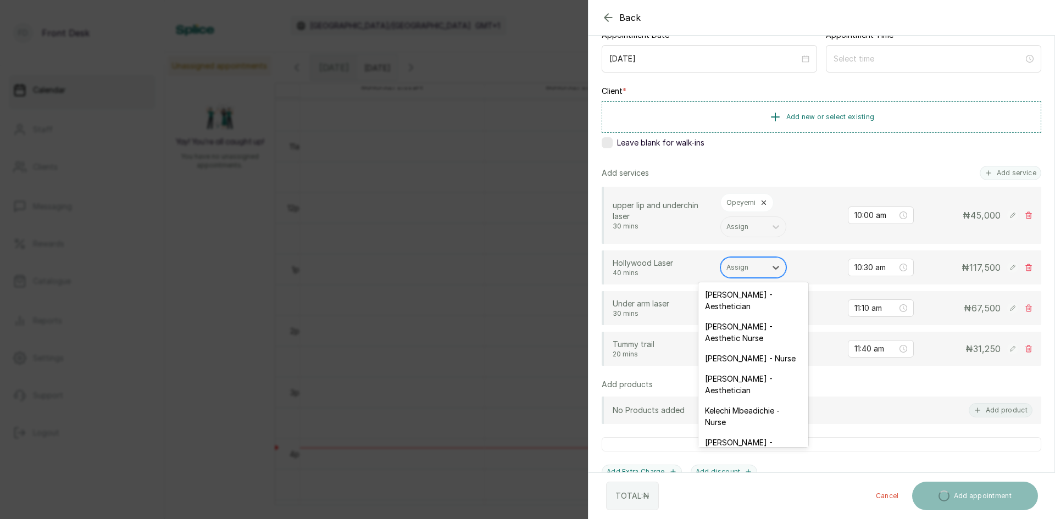
click at [757, 288] on div "[PERSON_NAME] - Aesthetician" at bounding box center [753, 301] width 110 height 32
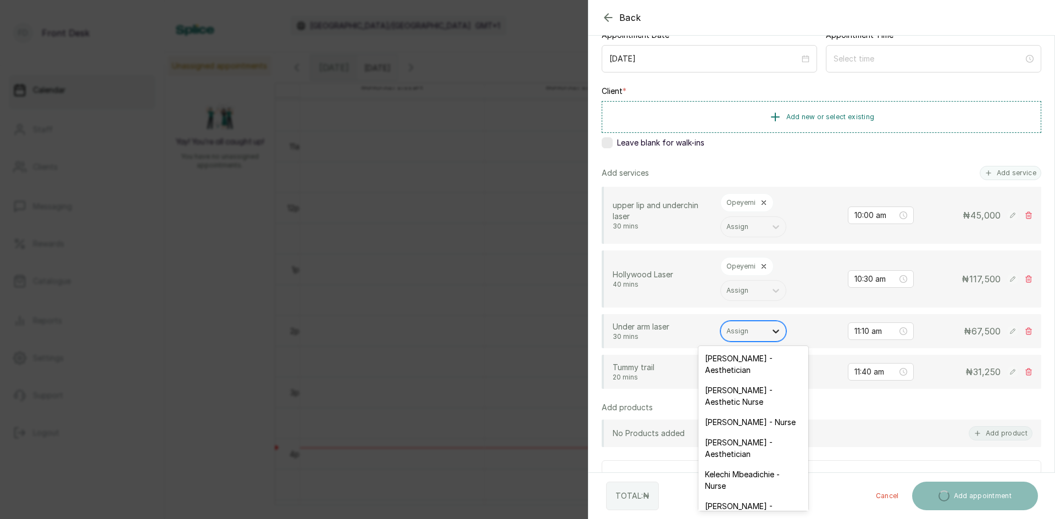
click at [774, 331] on icon at bounding box center [775, 332] width 7 height 4
click at [747, 371] on div "[PERSON_NAME] - Aesthetician" at bounding box center [753, 364] width 110 height 32
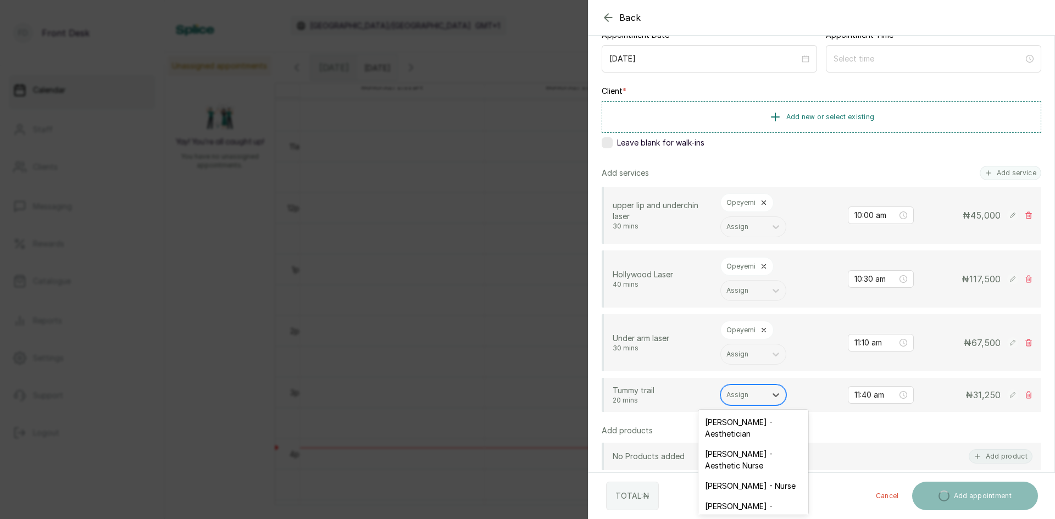
click at [752, 392] on div at bounding box center [743, 395] width 34 height 10
click at [745, 420] on div "[PERSON_NAME] - Aesthetician" at bounding box center [753, 428] width 110 height 32
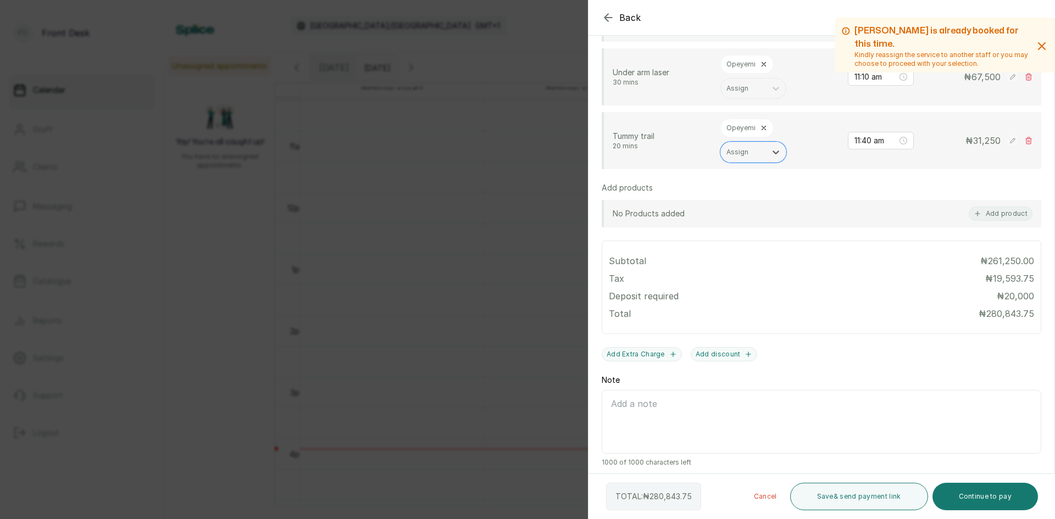
scroll to position [394, 0]
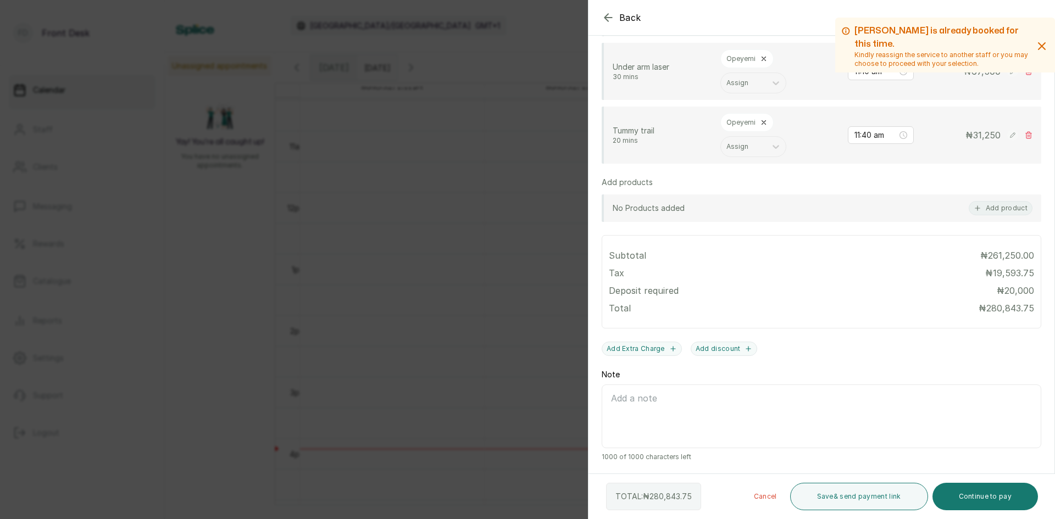
click at [638, 19] on span "Back" at bounding box center [630, 17] width 22 height 13
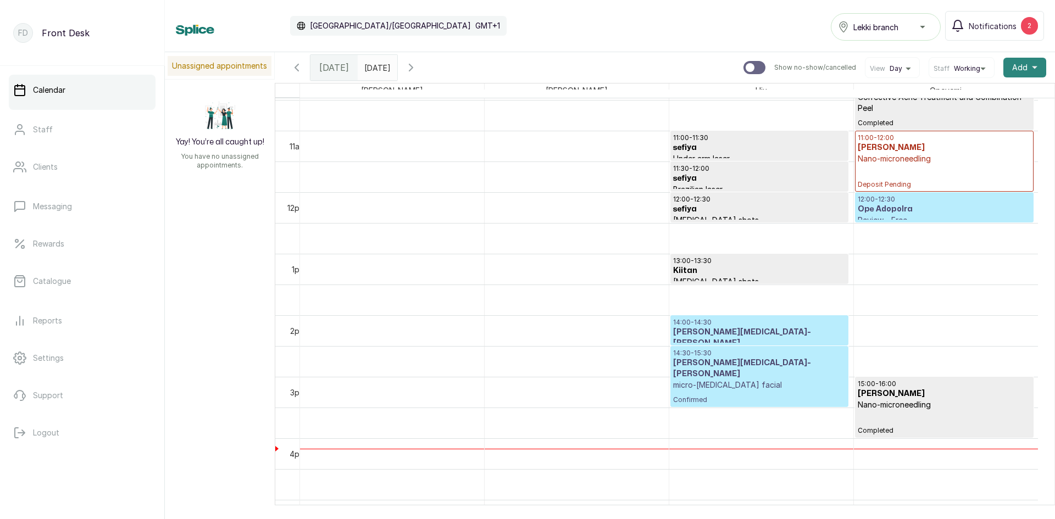
click at [1012, 65] on span "Add" at bounding box center [1019, 67] width 15 height 11
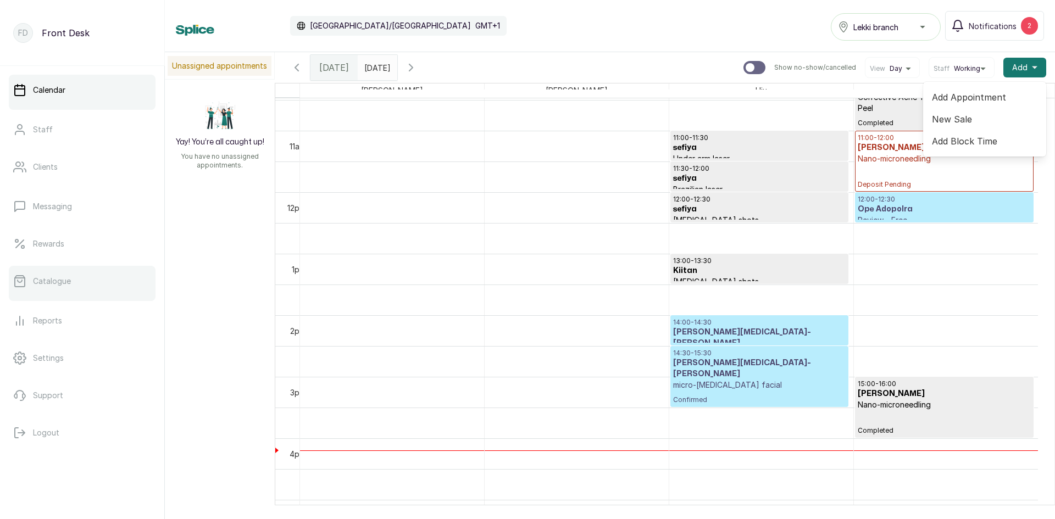
click at [47, 287] on link "Catalogue" at bounding box center [82, 281] width 147 height 31
